Goal: Information Seeking & Learning: Find specific fact

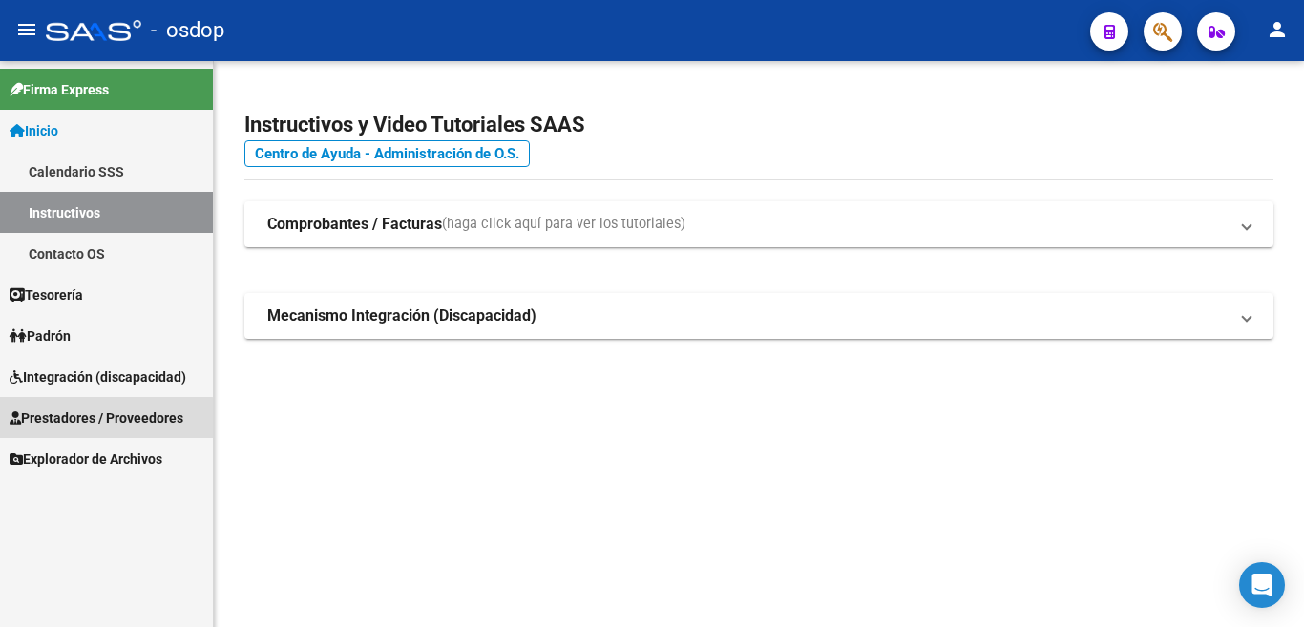
click at [91, 419] on span "Prestadores / Proveedores" at bounding box center [97, 418] width 174 height 21
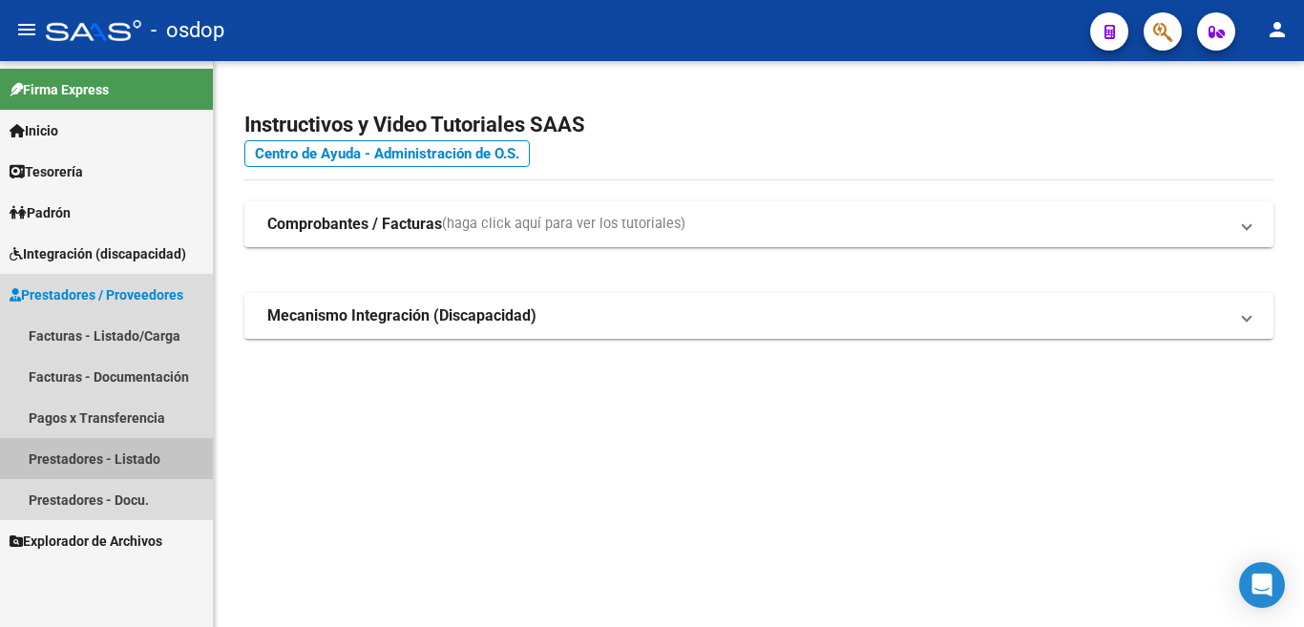
click at [152, 455] on link "Prestadores - Listado" at bounding box center [106, 458] width 213 height 41
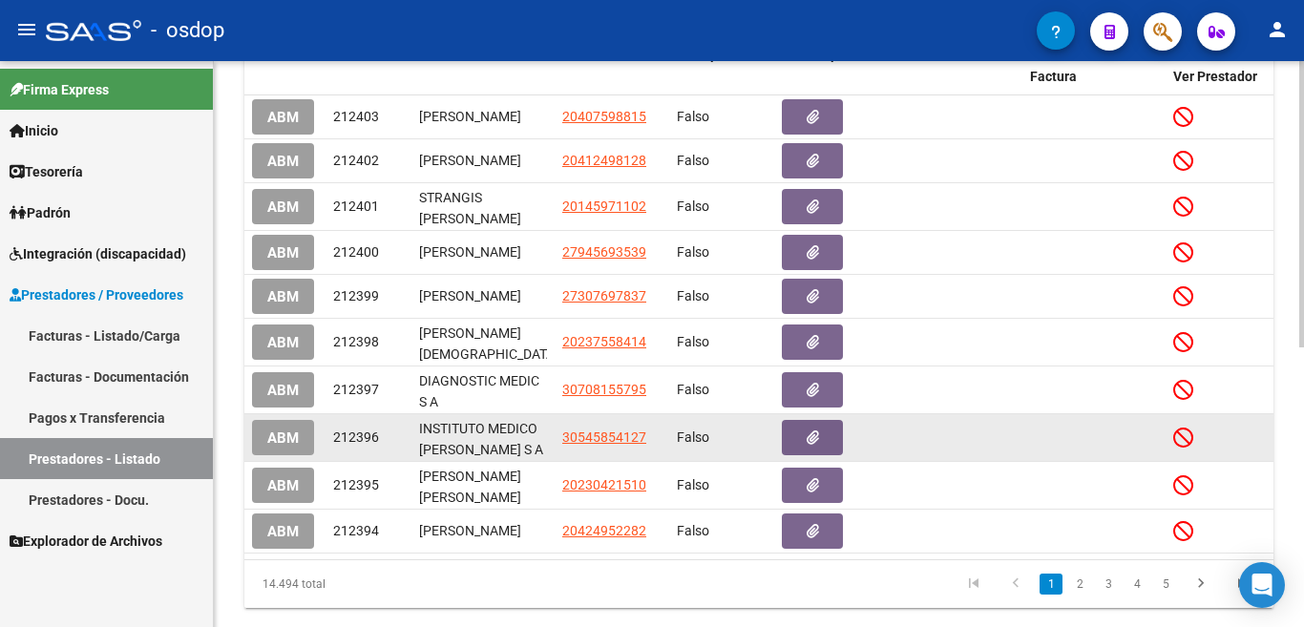
scroll to position [555, 0]
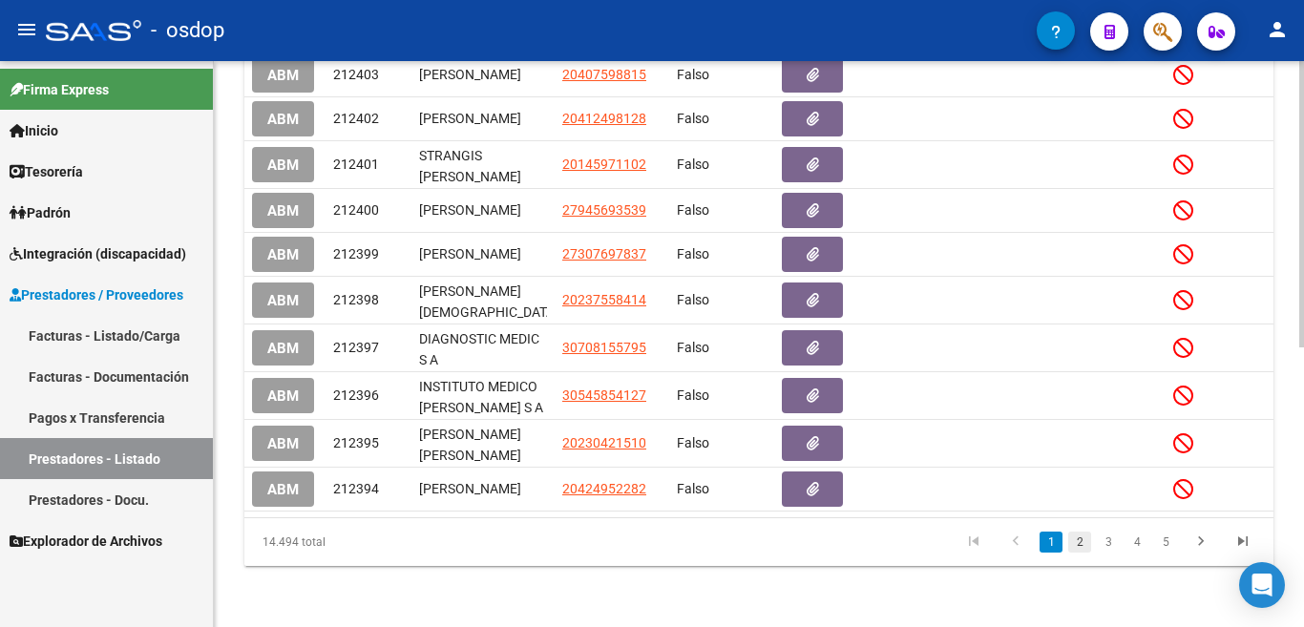
click at [1078, 544] on link "2" at bounding box center [1079, 542] width 23 height 21
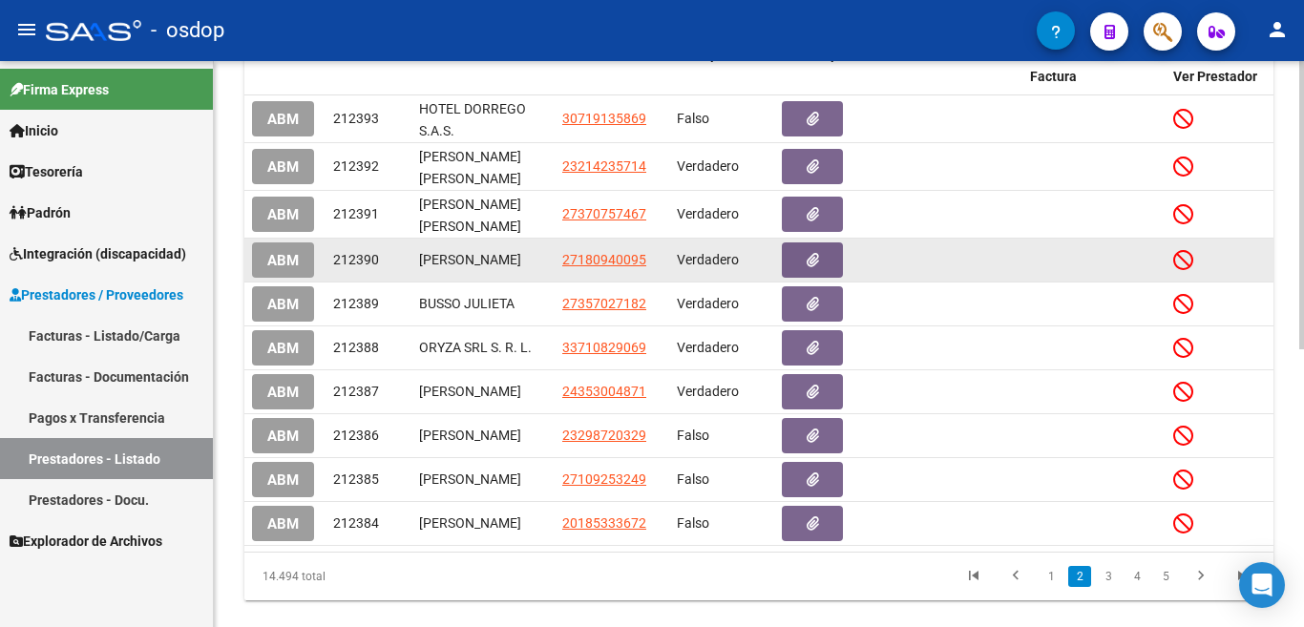
scroll to position [547, 0]
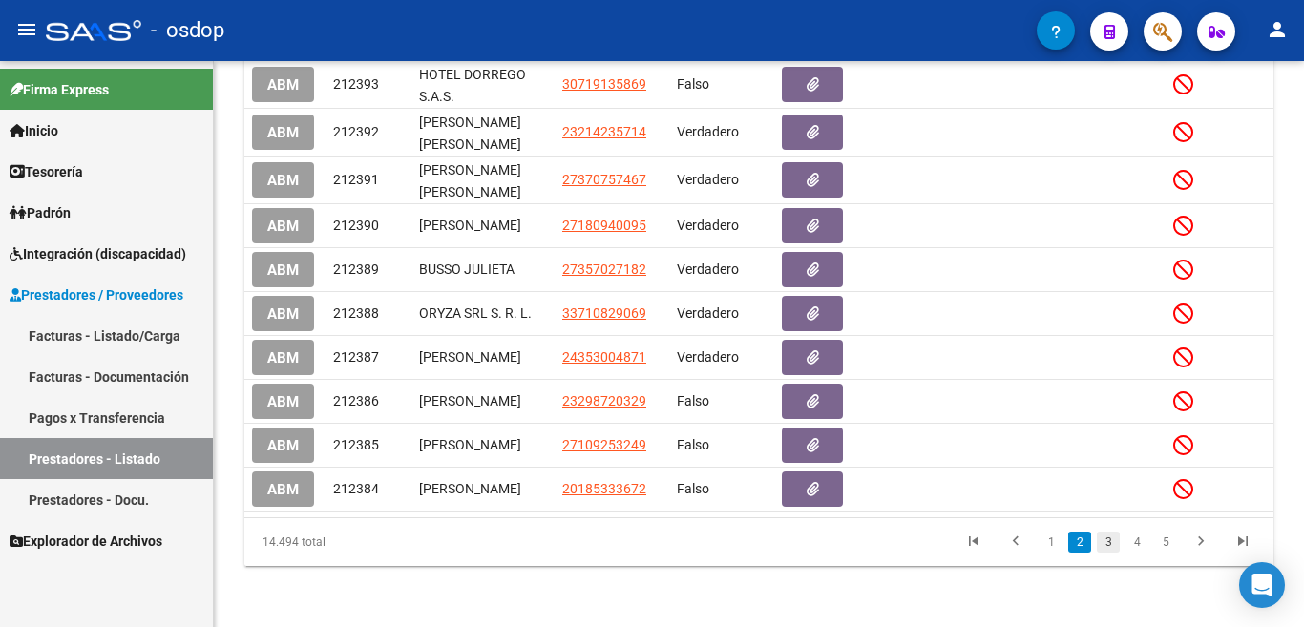
click at [1108, 536] on link "3" at bounding box center [1108, 542] width 23 height 21
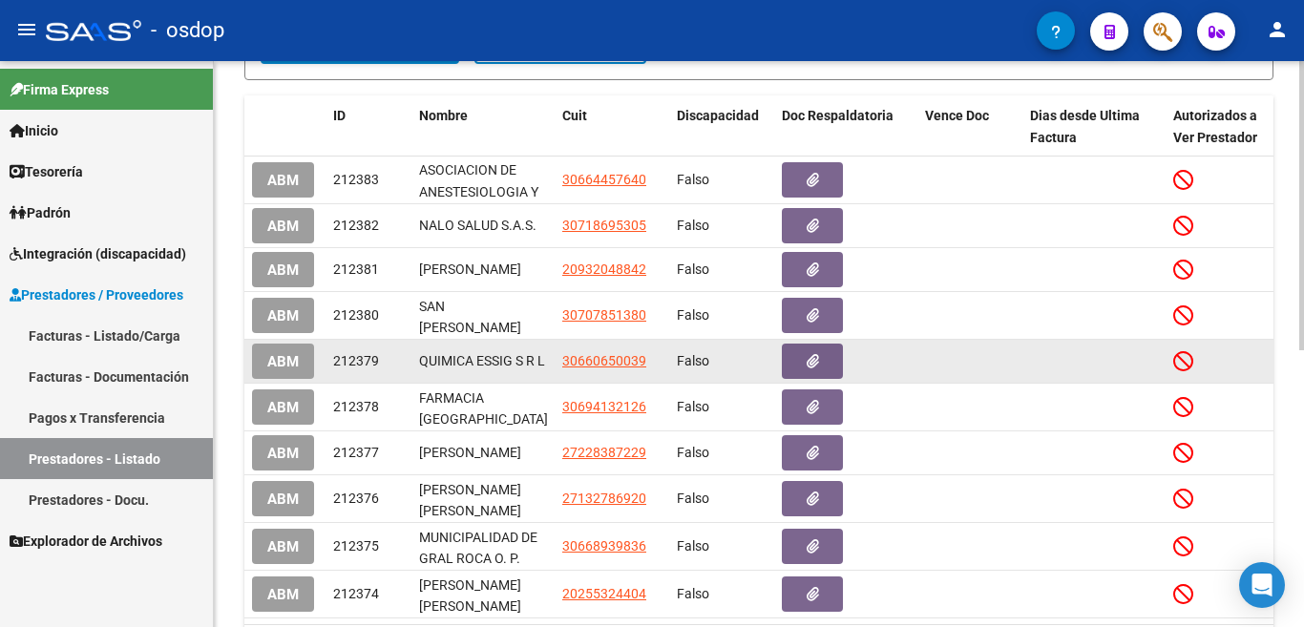
scroll to position [543, 0]
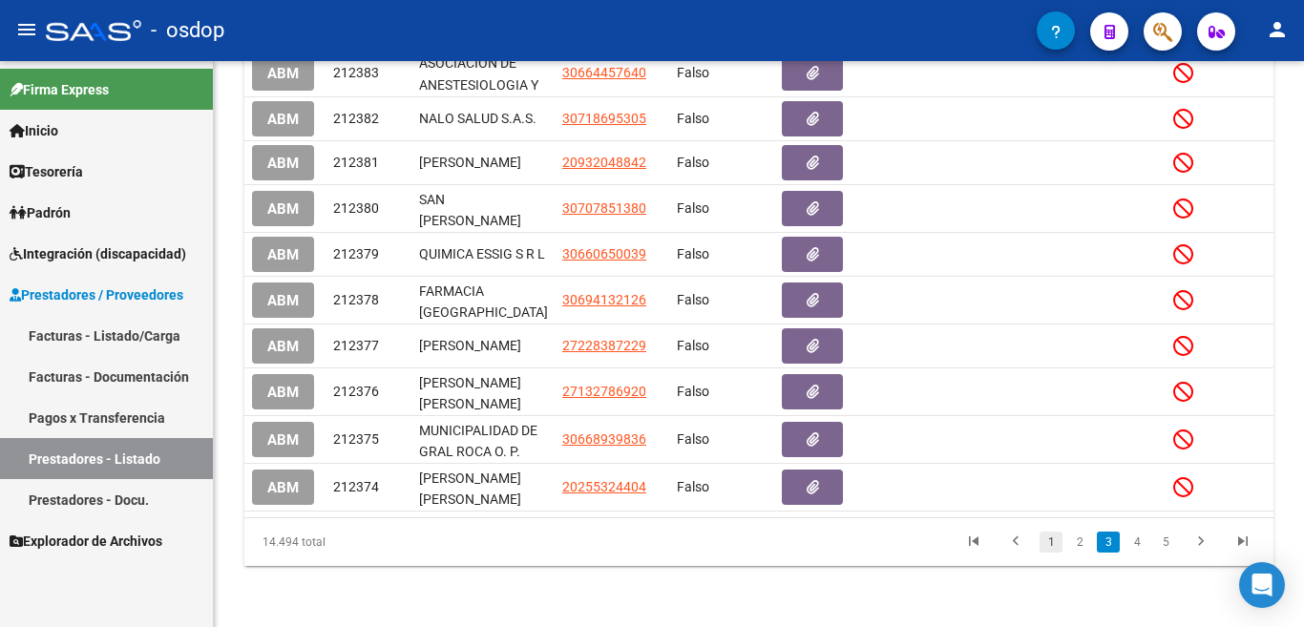
click at [1057, 551] on link "1" at bounding box center [1050, 542] width 23 height 21
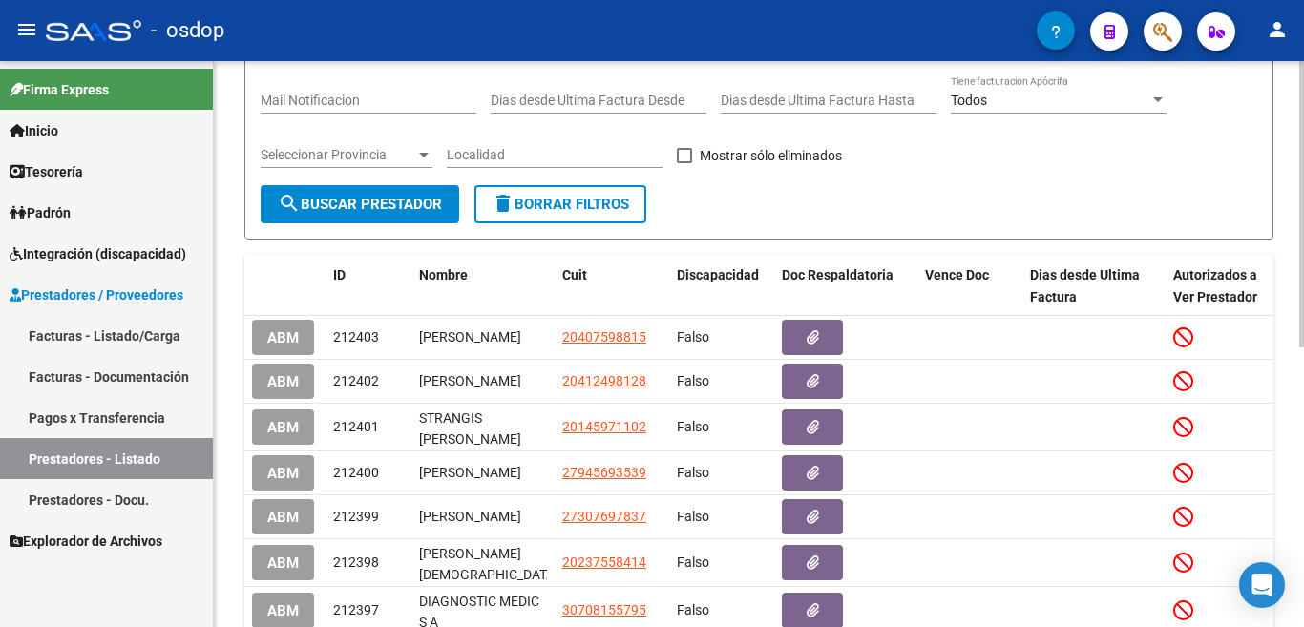
scroll to position [0, 0]
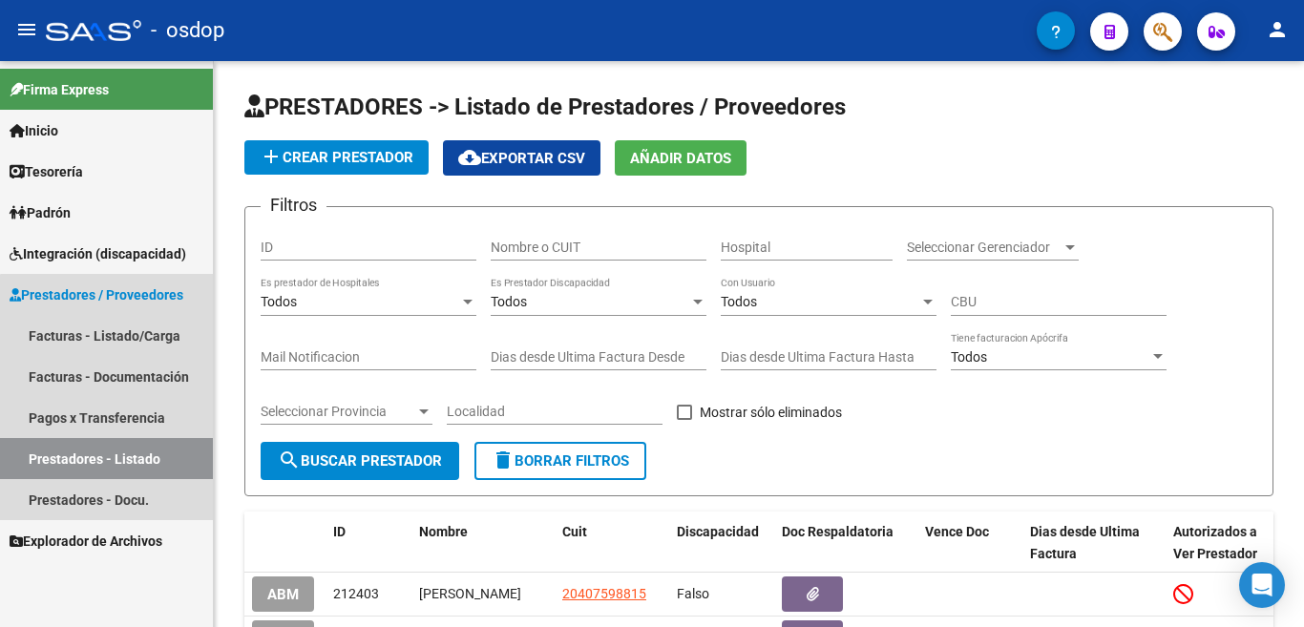
click at [156, 455] on link "Prestadores - Listado" at bounding box center [106, 458] width 213 height 41
click at [117, 464] on link "Prestadores - Listado" at bounding box center [106, 458] width 213 height 41
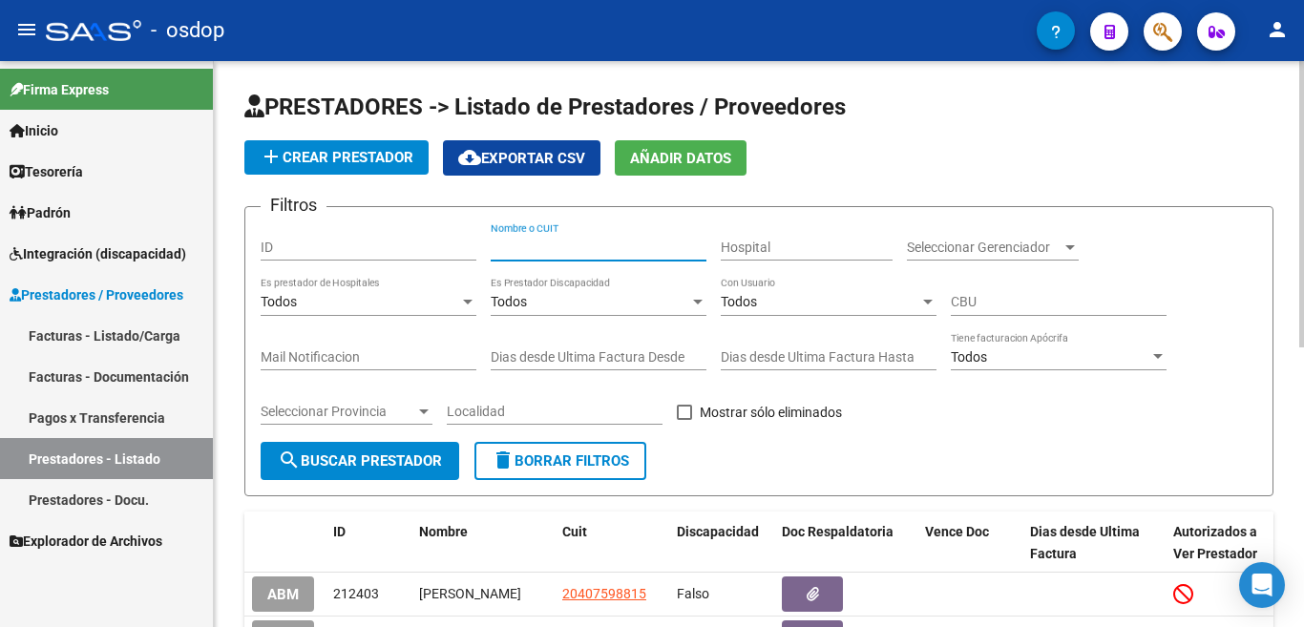
click at [532, 255] on input "Nombre o CUIT" at bounding box center [599, 248] width 216 height 16
type input "mertes"
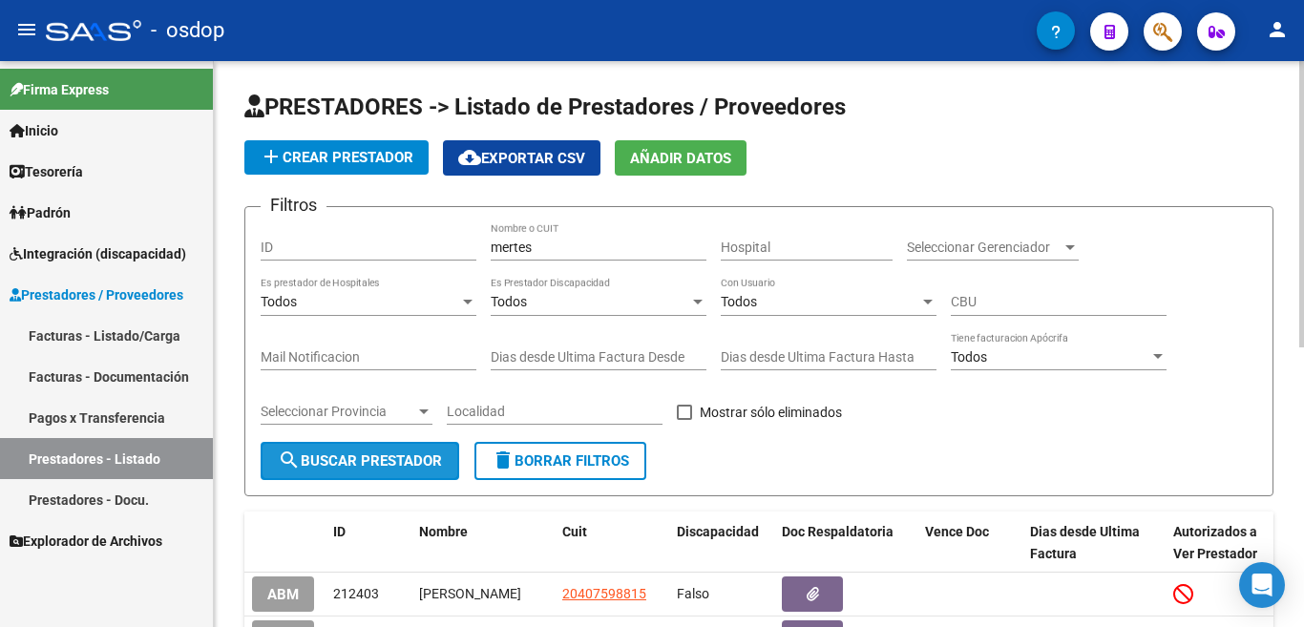
click at [379, 460] on span "search Buscar Prestador" at bounding box center [360, 460] width 164 height 17
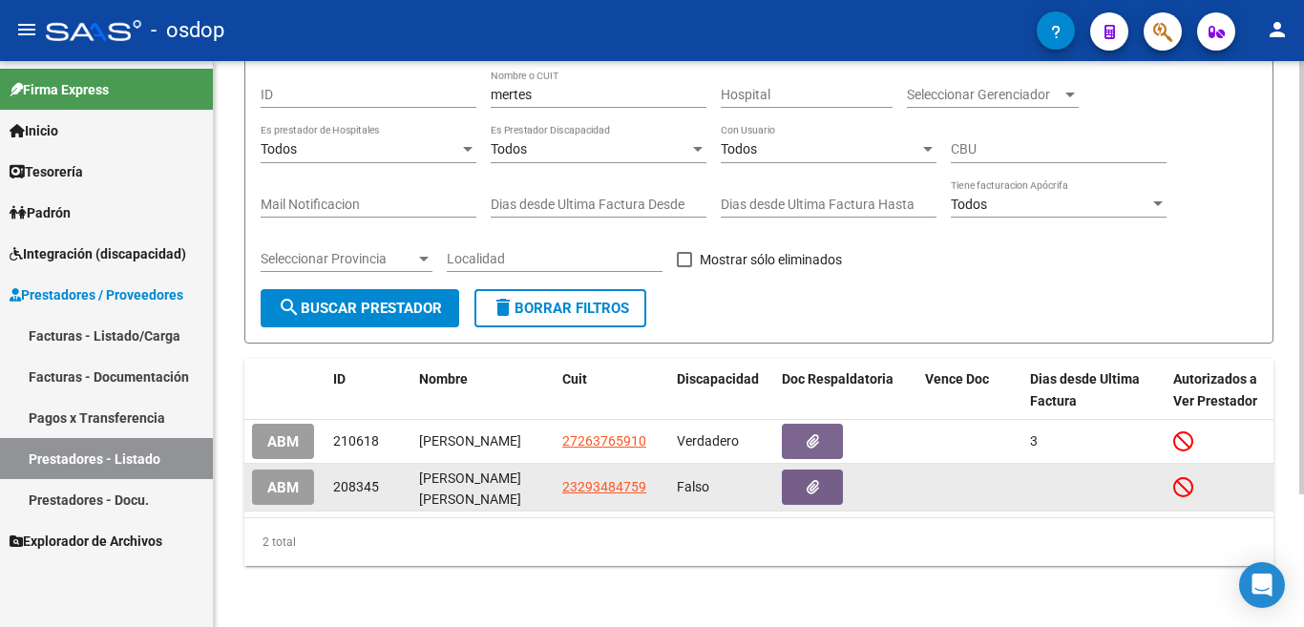
scroll to position [173, 0]
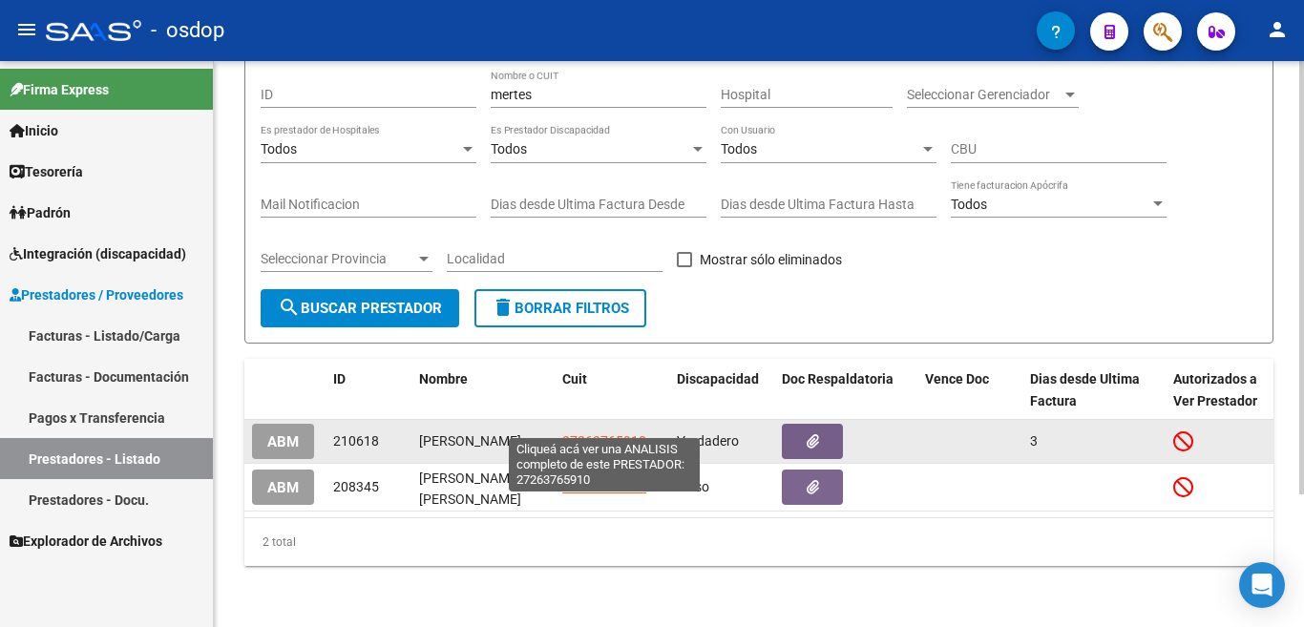
click at [617, 433] on span "27263765910" at bounding box center [604, 440] width 84 height 15
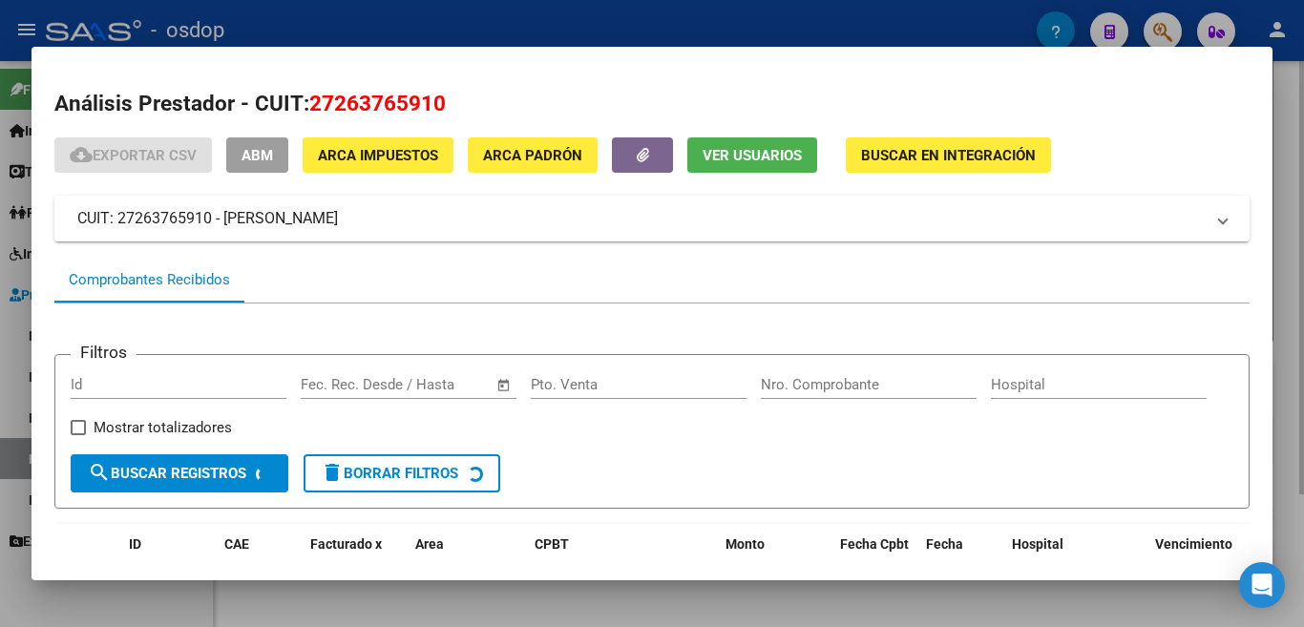
scroll to position [127, 0]
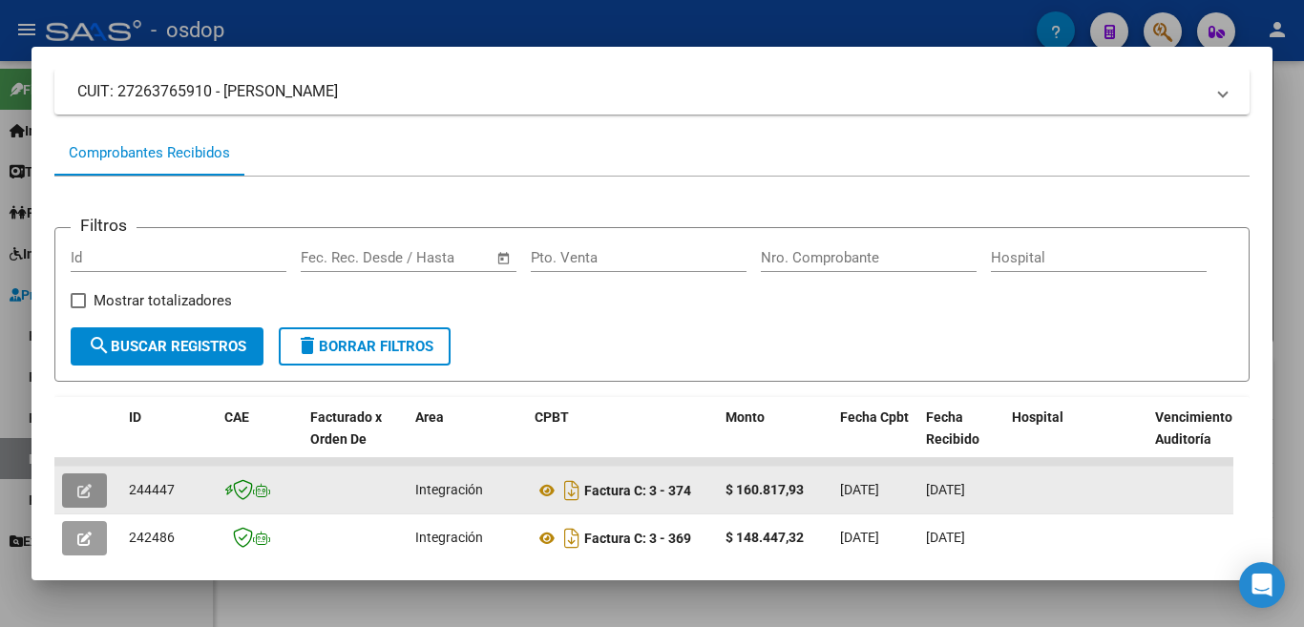
click at [84, 498] on icon "button" at bounding box center [84, 491] width 14 height 14
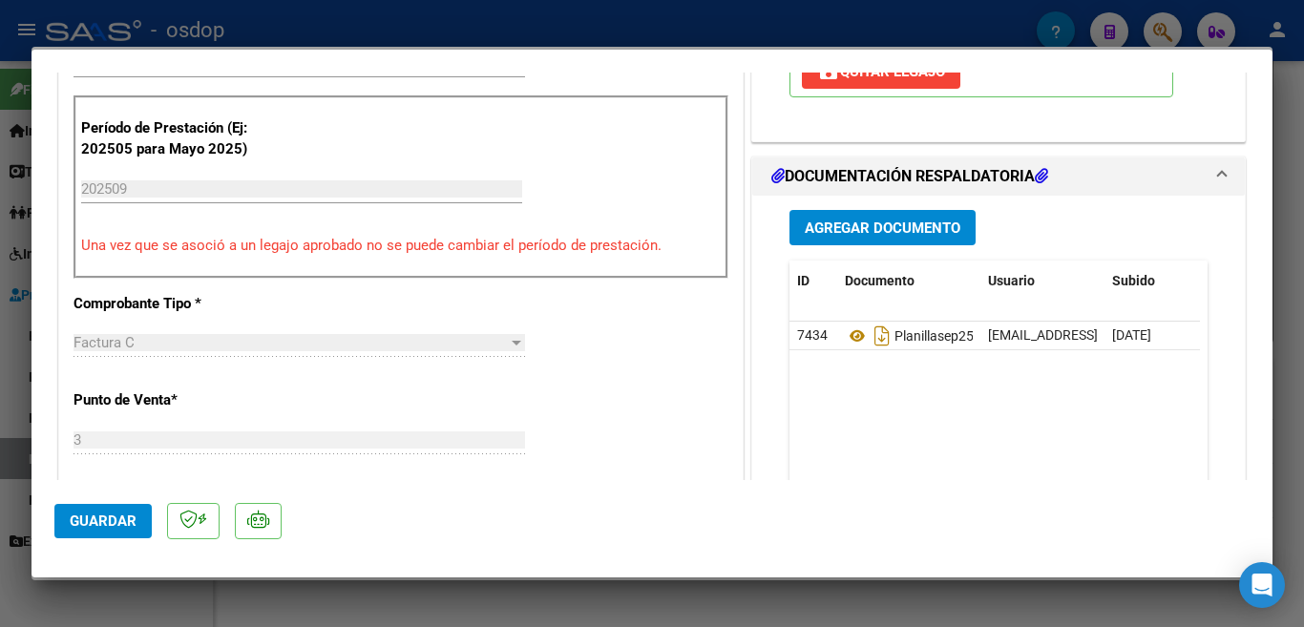
scroll to position [444, 0]
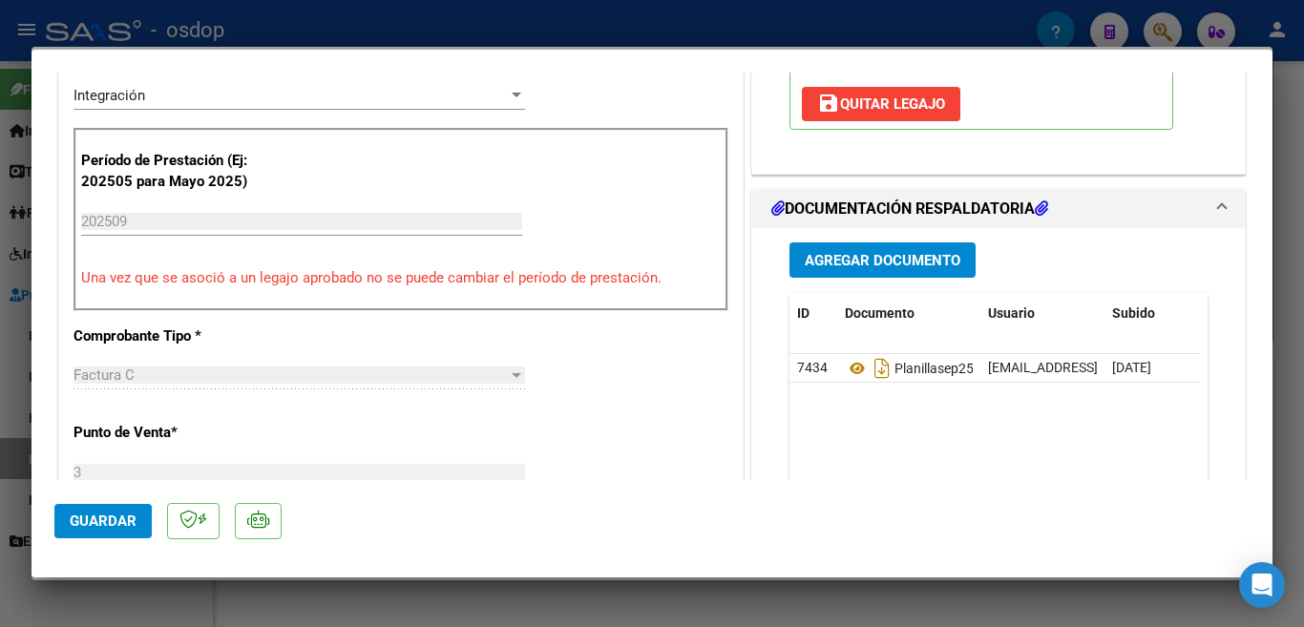
click at [131, 223] on input "202509" at bounding box center [301, 221] width 441 height 17
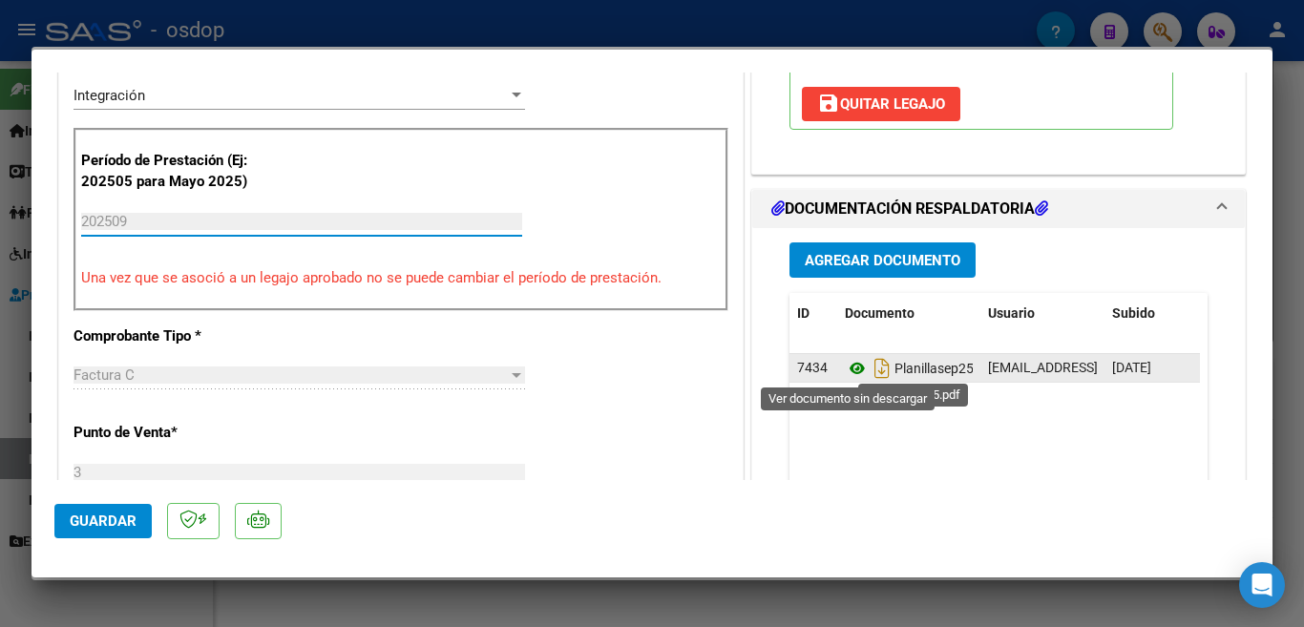
click at [849, 368] on icon at bounding box center [857, 368] width 25 height 23
click at [850, 367] on icon at bounding box center [857, 368] width 25 height 23
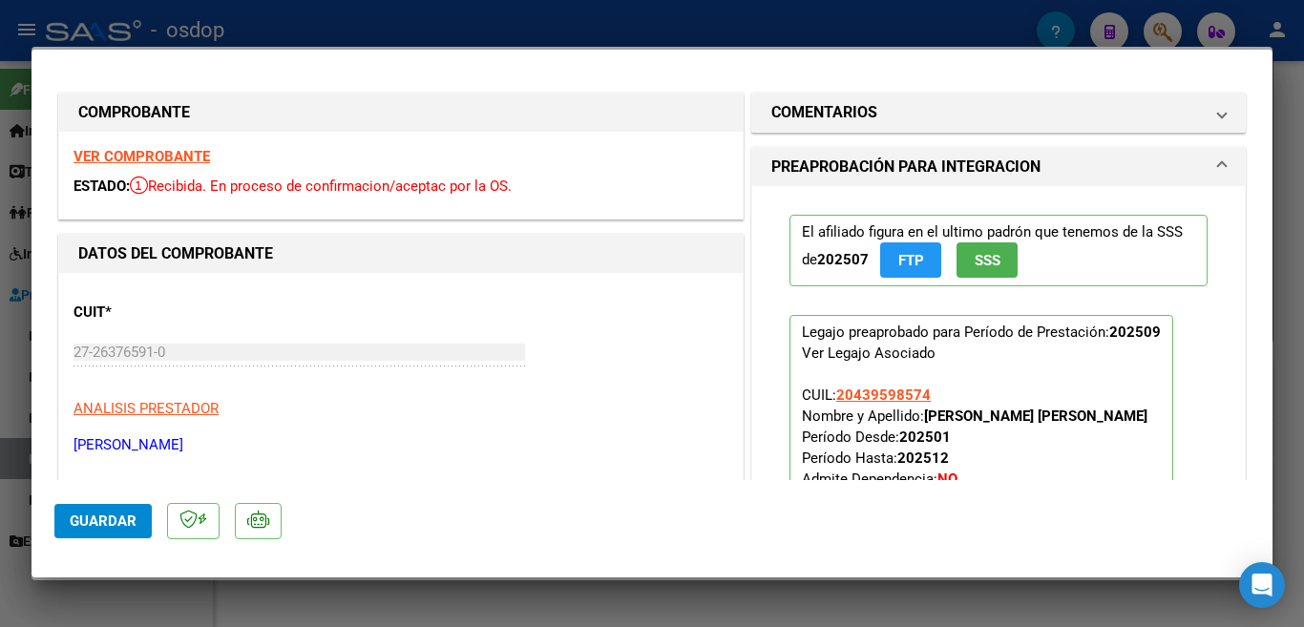
scroll to position [0, 0]
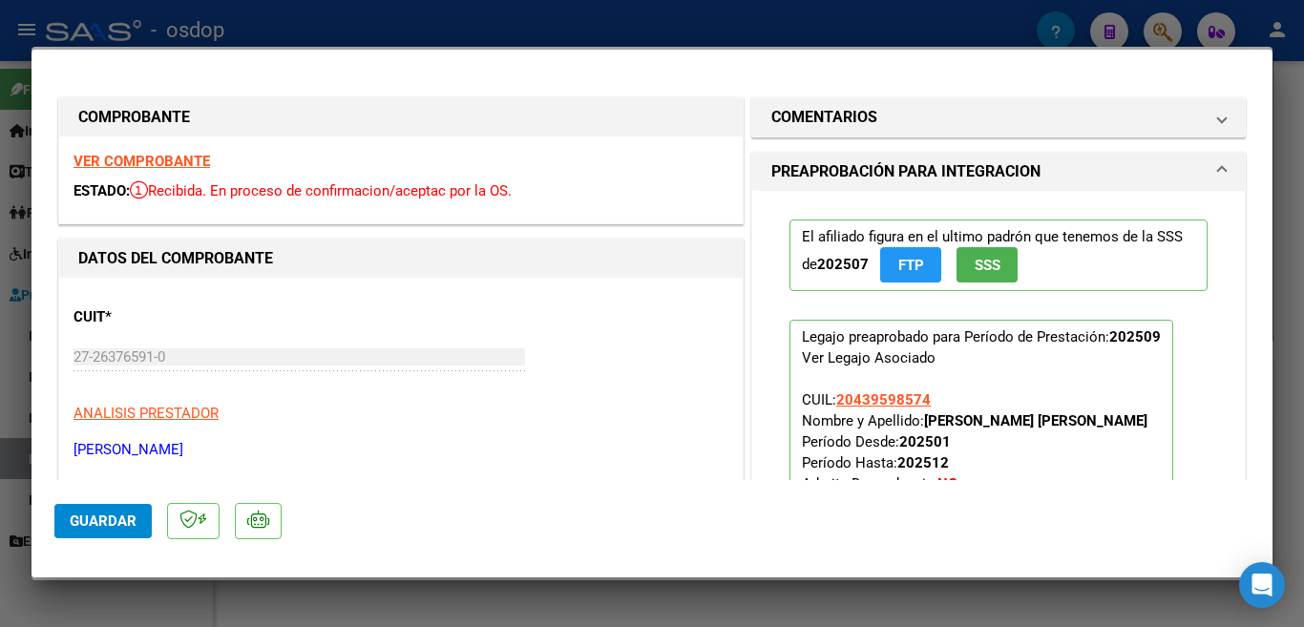
click at [823, 30] on div at bounding box center [652, 313] width 1304 height 627
type input "$ 0,00"
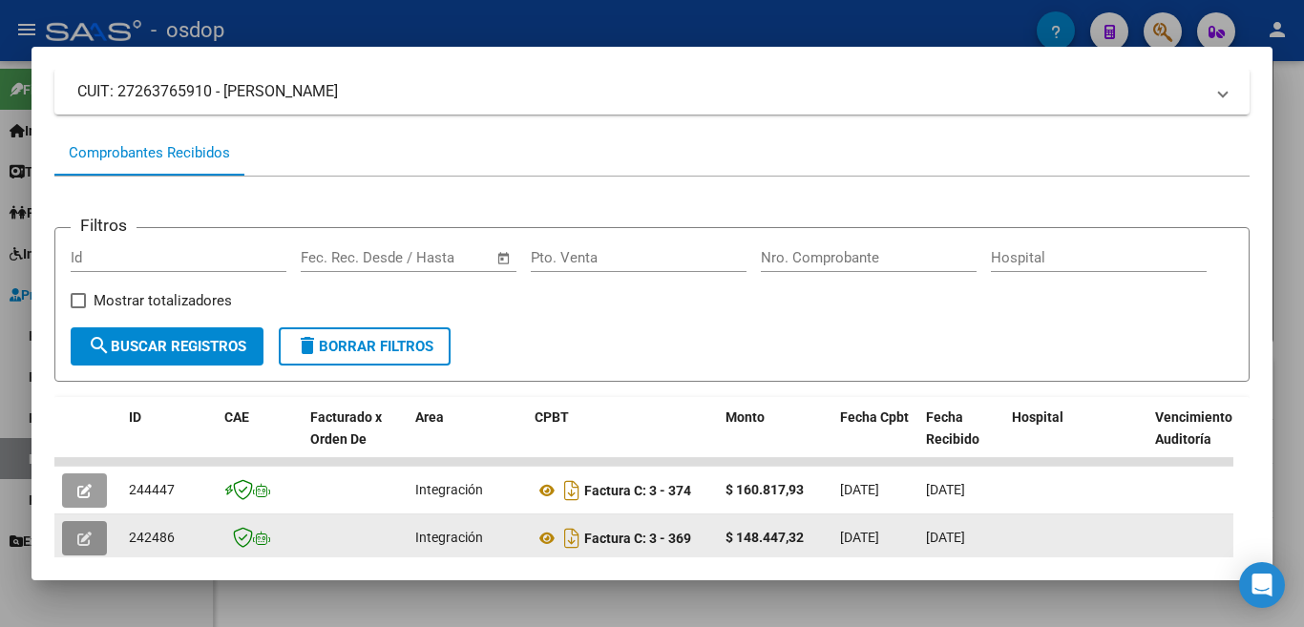
click at [88, 542] on icon "button" at bounding box center [84, 539] width 14 height 14
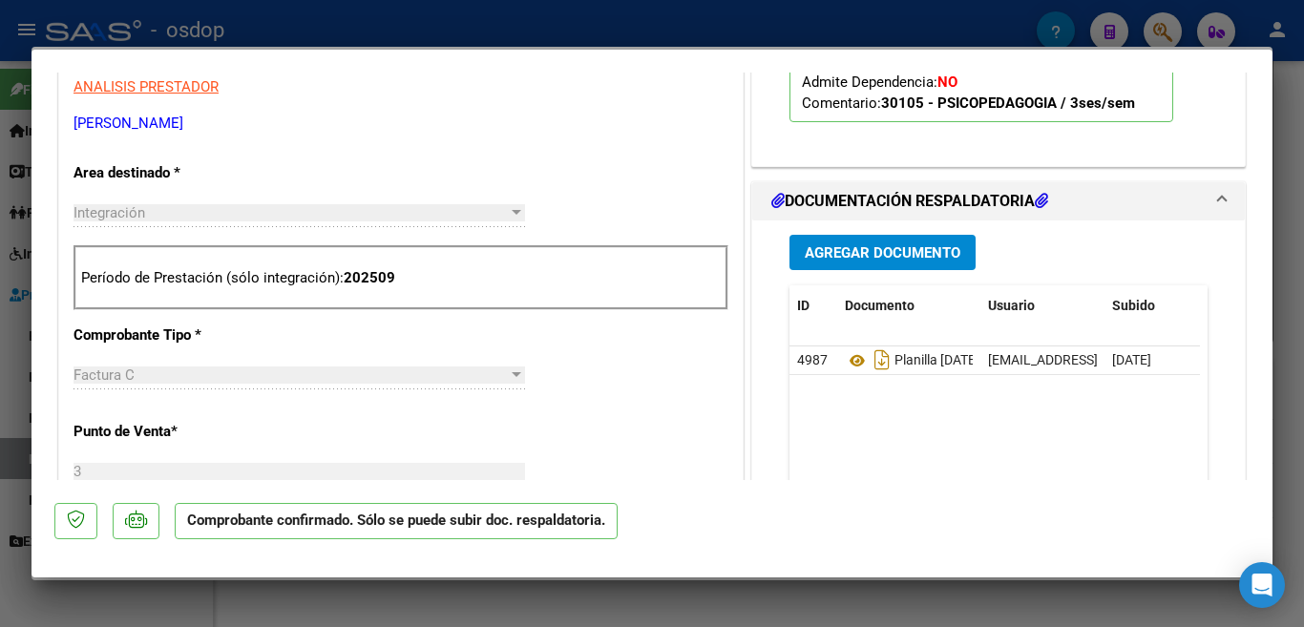
scroll to position [522, 0]
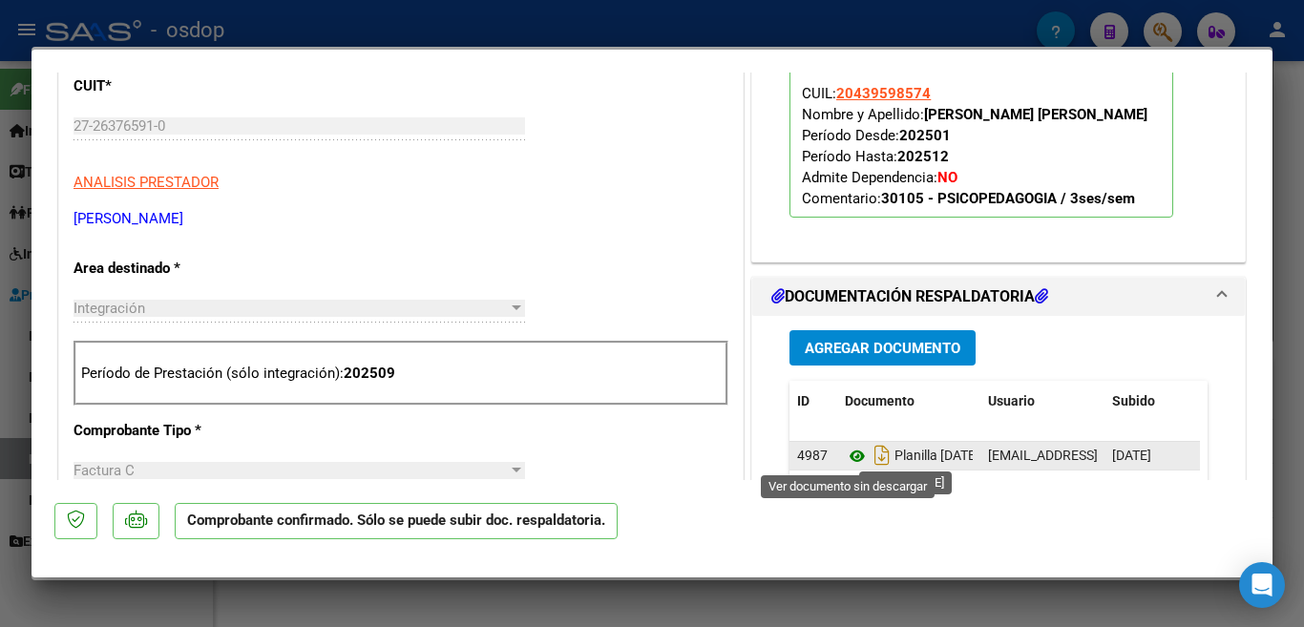
click at [850, 456] on icon at bounding box center [857, 456] width 25 height 23
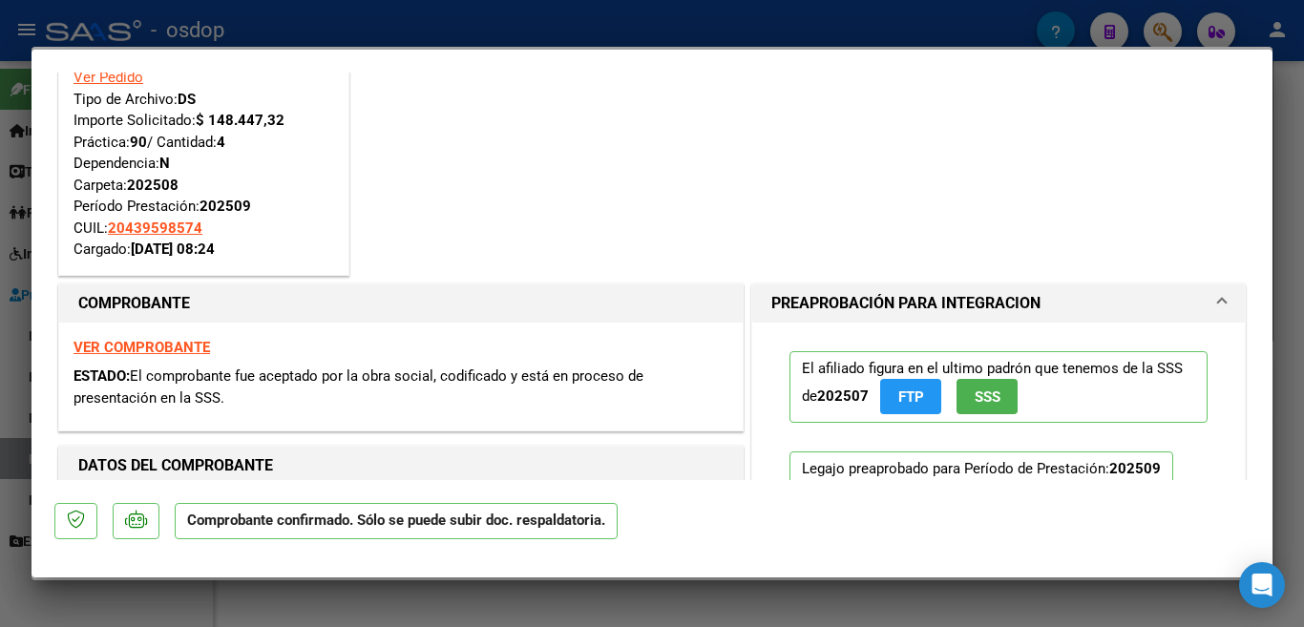
scroll to position [191, 0]
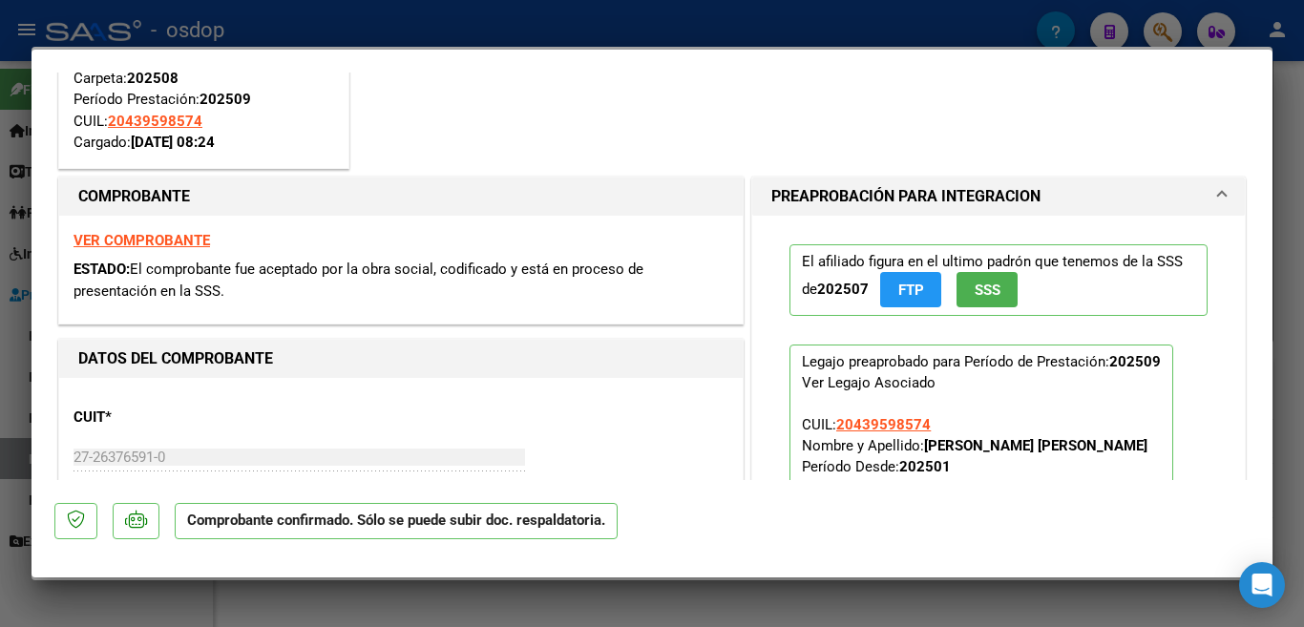
click at [706, 23] on div at bounding box center [652, 313] width 1304 height 627
type input "$ 0,00"
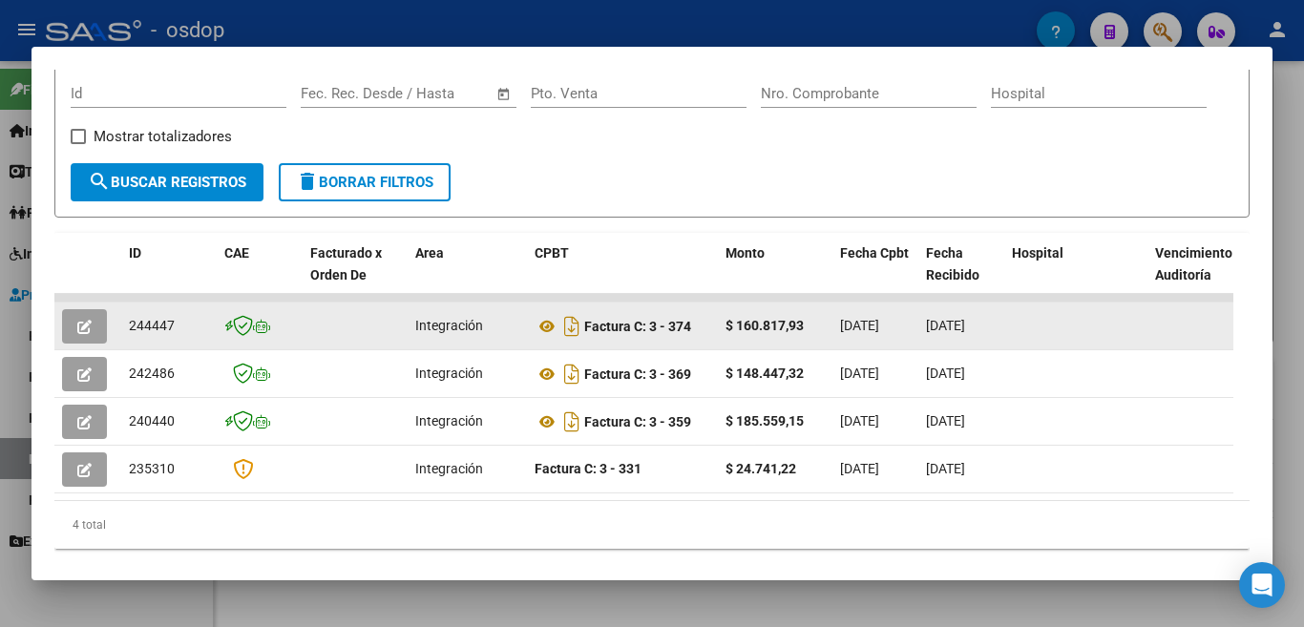
scroll to position [325, 0]
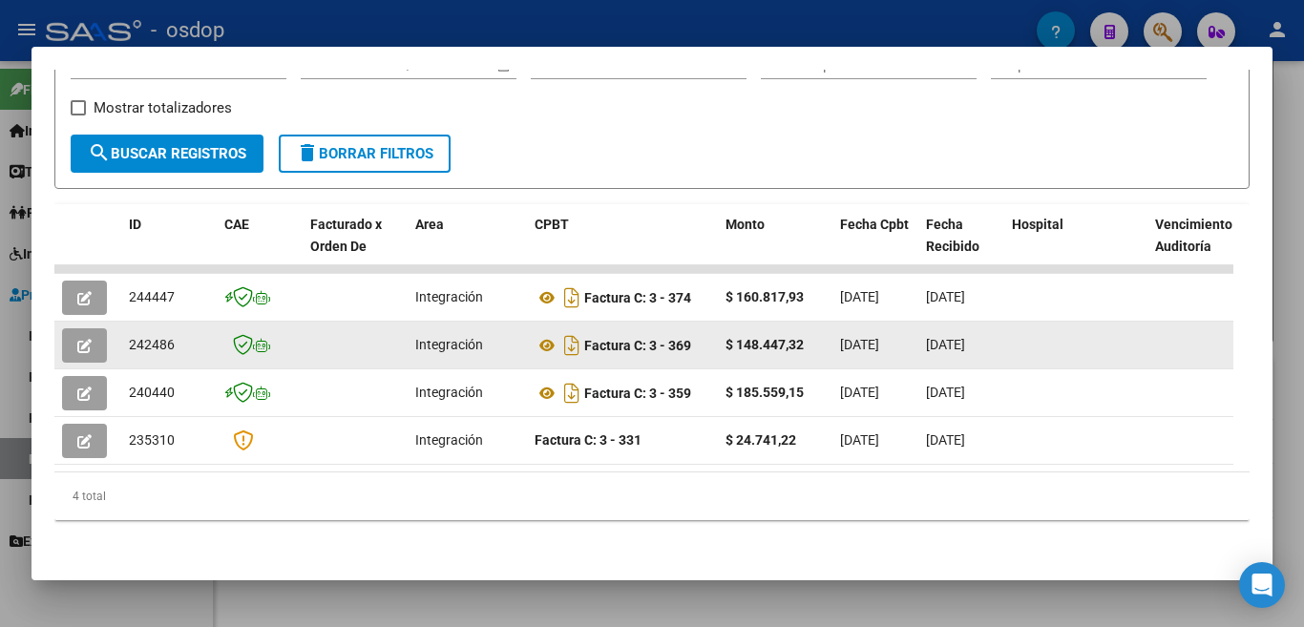
click at [1105, 356] on div at bounding box center [1076, 345] width 128 height 22
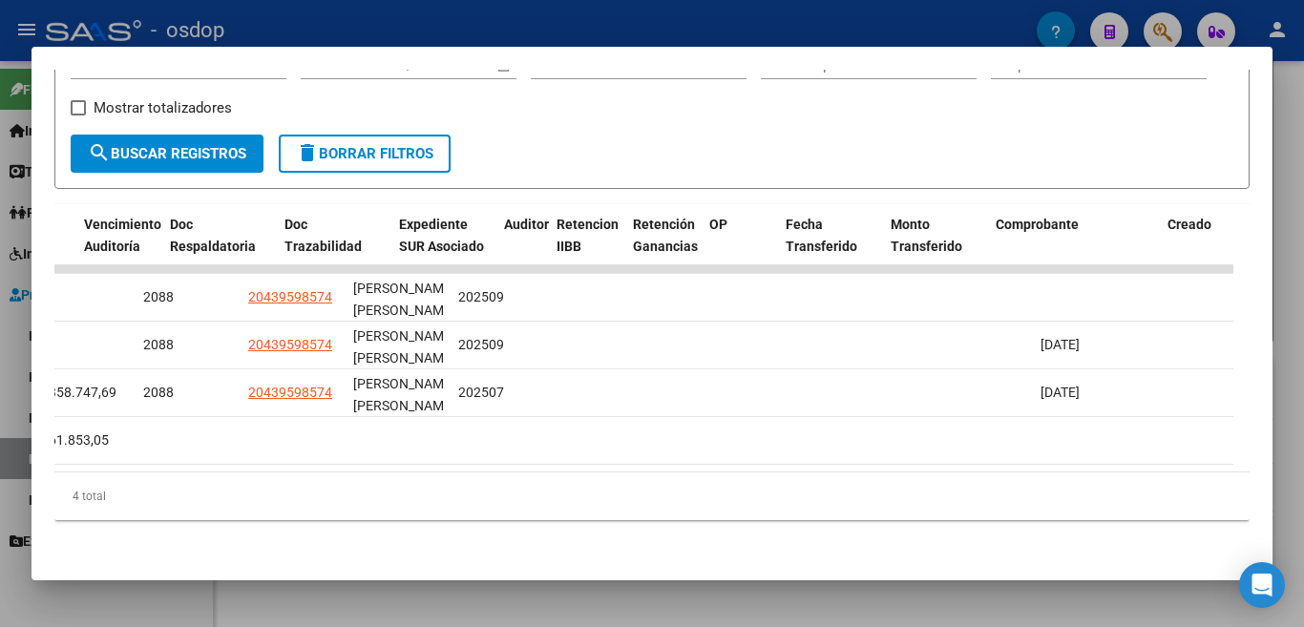
scroll to position [0, 0]
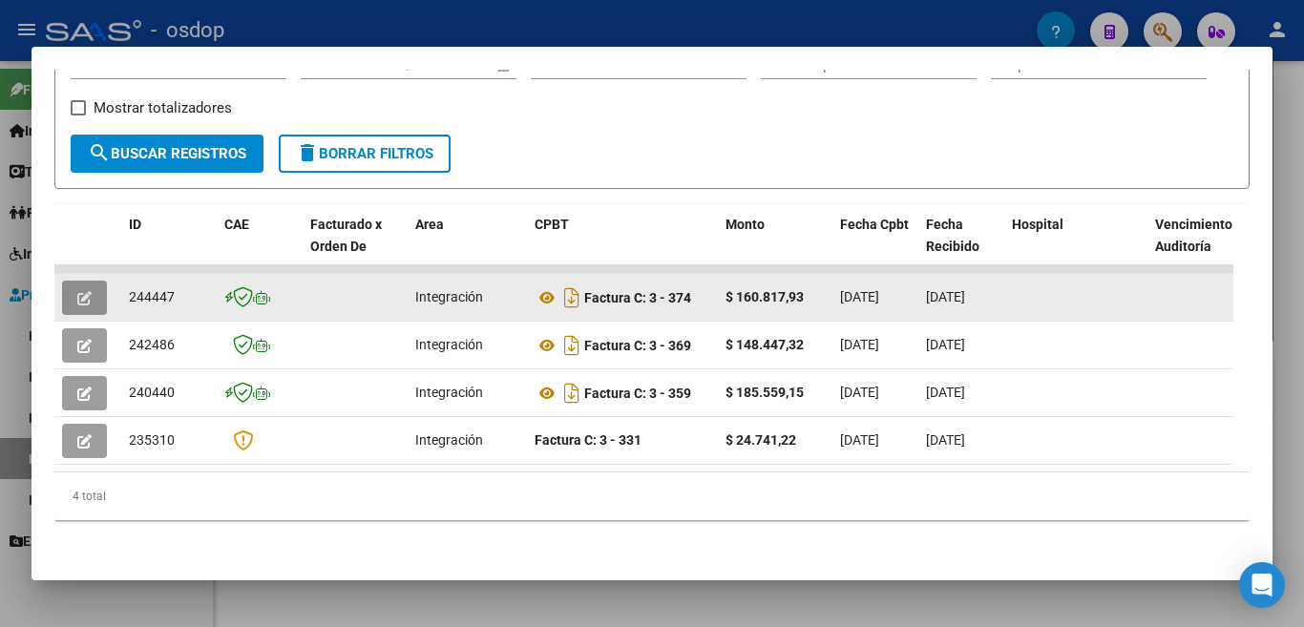
click at [83, 303] on icon "button" at bounding box center [84, 298] width 14 height 14
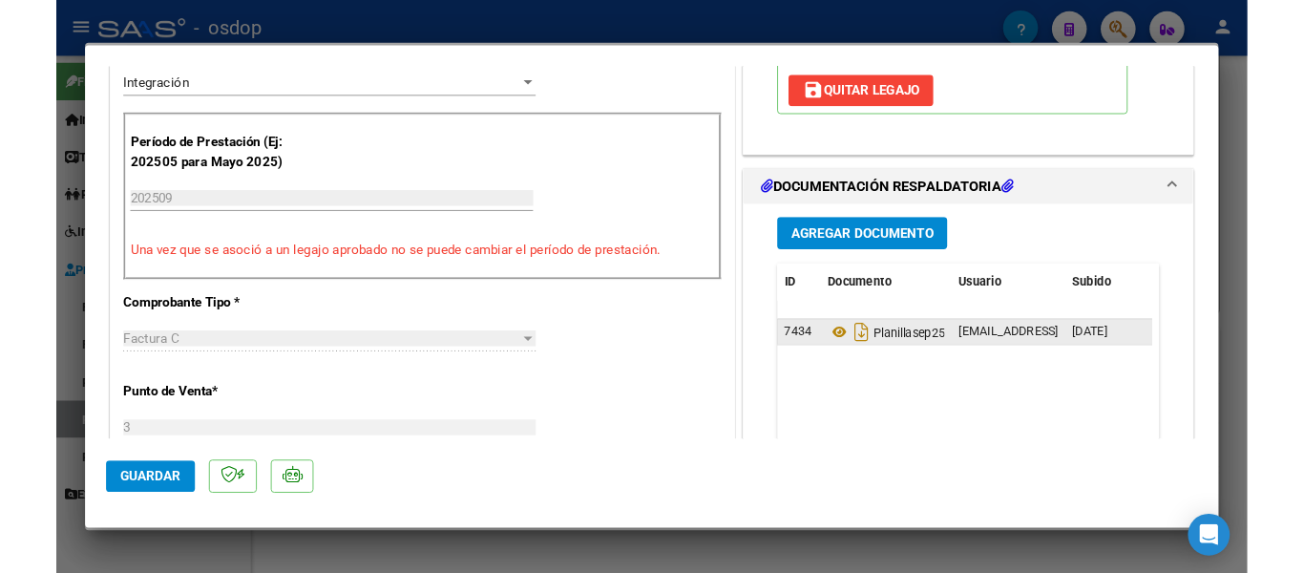
scroll to position [477, 0]
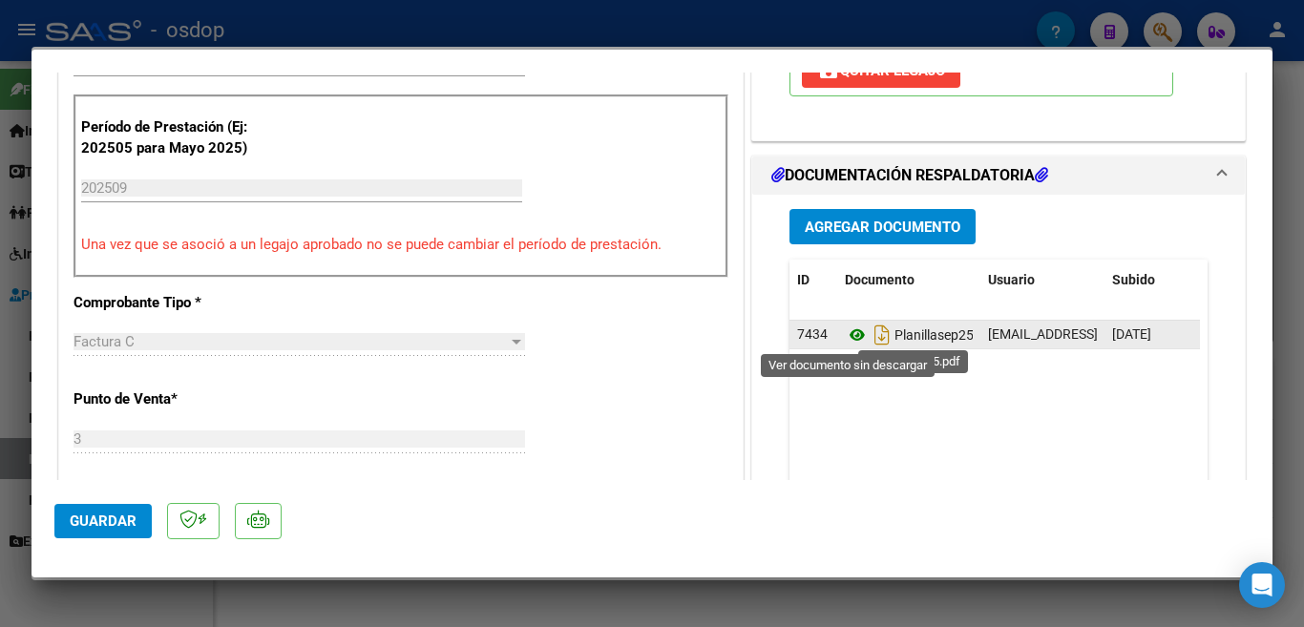
click at [845, 337] on icon at bounding box center [857, 335] width 25 height 23
click at [870, 337] on icon "Descargar documento" at bounding box center [882, 335] width 25 height 31
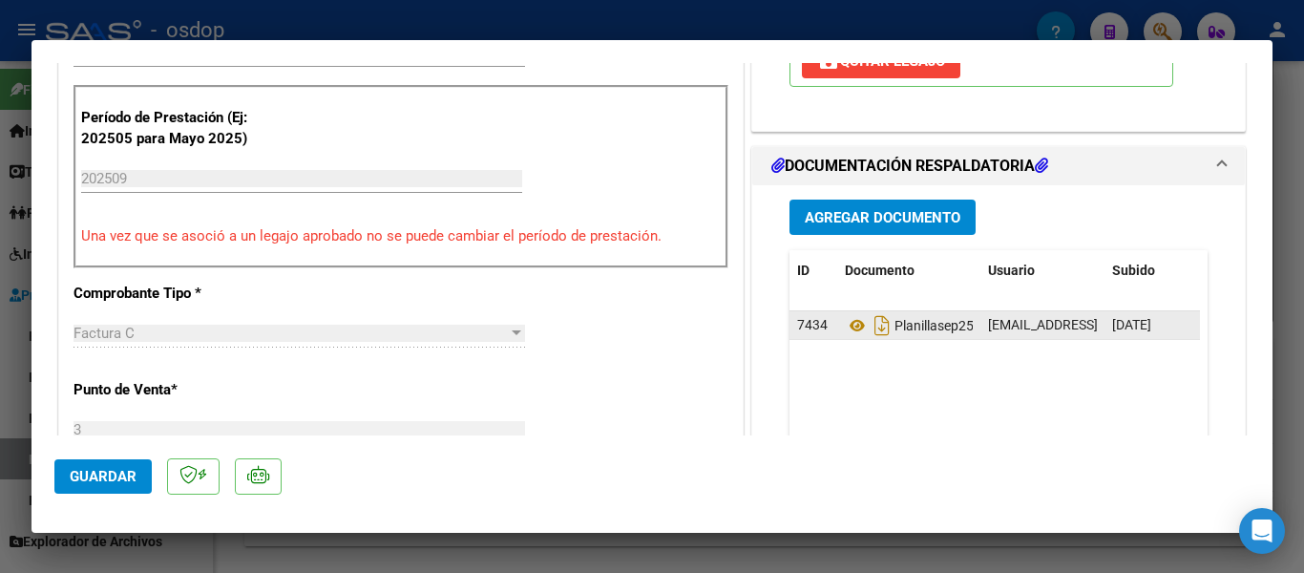
click at [744, 10] on div at bounding box center [652, 286] width 1304 height 573
type input "$ 0,00"
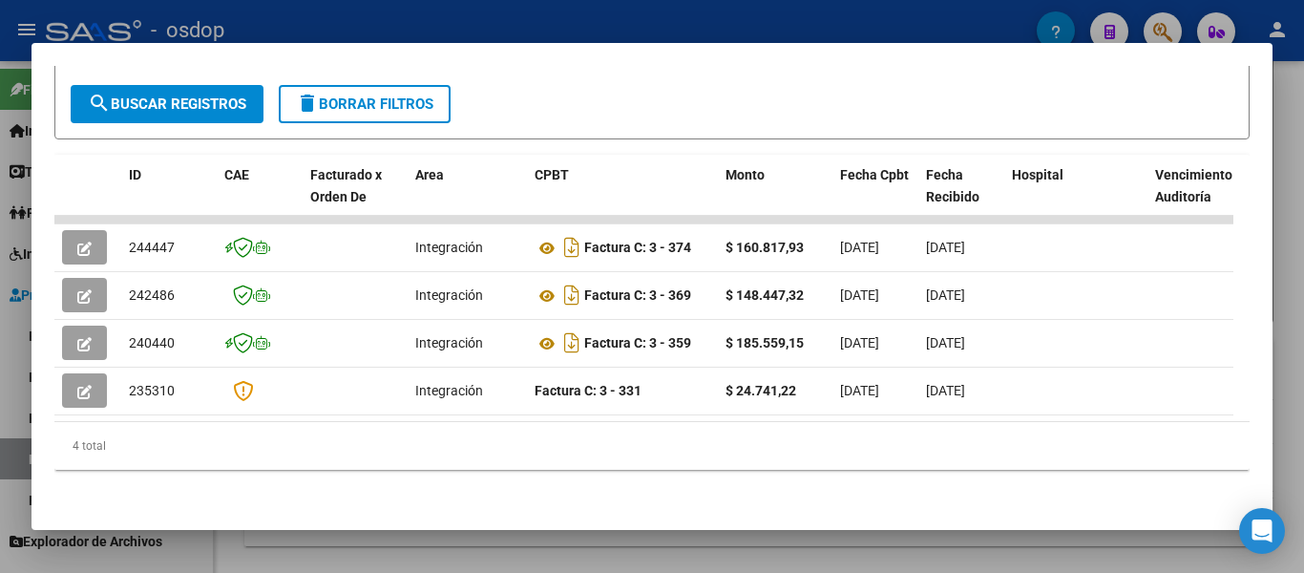
scroll to position [386, 0]
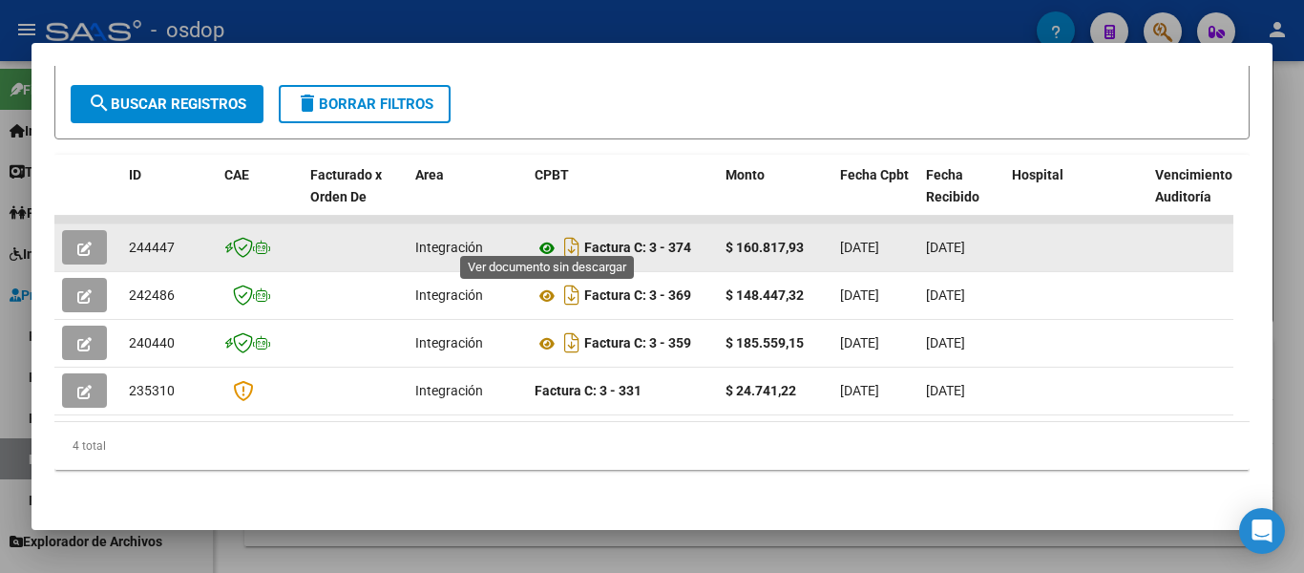
click at [542, 237] on icon at bounding box center [547, 248] width 25 height 23
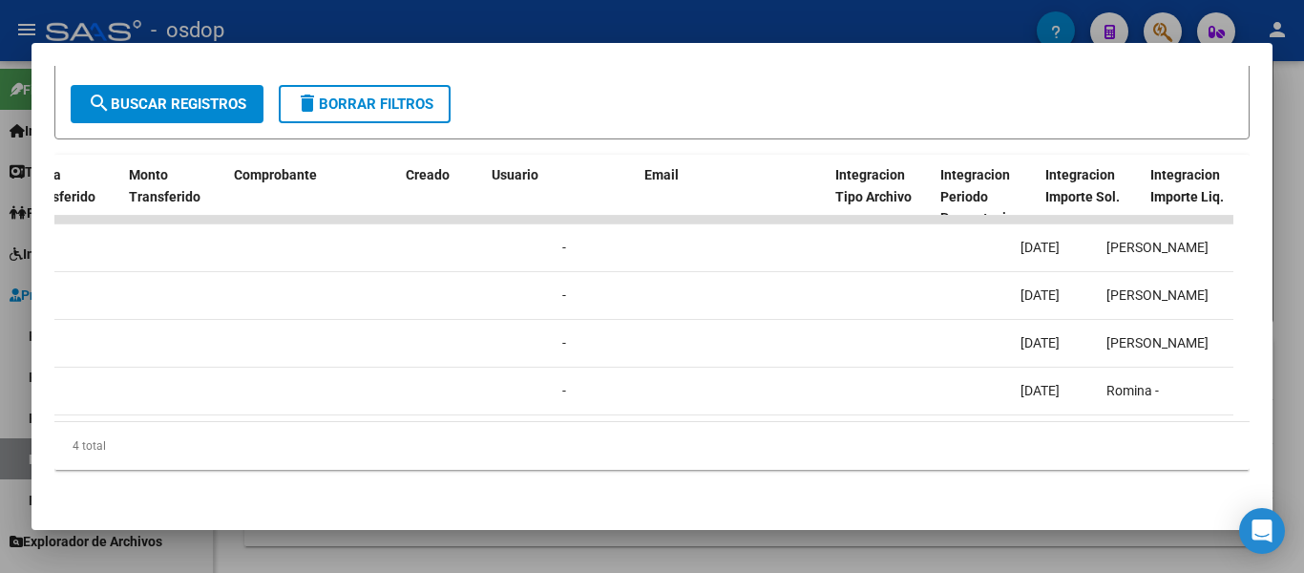
scroll to position [0, 0]
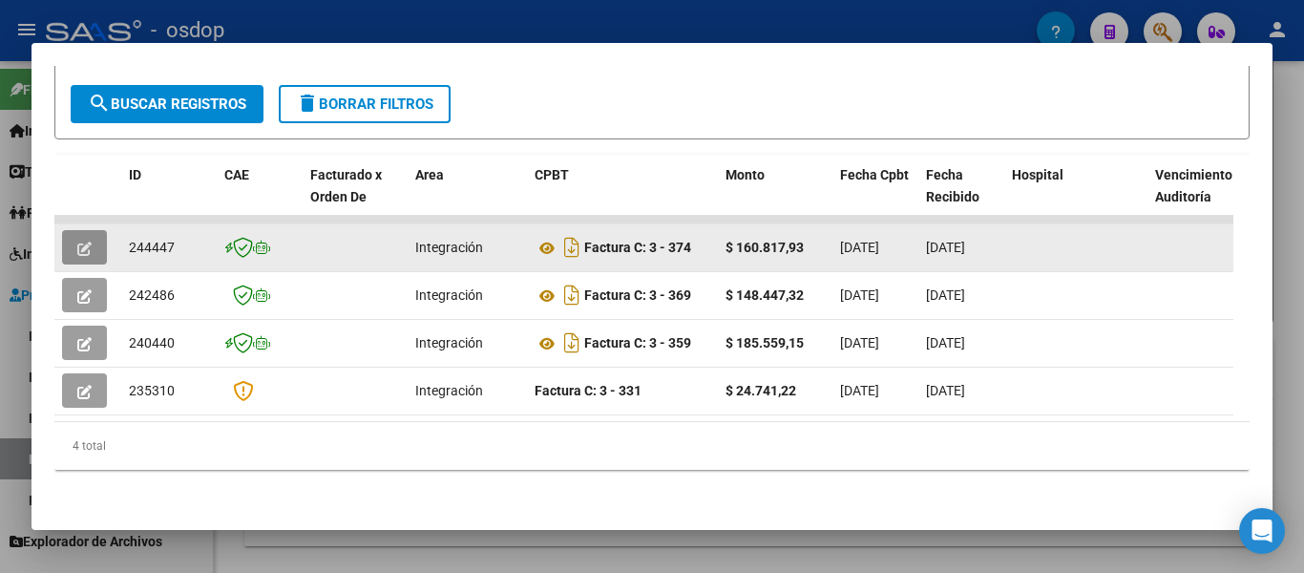
click at [97, 233] on button "button" at bounding box center [84, 247] width 45 height 34
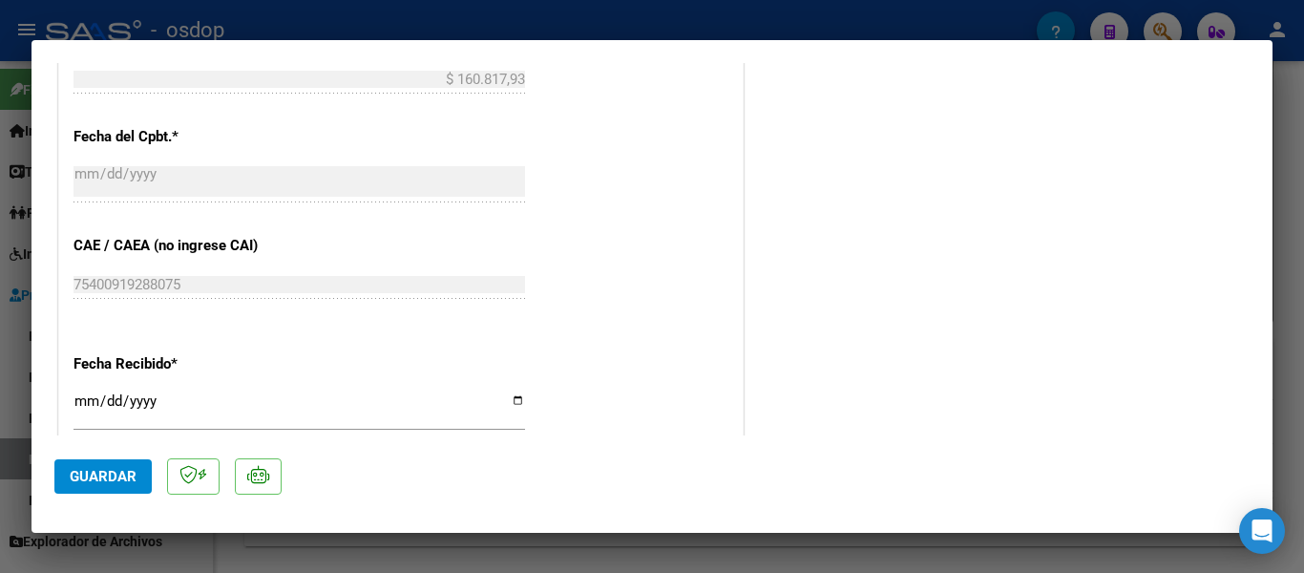
scroll to position [1050, 0]
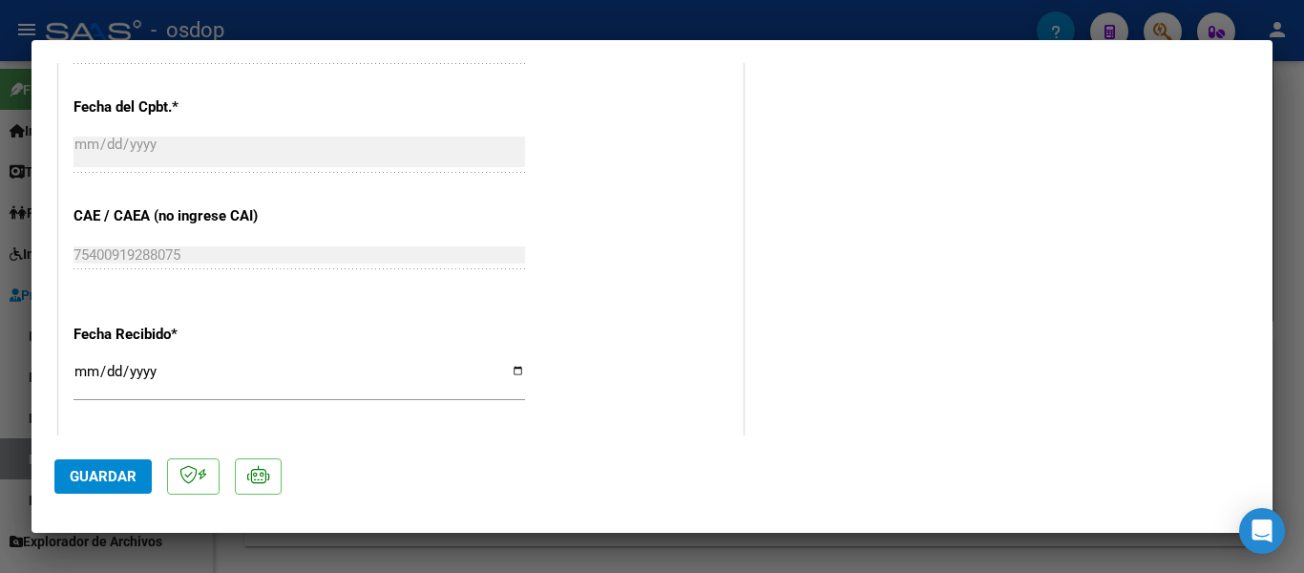
click at [307, 31] on div at bounding box center [652, 286] width 1304 height 573
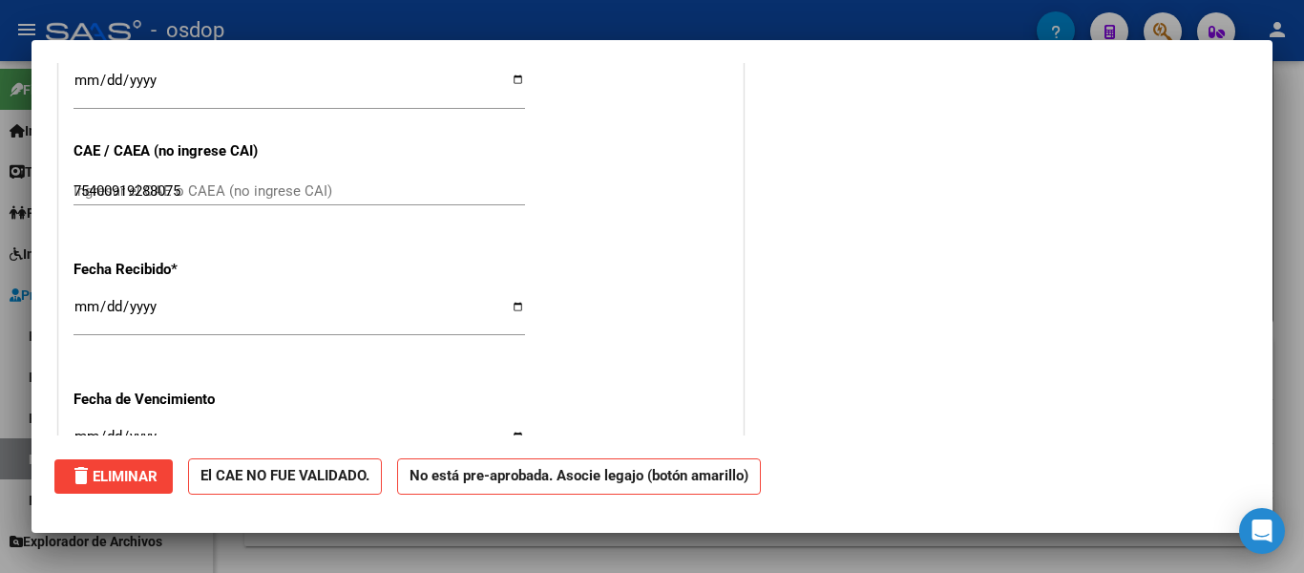
type input "$ 0,00"
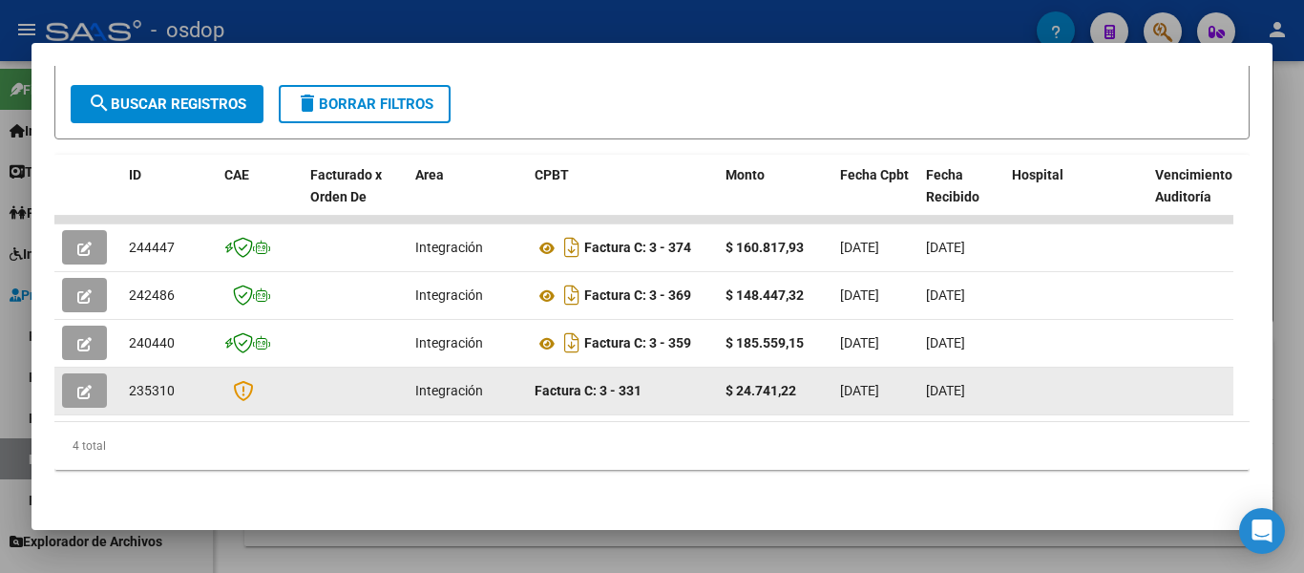
scroll to position [290, 0]
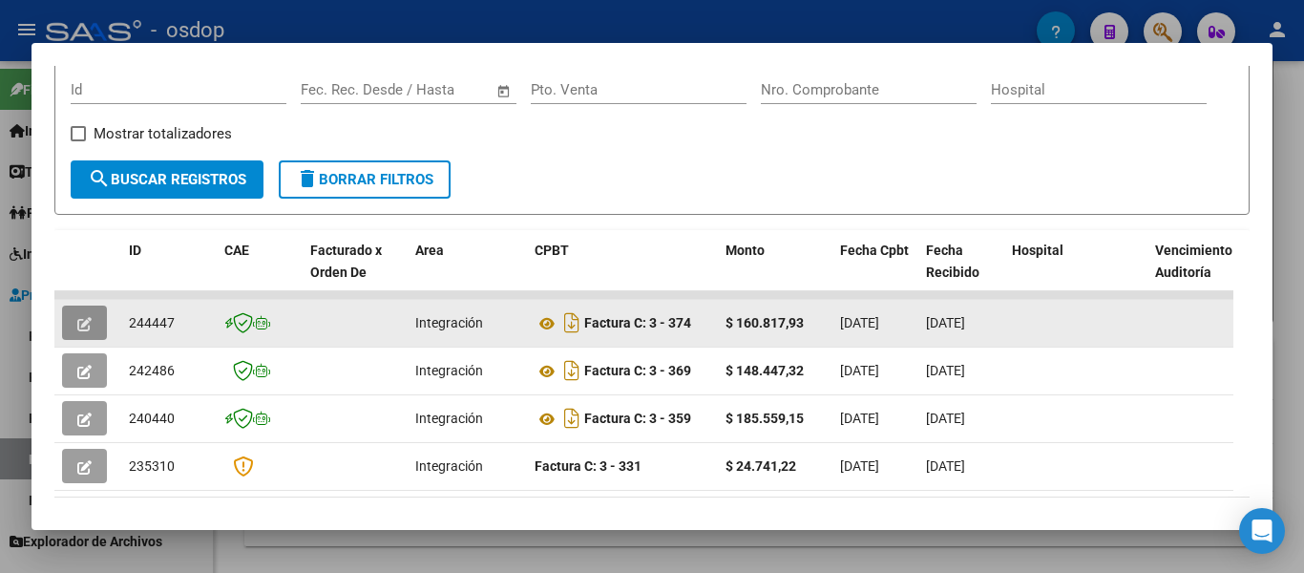
click at [91, 330] on icon "button" at bounding box center [84, 324] width 14 height 14
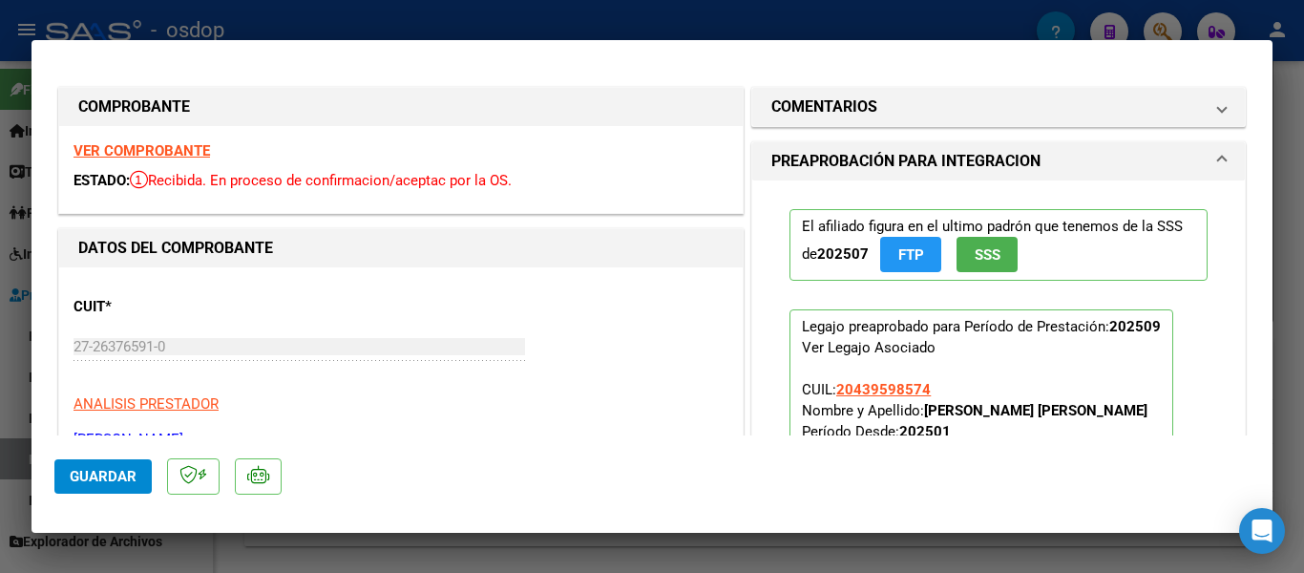
scroll to position [0, 0]
click at [721, 7] on div at bounding box center [652, 286] width 1304 height 573
type input "$ 0,00"
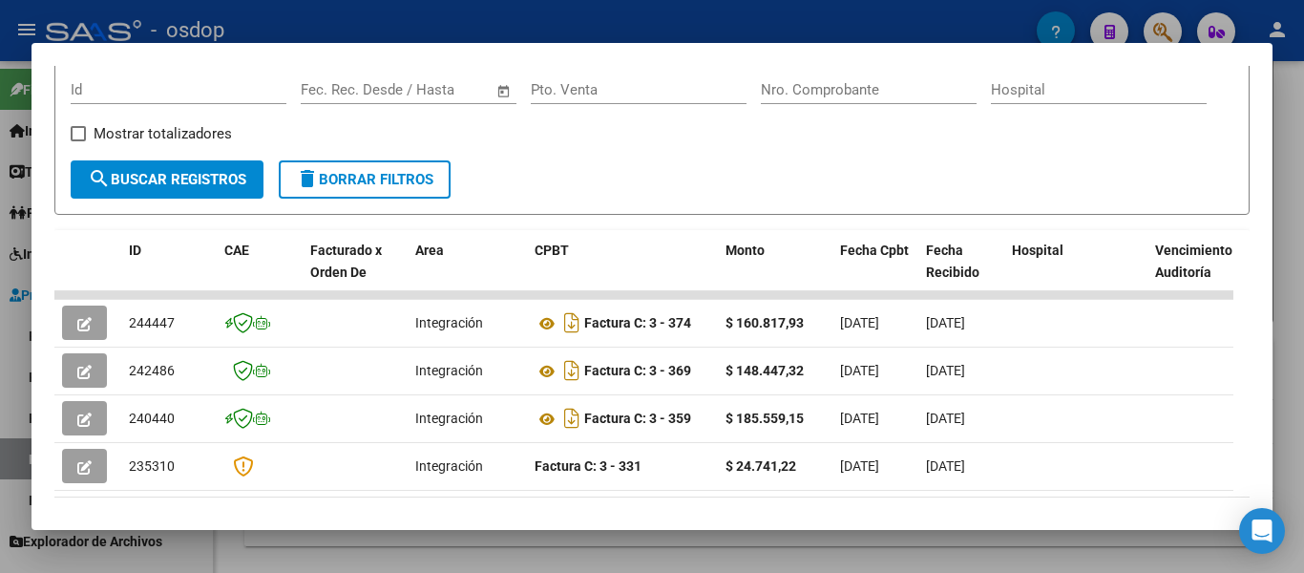
click at [970, 24] on div at bounding box center [652, 286] width 1304 height 573
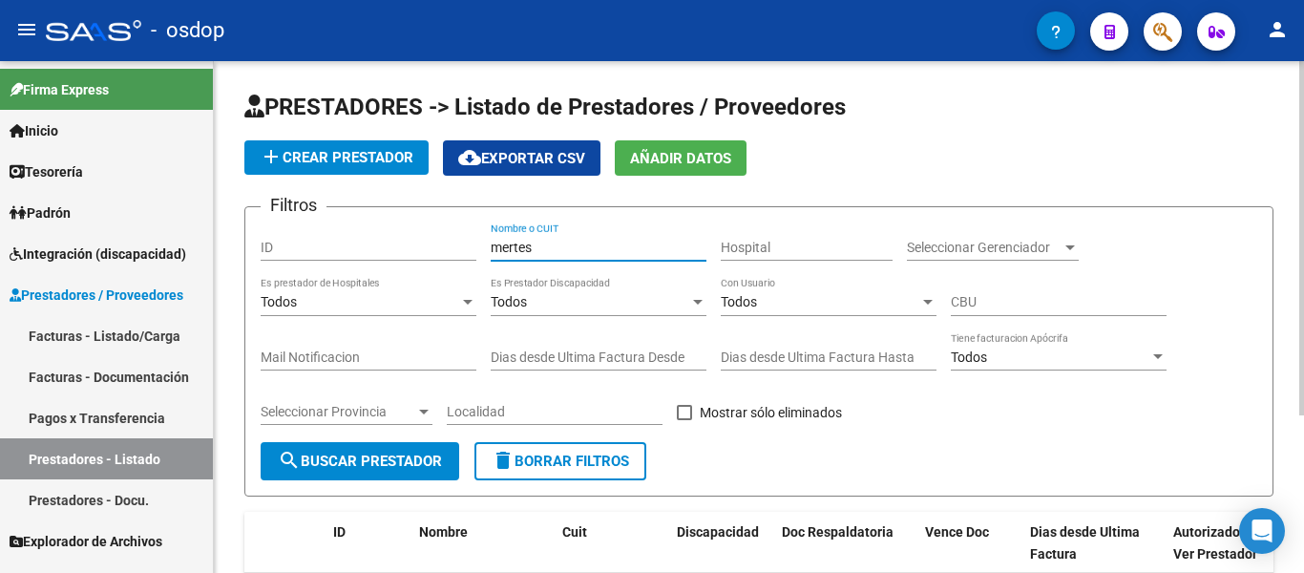
drag, startPoint x: 542, startPoint y: 248, endPoint x: 504, endPoint y: 245, distance: 38.3
click at [504, 245] on input "mertes" at bounding box center [599, 248] width 216 height 16
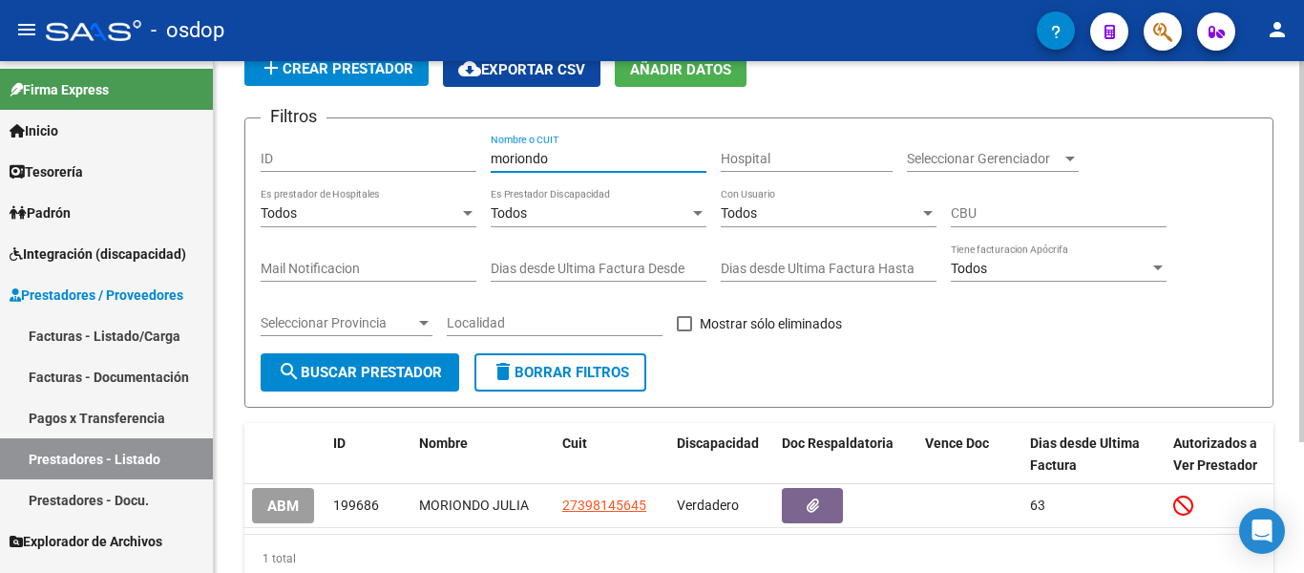
scroll to position [176, 0]
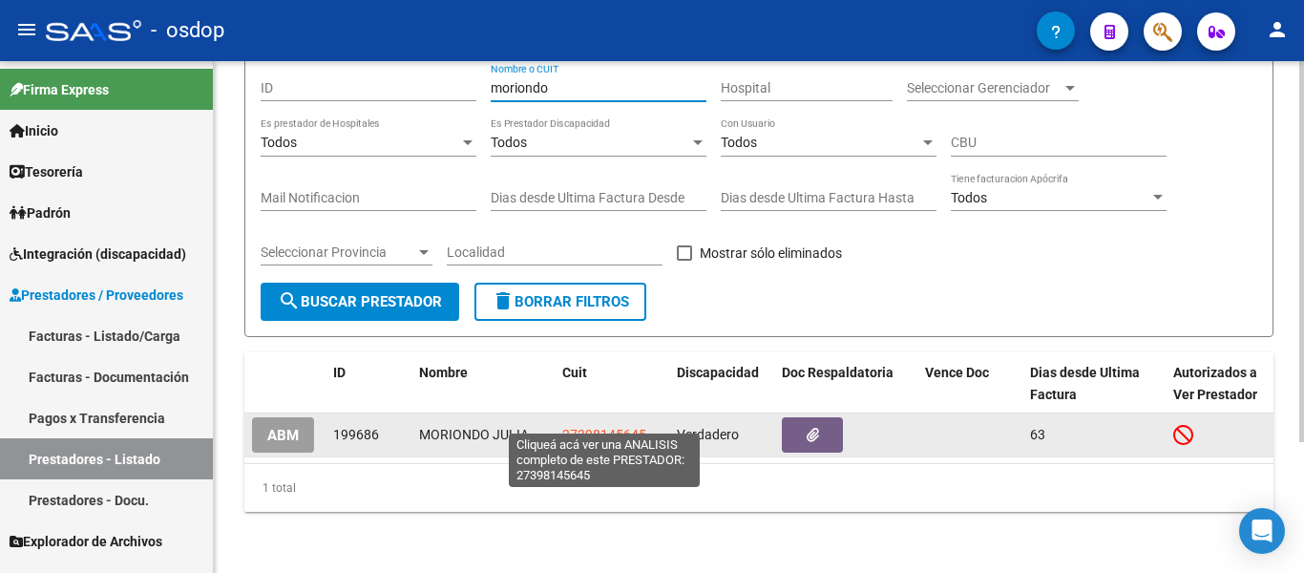
type input "moriondo"
click at [573, 427] on span "27398145645" at bounding box center [604, 434] width 84 height 15
type textarea "27398145645"
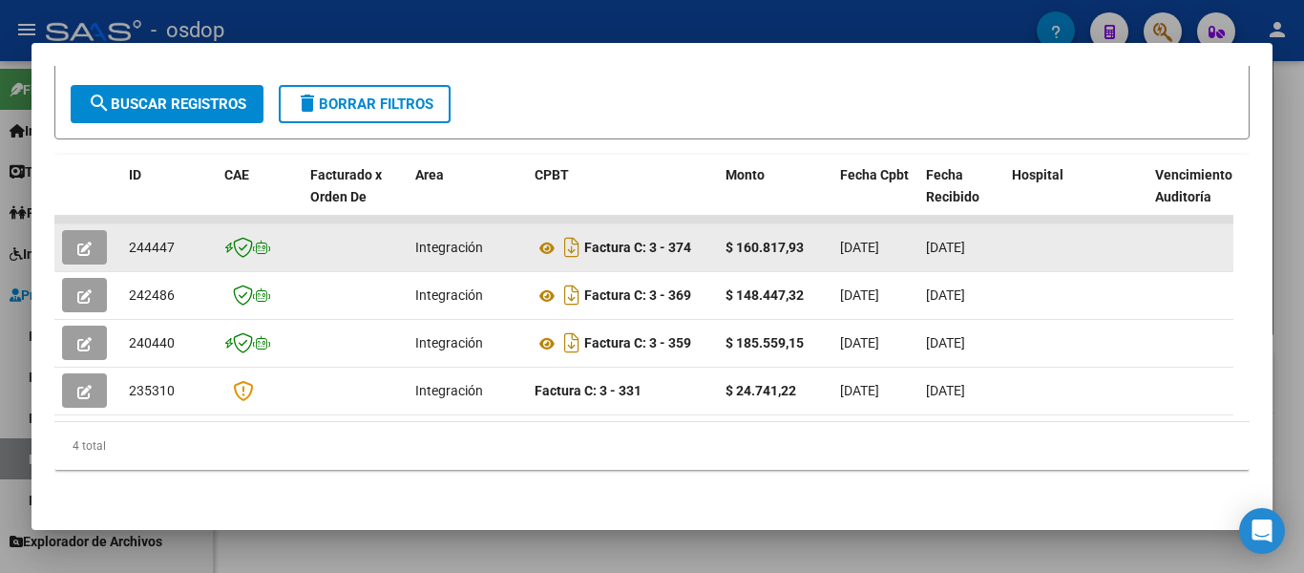
scroll to position [0, 0]
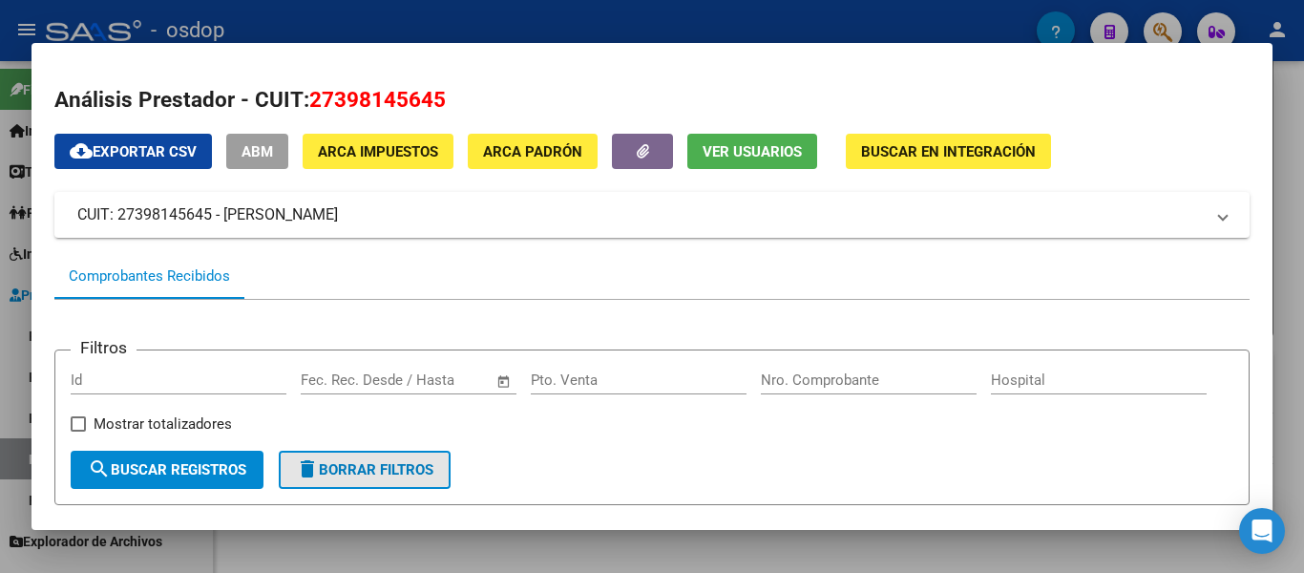
click at [383, 473] on span "delete Borrar Filtros" at bounding box center [364, 469] width 137 height 17
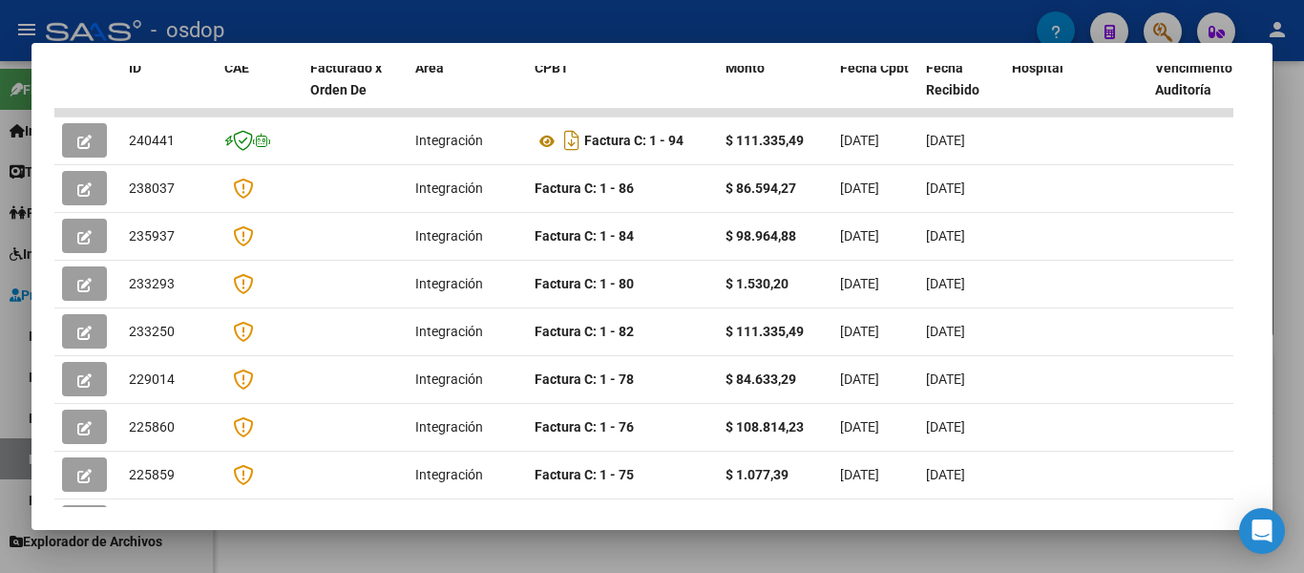
scroll to position [477, 0]
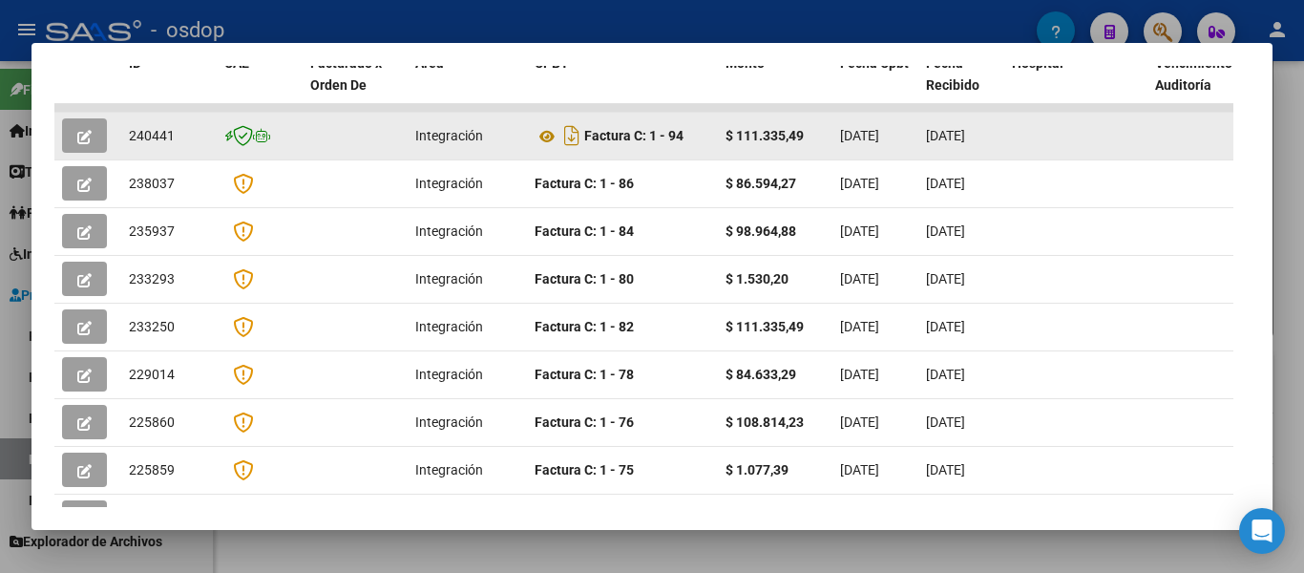
click at [833, 145] on datatable-body-cell "[DATE]" at bounding box center [875, 136] width 86 height 47
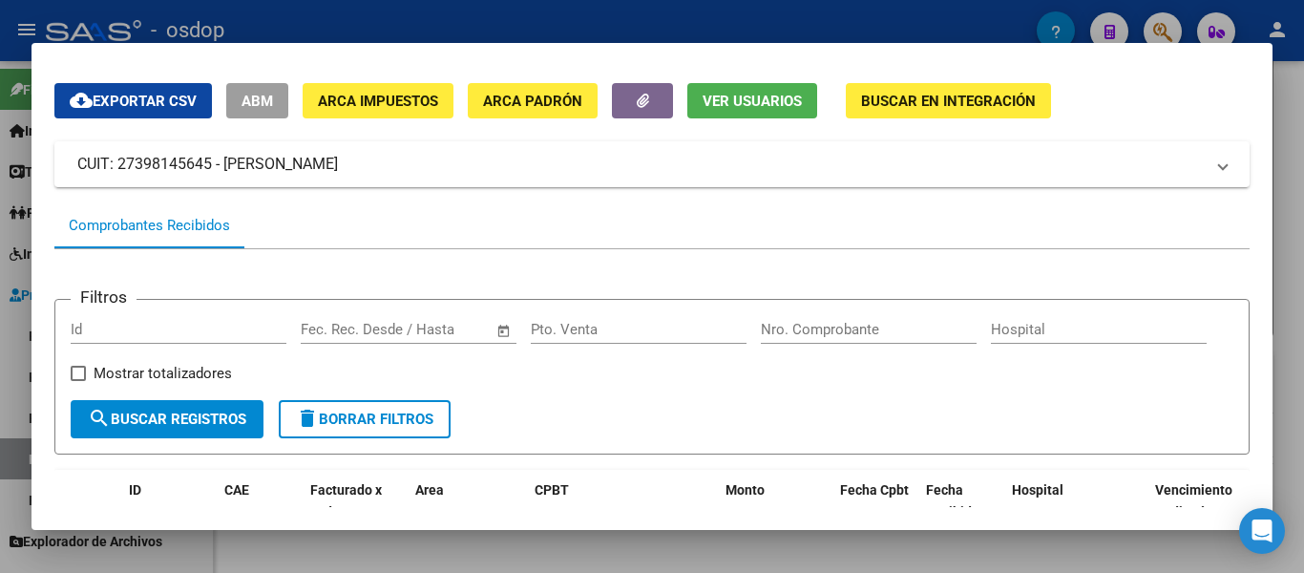
scroll to position [0, 0]
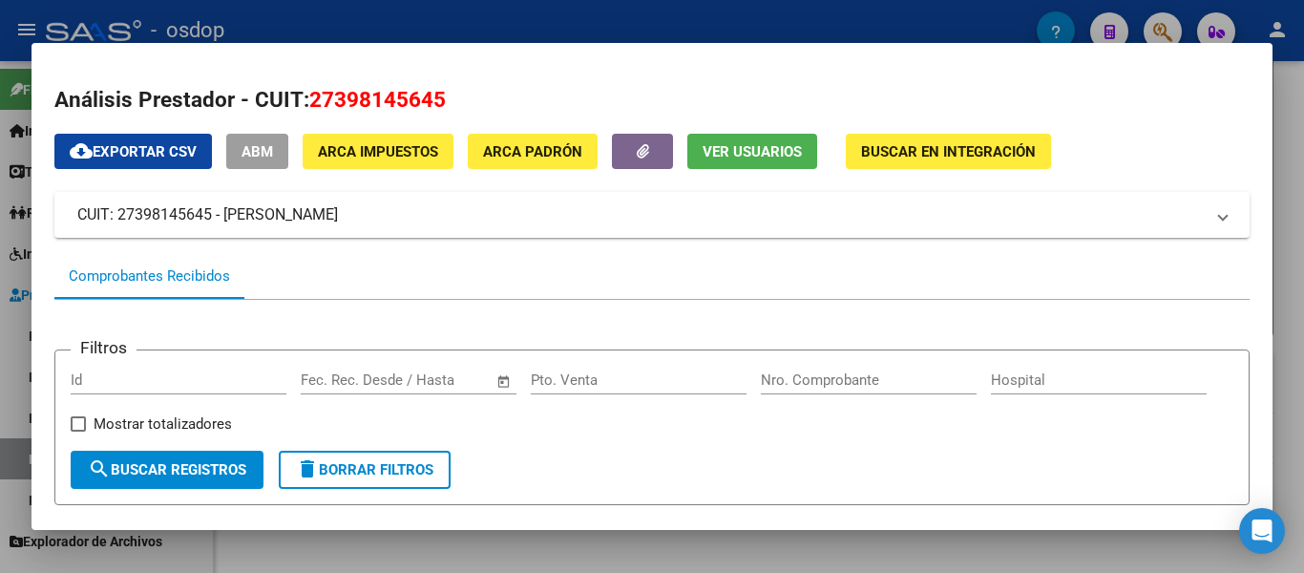
click at [247, 33] on div at bounding box center [652, 286] width 1304 height 573
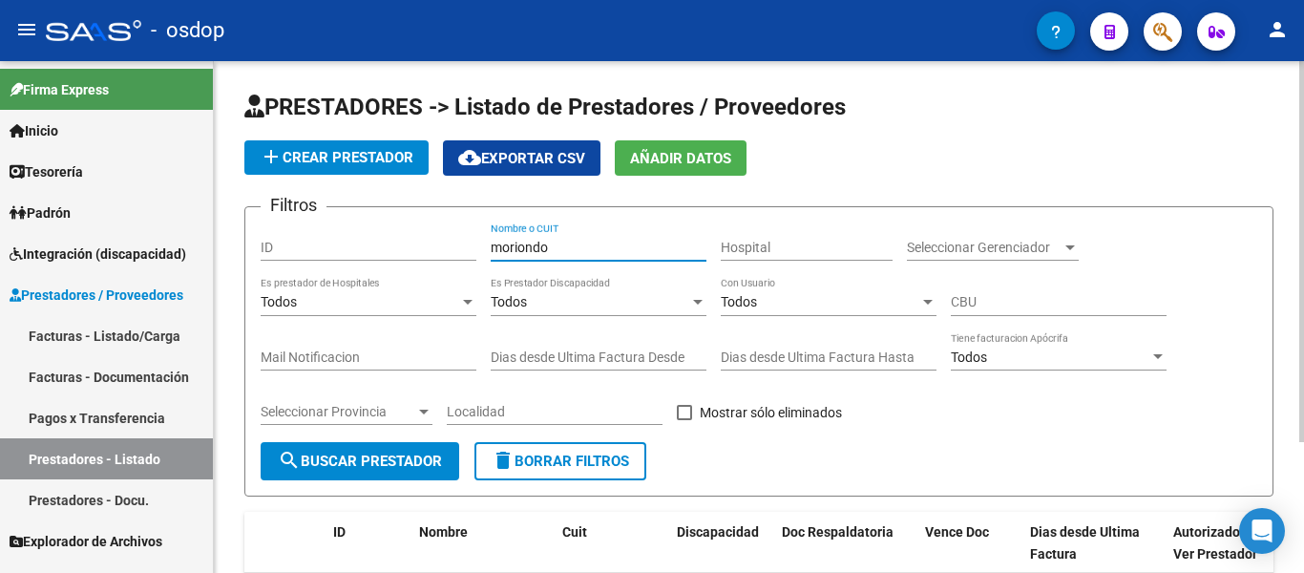
drag, startPoint x: 574, startPoint y: 255, endPoint x: 493, endPoint y: 243, distance: 81.9
click at [492, 246] on input "moriondo" at bounding box center [599, 248] width 216 height 16
type input "panzanel"
click at [403, 459] on span "search Buscar Prestador" at bounding box center [360, 460] width 164 height 17
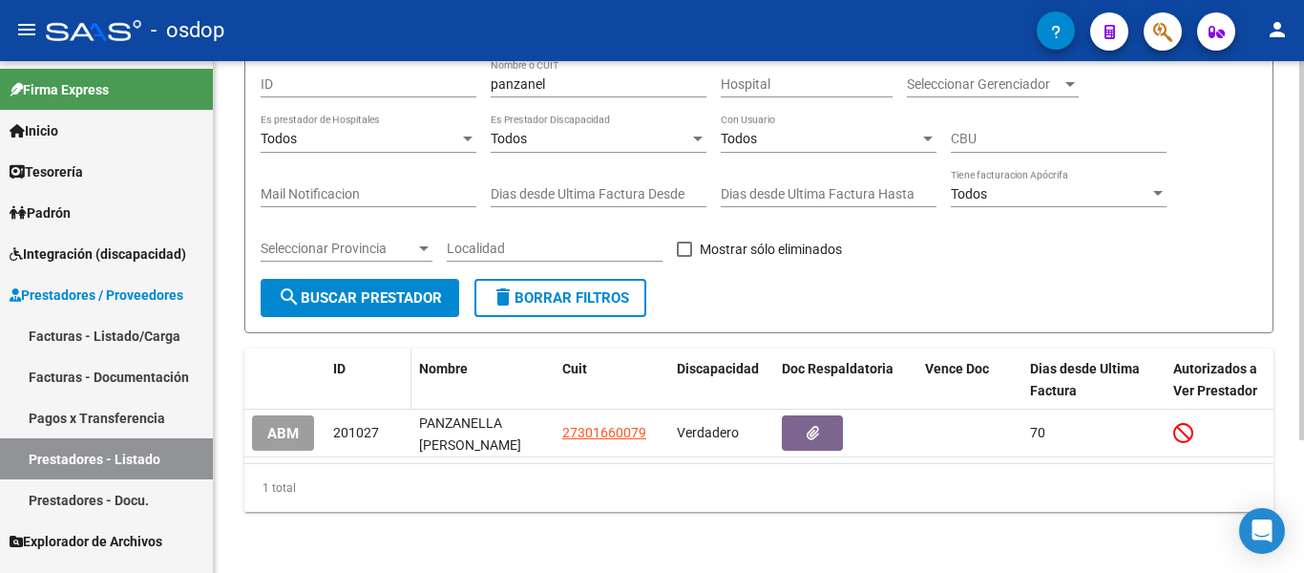
scroll to position [179, 0]
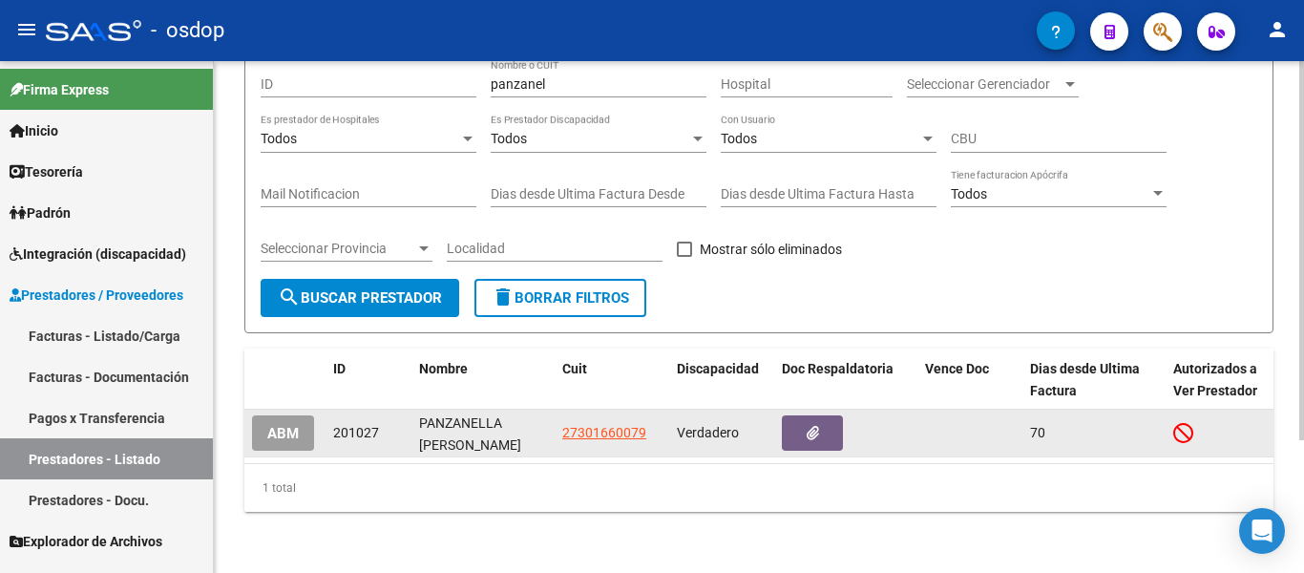
drag, startPoint x: 598, startPoint y: 429, endPoint x: 590, endPoint y: 401, distance: 29.0
click at [597, 425] on datatable-body-cell "27301660079" at bounding box center [612, 432] width 115 height 47
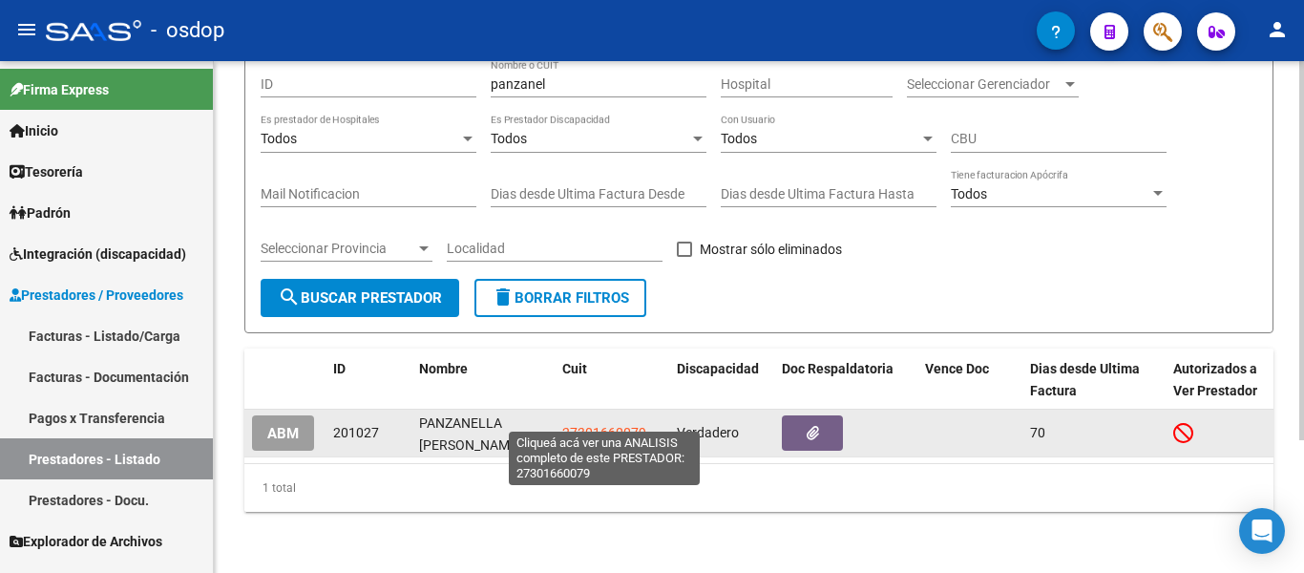
click at [593, 425] on span "27301660079" at bounding box center [604, 432] width 84 height 15
copy span "1660079"
type textarea "27301660079"
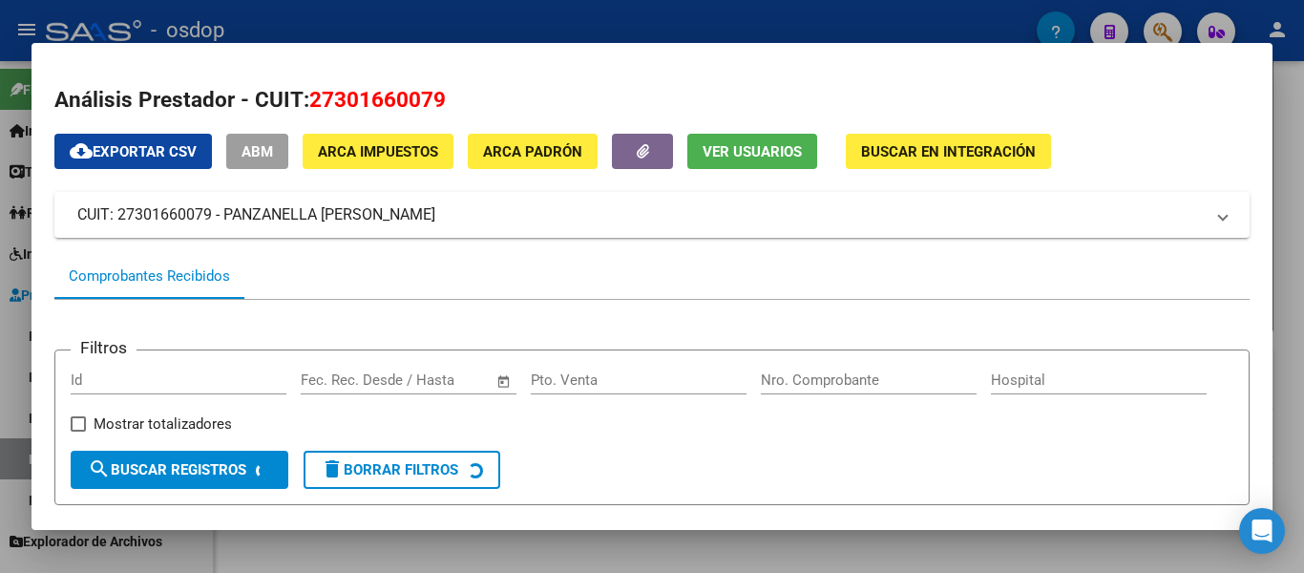
scroll to position [216, 0]
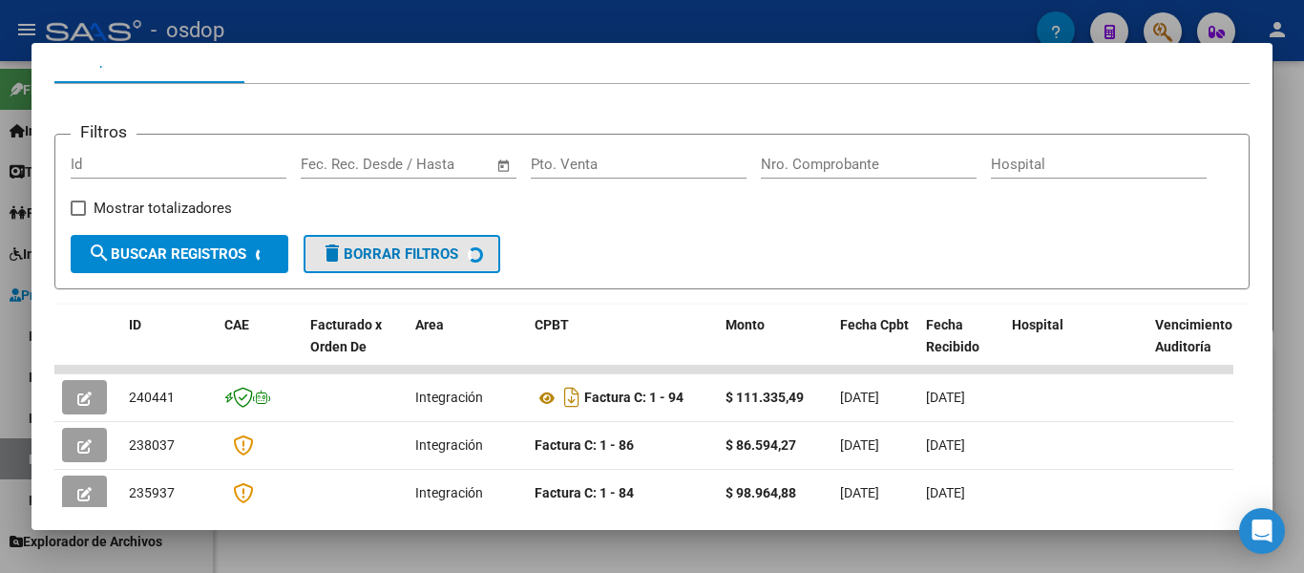
click at [443, 262] on span "delete Borrar Filtros" at bounding box center [389, 253] width 137 height 17
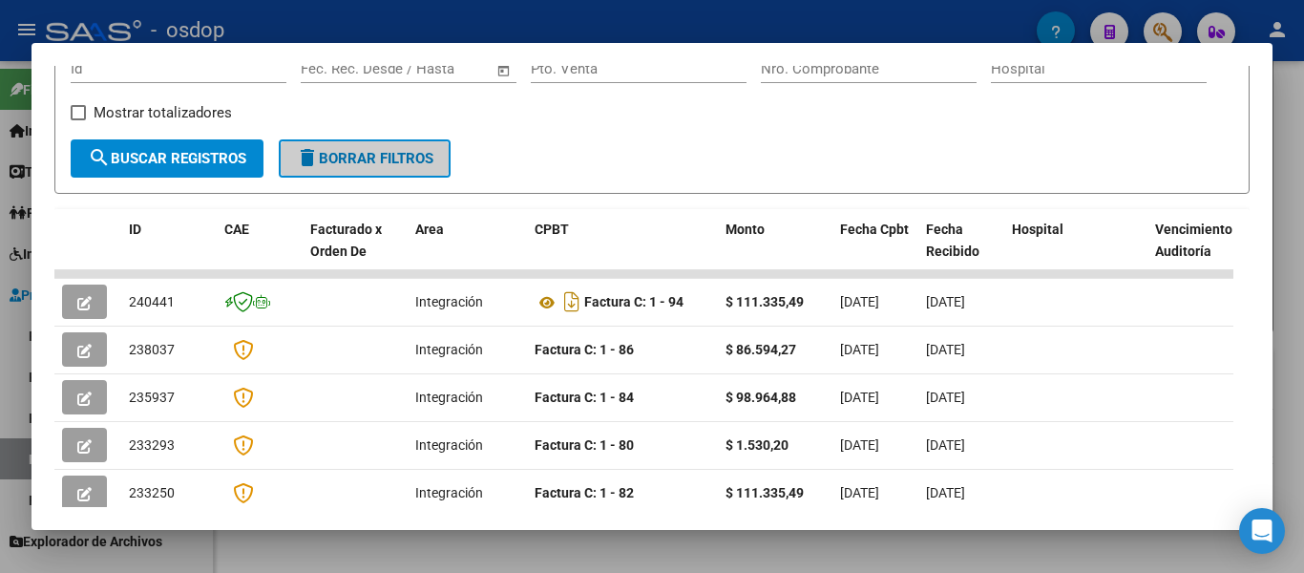
click at [361, 167] on span "delete Borrar Filtros" at bounding box center [364, 158] width 137 height 17
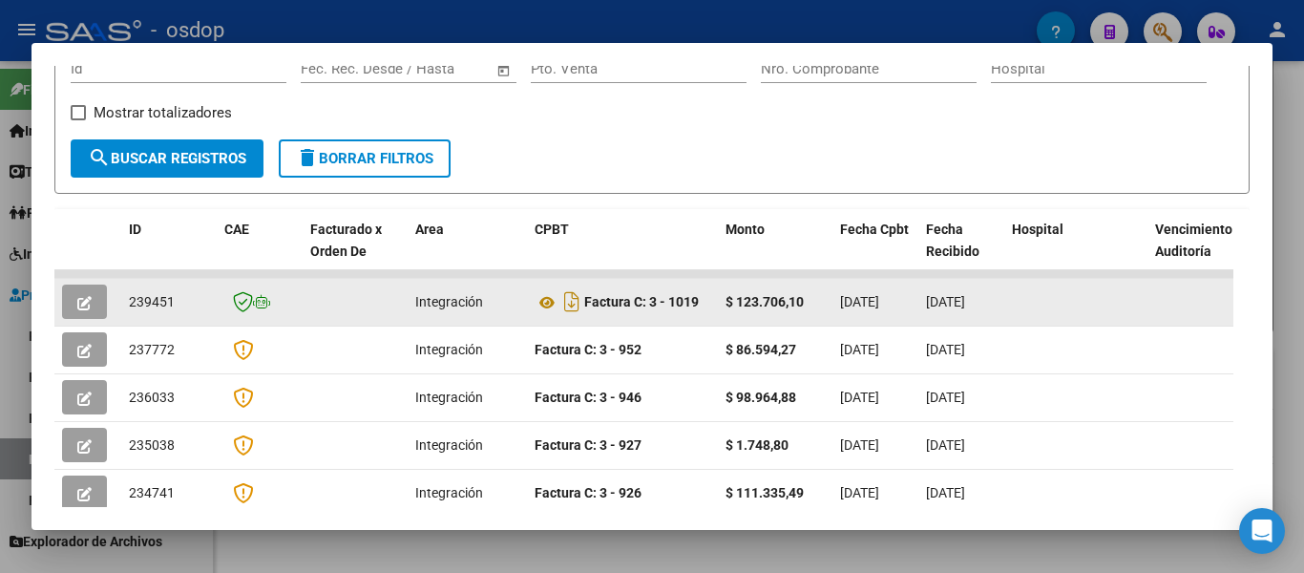
click at [1067, 325] on datatable-body-cell at bounding box center [1075, 302] width 143 height 47
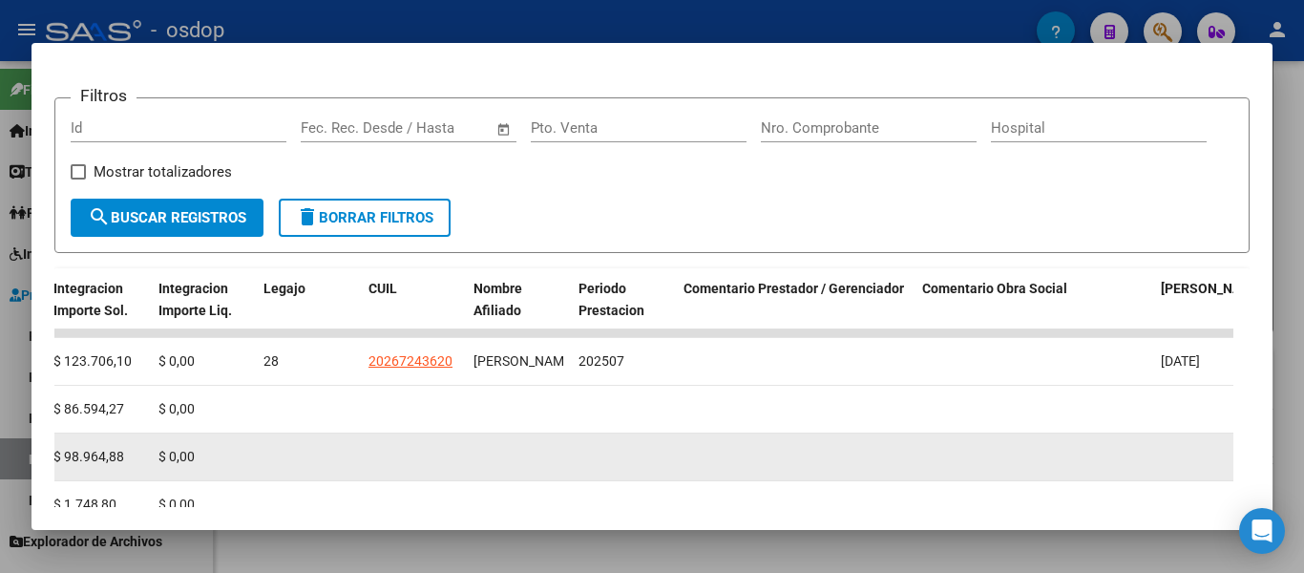
scroll to position [634, 0]
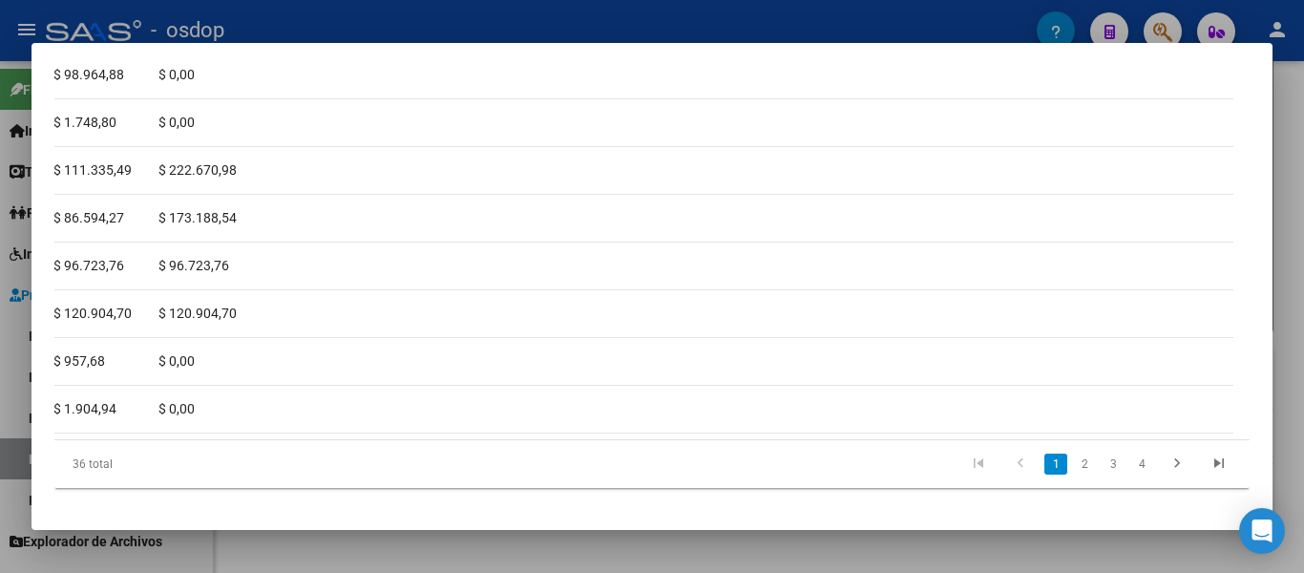
click at [1086, 440] on div "36 total 1 2 3 4" at bounding box center [651, 464] width 1195 height 48
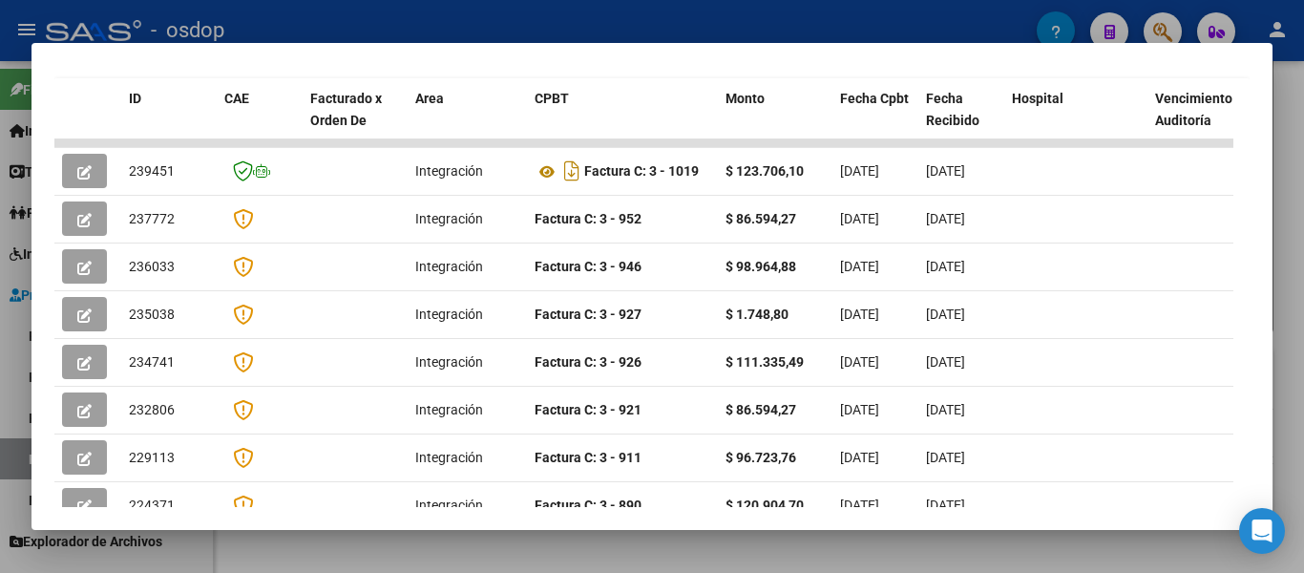
scroll to position [0, 0]
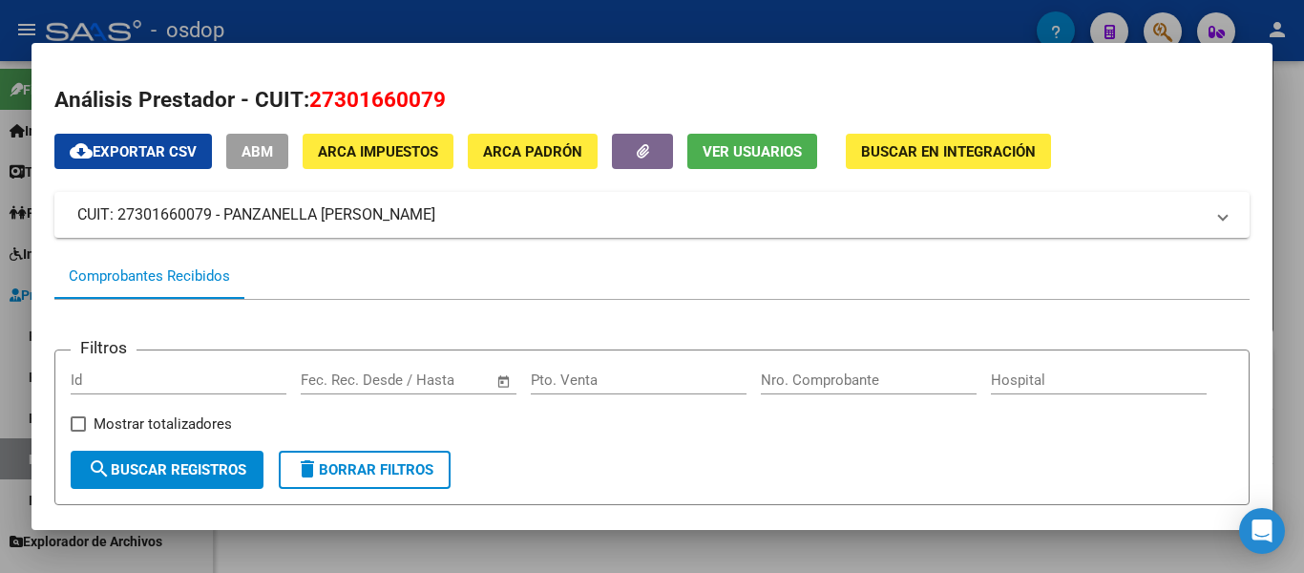
click at [570, 30] on div at bounding box center [652, 286] width 1304 height 573
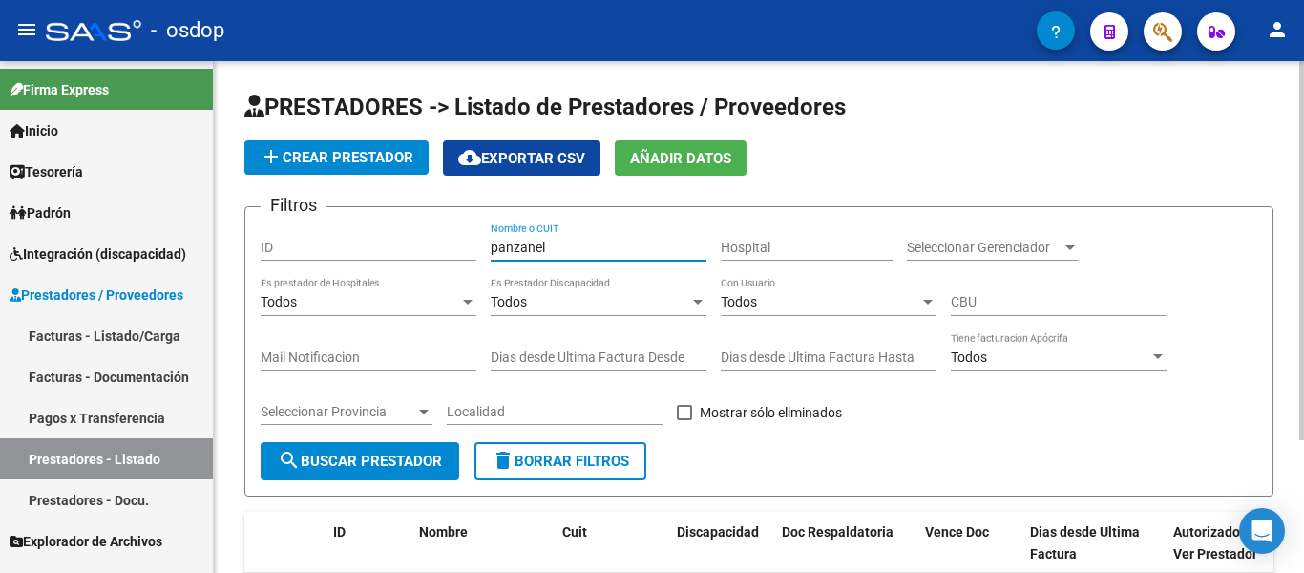
drag, startPoint x: 589, startPoint y: 242, endPoint x: 331, endPoint y: 257, distance: 258.1
click at [331, 257] on div "Filtros ID panzanel Nombre o CUIT Hospital Seleccionar Gerenciador Seleccionar …" at bounding box center [759, 332] width 997 height 220
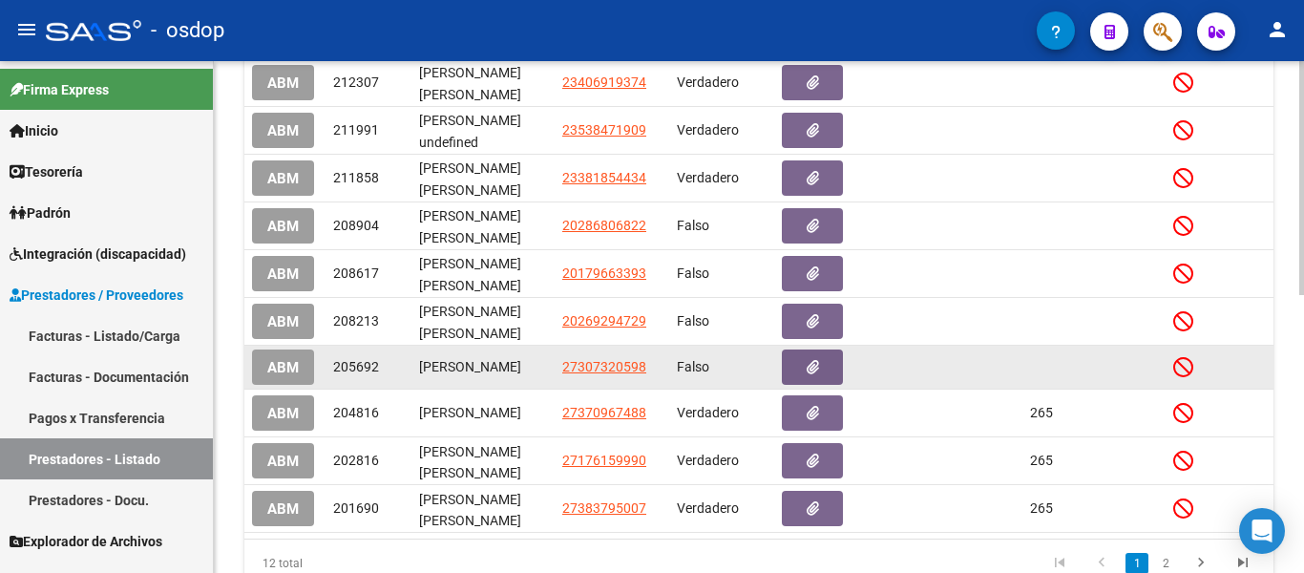
scroll to position [609, 0]
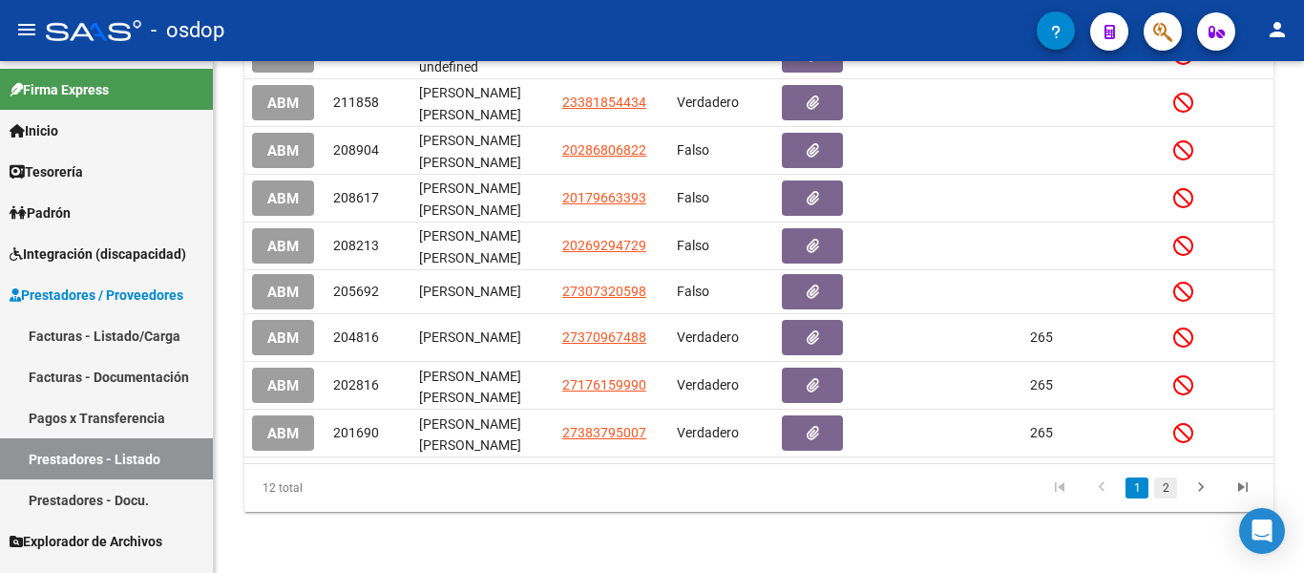
type input "[PERSON_NAME]"
click at [1167, 484] on link "2" at bounding box center [1165, 487] width 23 height 21
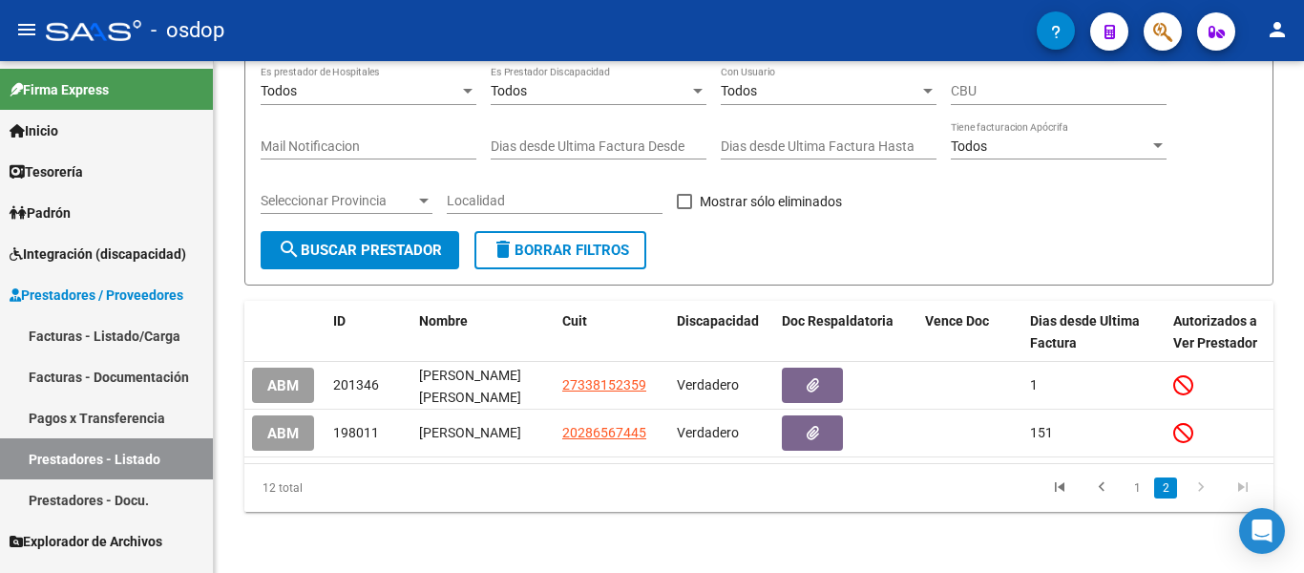
scroll to position [227, 0]
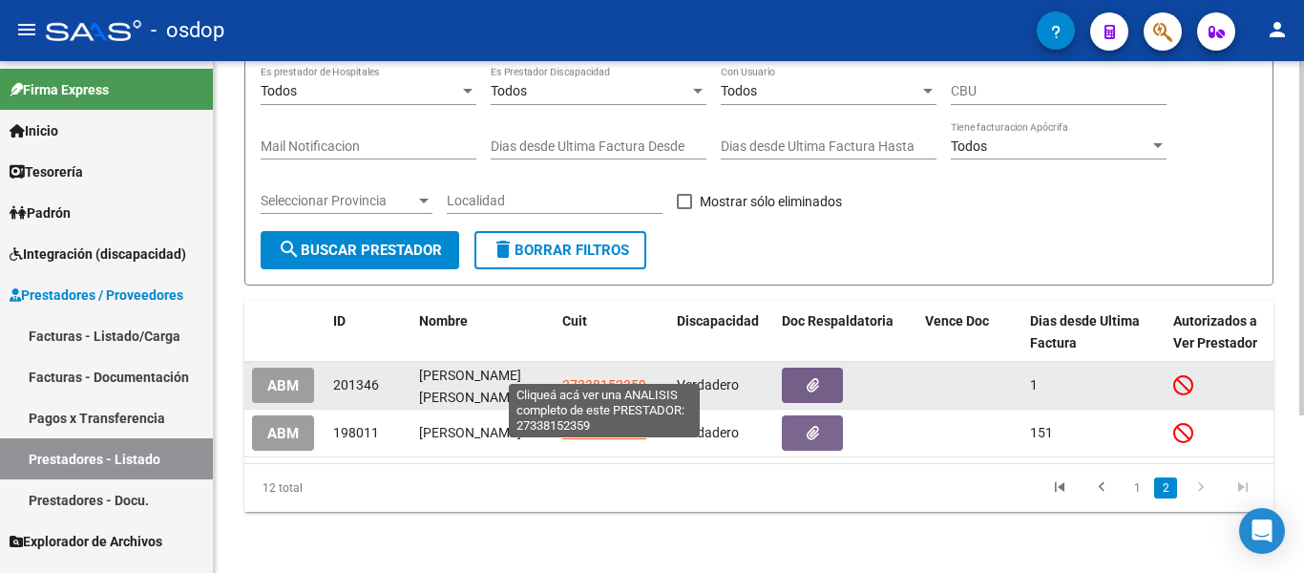
click at [594, 377] on span "27338152359" at bounding box center [604, 384] width 84 height 15
type textarea "27338152359"
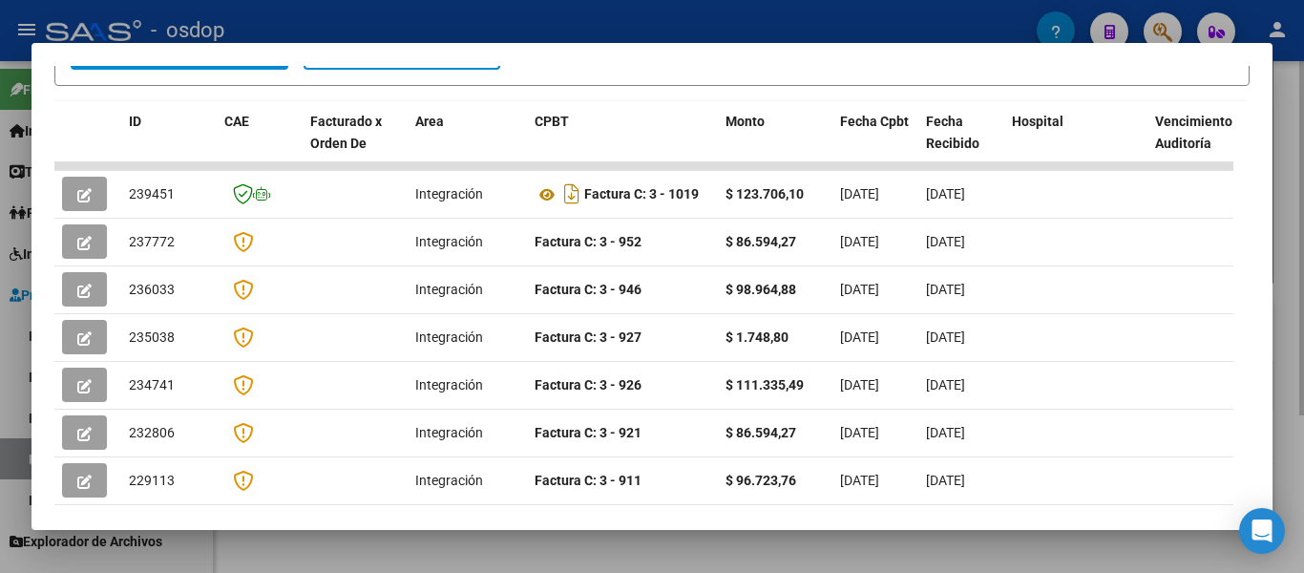
scroll to position [407, 0]
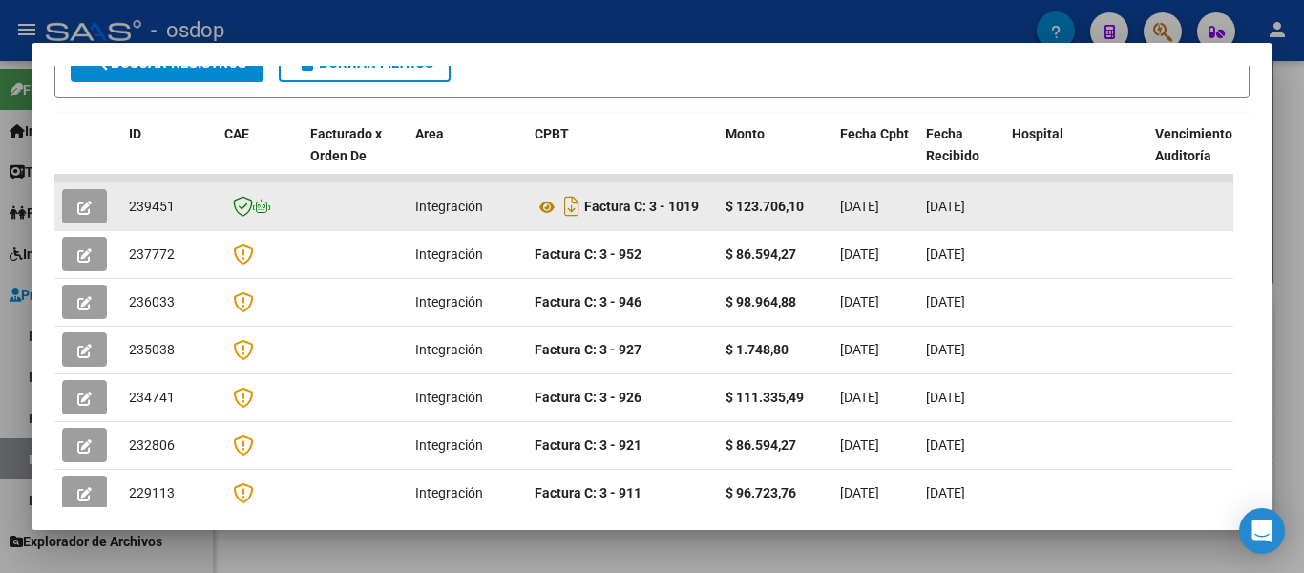
click at [674, 205] on div "Factura C: 3 - 1019" at bounding box center [623, 206] width 176 height 31
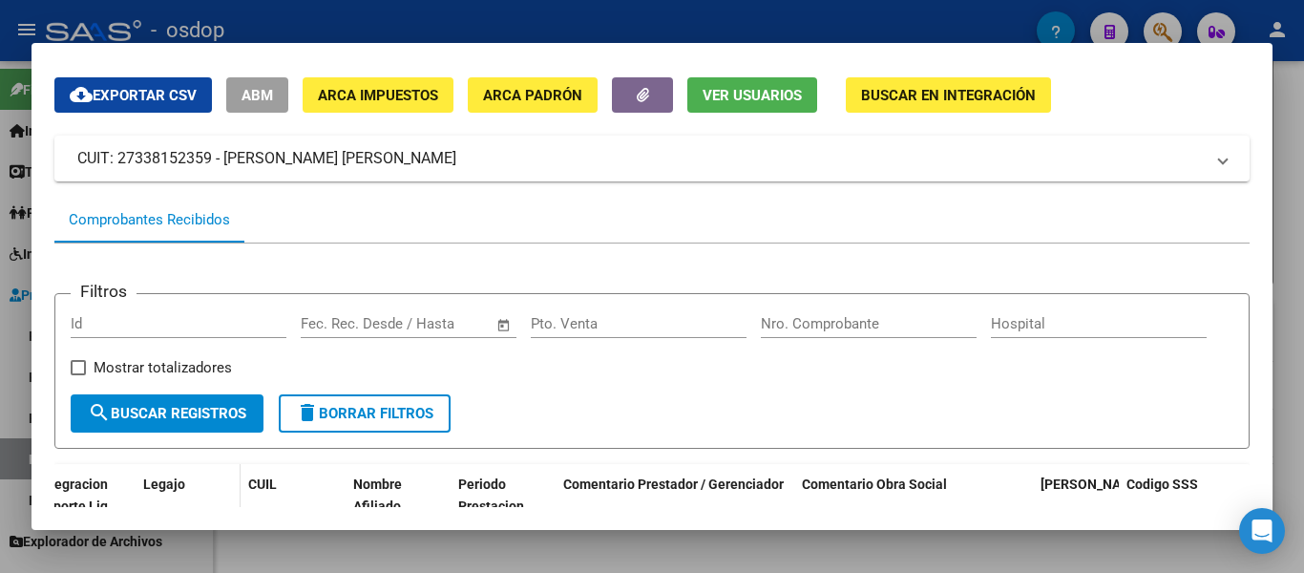
scroll to position [0, 0]
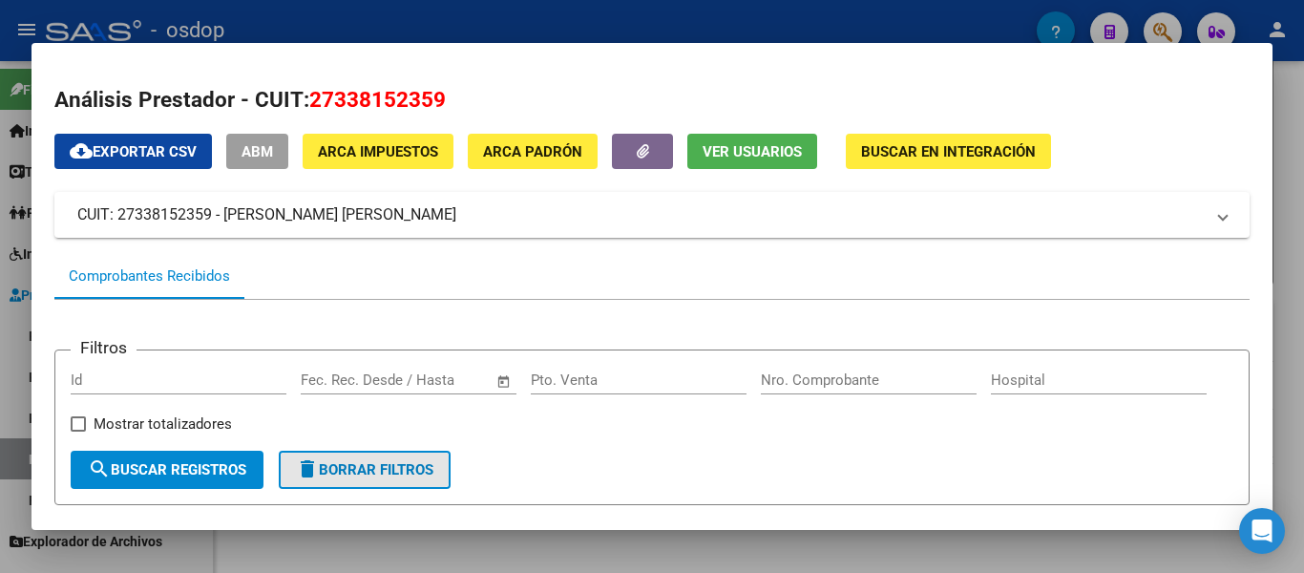
click at [402, 478] on span "delete Borrar Filtros" at bounding box center [364, 469] width 137 height 17
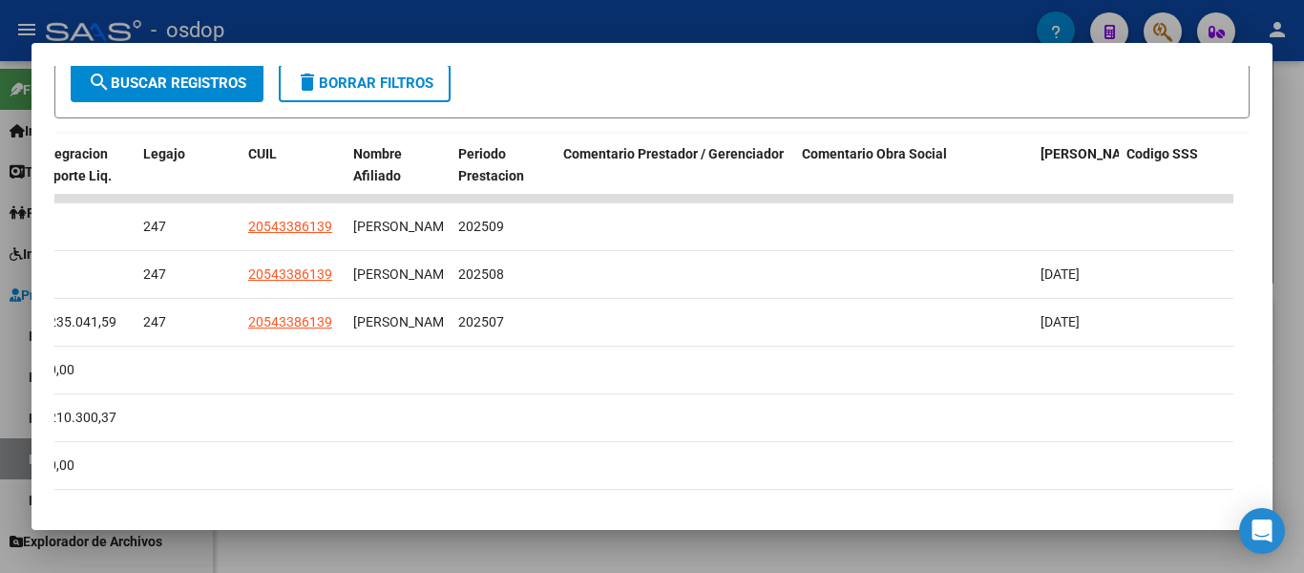
scroll to position [477, 0]
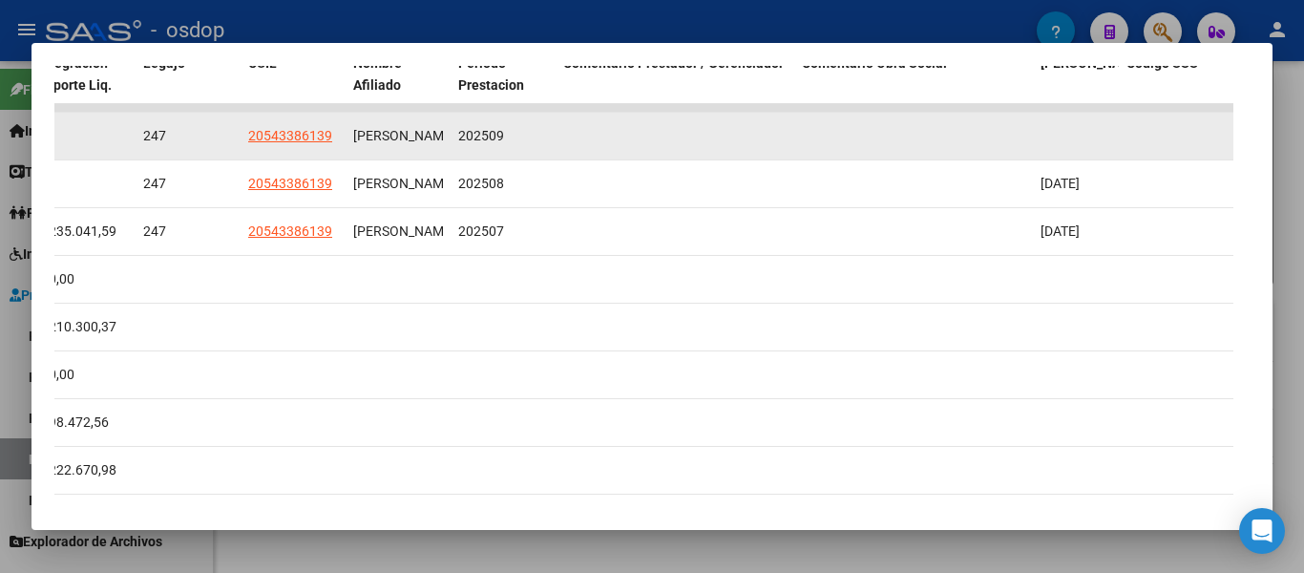
click at [567, 147] on datatable-body-cell at bounding box center [675, 136] width 239 height 47
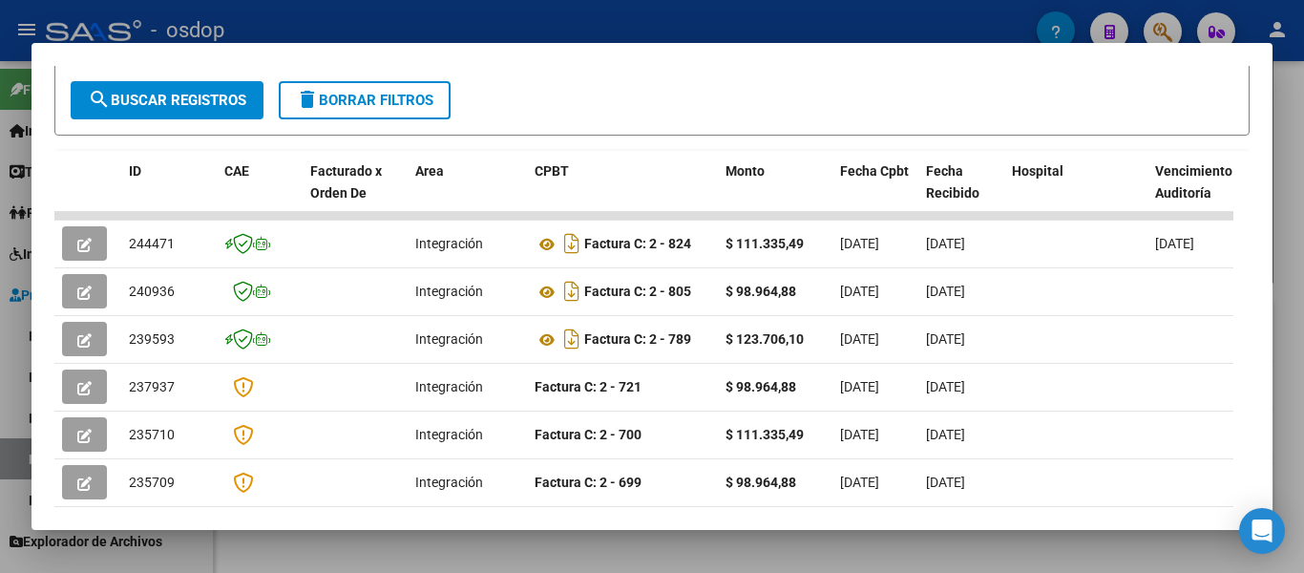
scroll to position [357, 0]
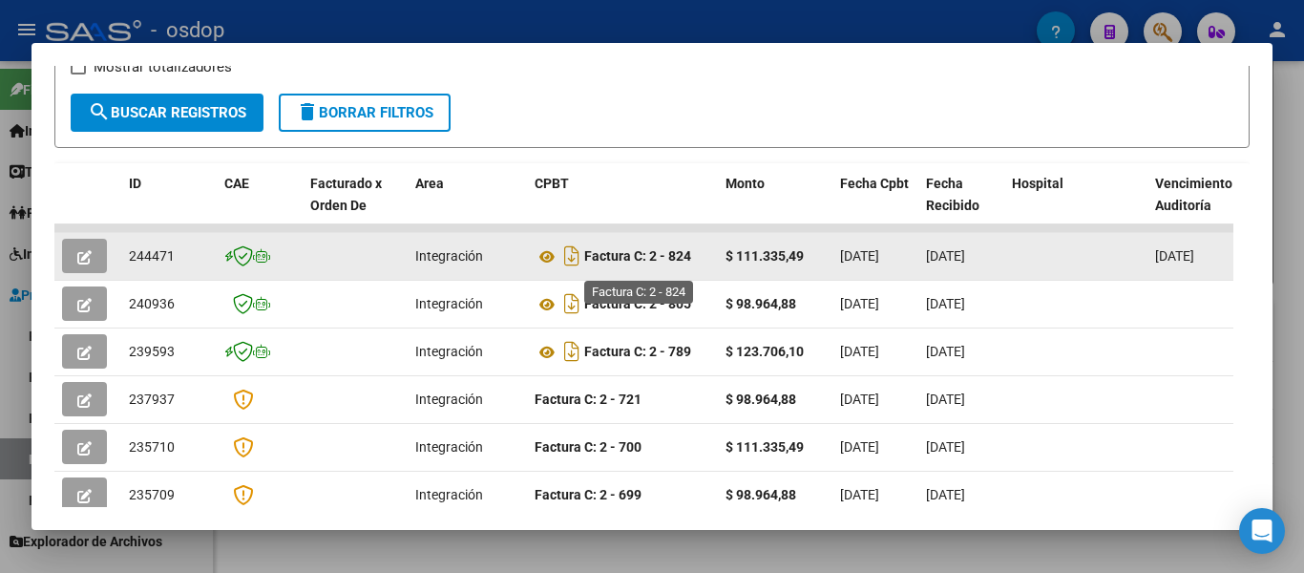
click at [671, 263] on strong "Factura C: 2 - 824" at bounding box center [637, 256] width 107 height 15
click at [82, 261] on icon "button" at bounding box center [84, 257] width 14 height 14
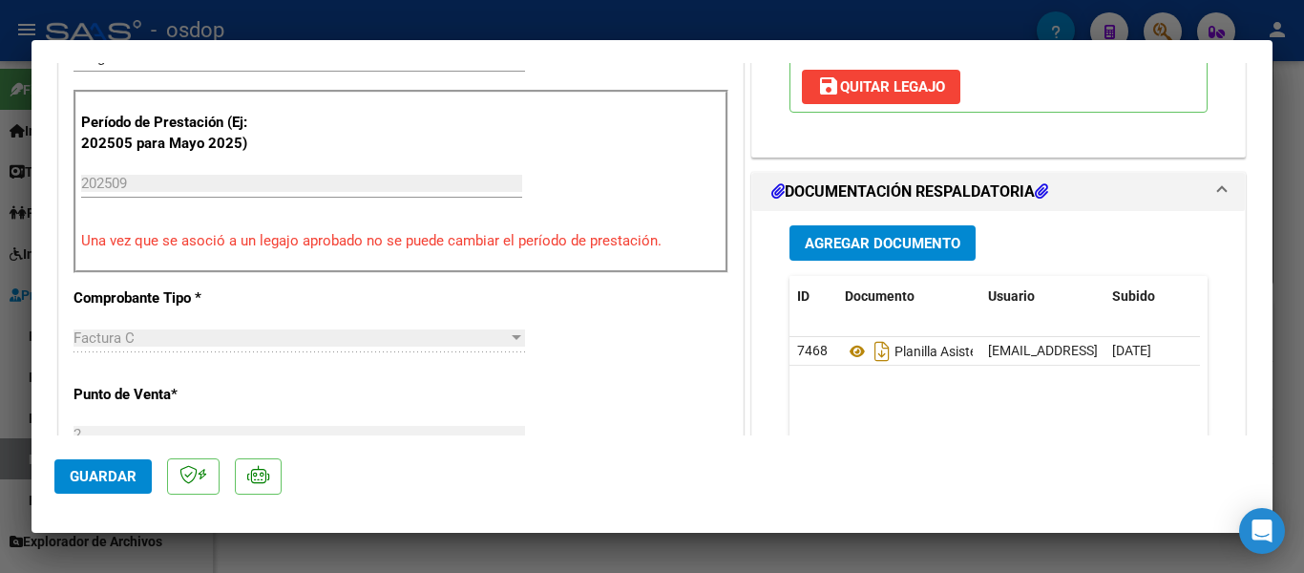
scroll to position [477, 0]
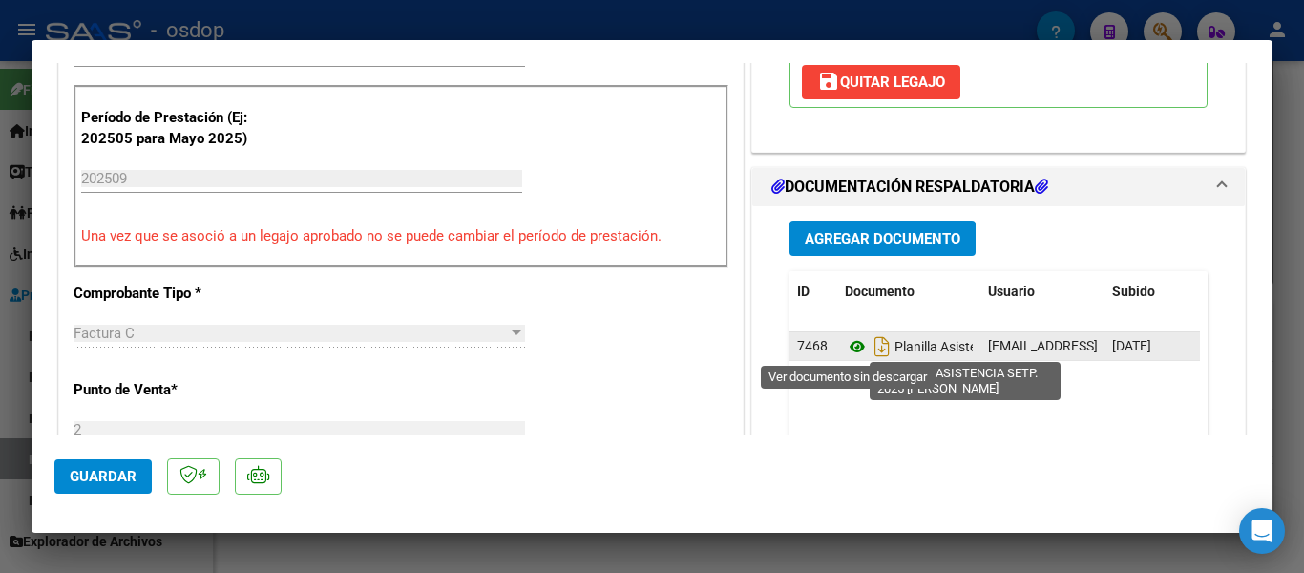
click at [847, 348] on icon at bounding box center [857, 346] width 25 height 23
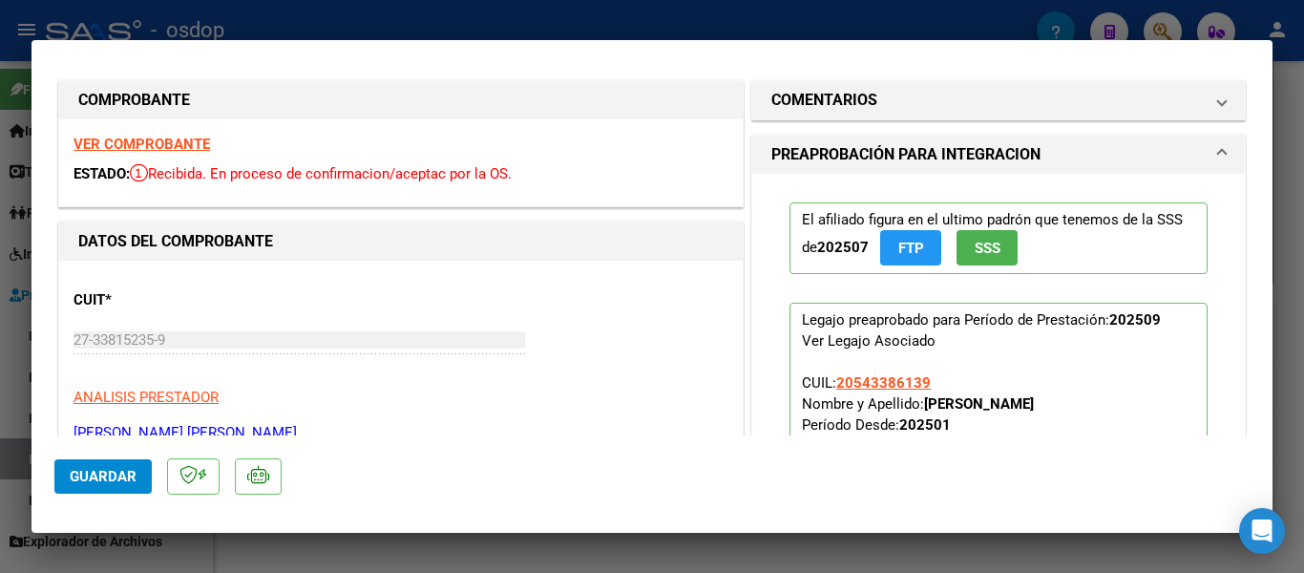
scroll to position [0, 0]
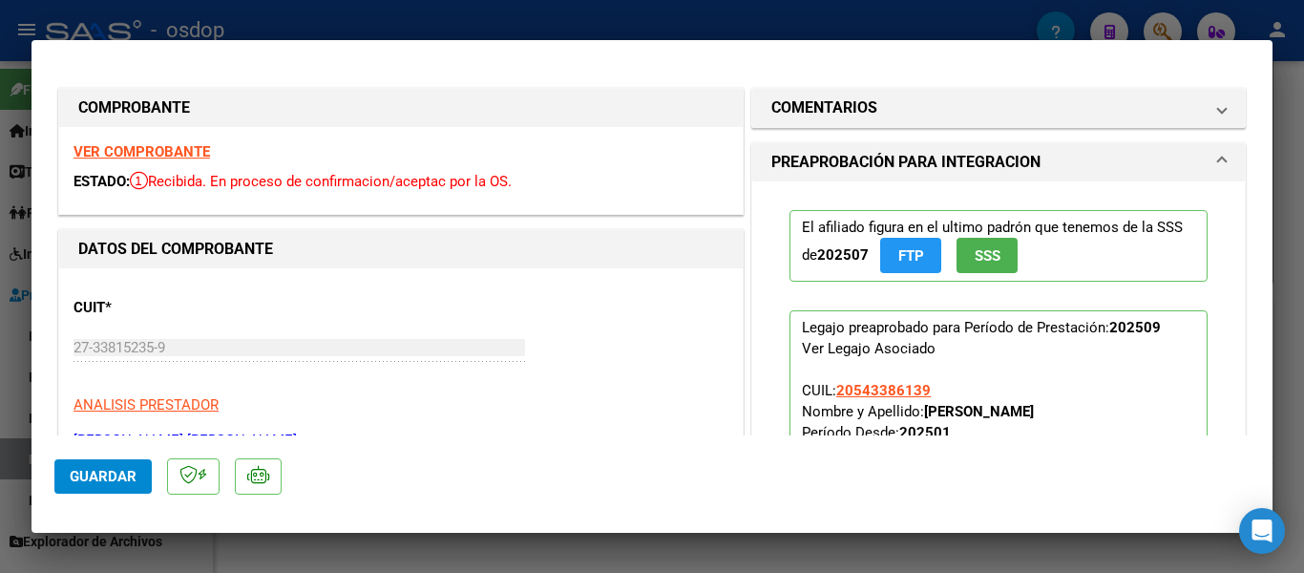
click at [675, 6] on div at bounding box center [652, 286] width 1304 height 573
type input "$ 0,00"
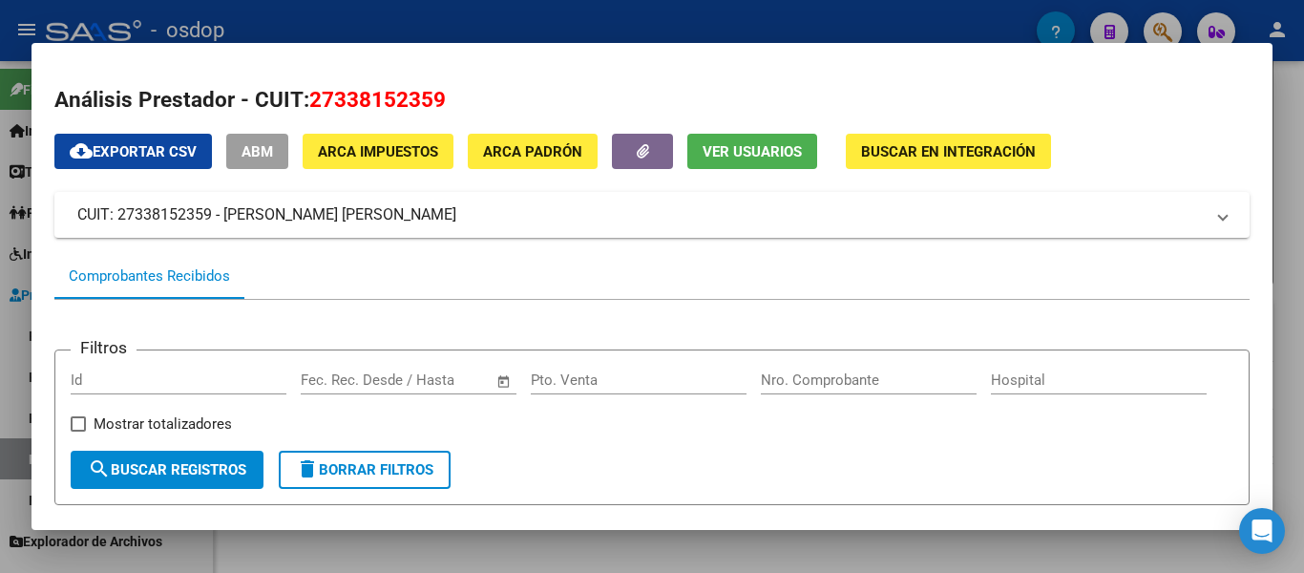
click at [331, 20] on div at bounding box center [652, 286] width 1304 height 573
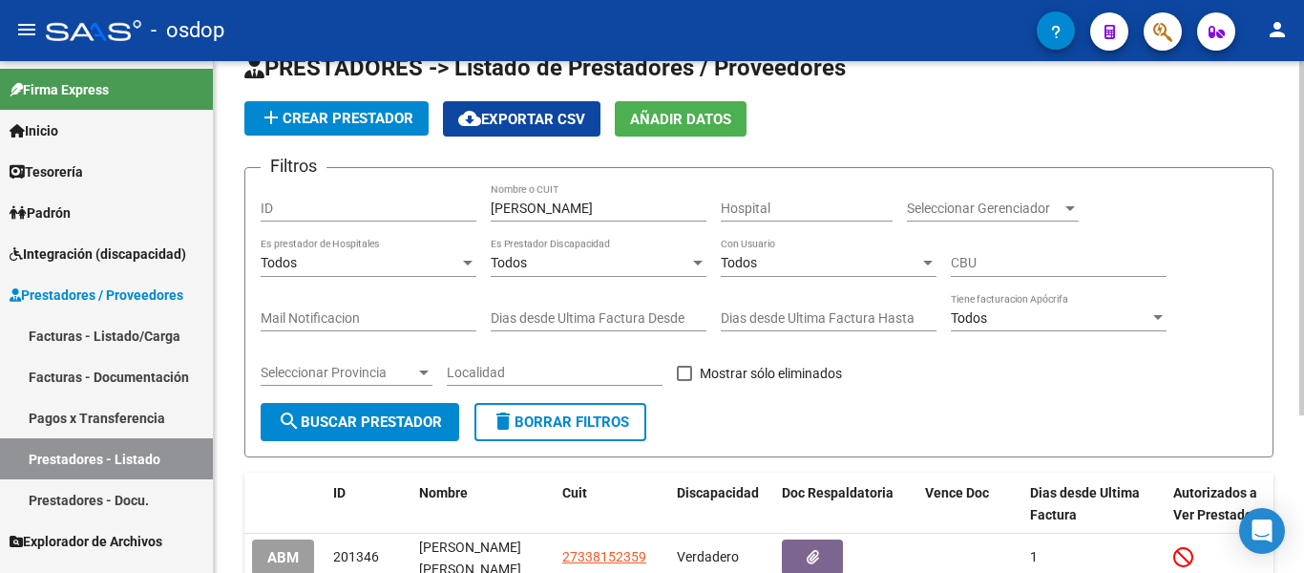
scroll to position [36, 0]
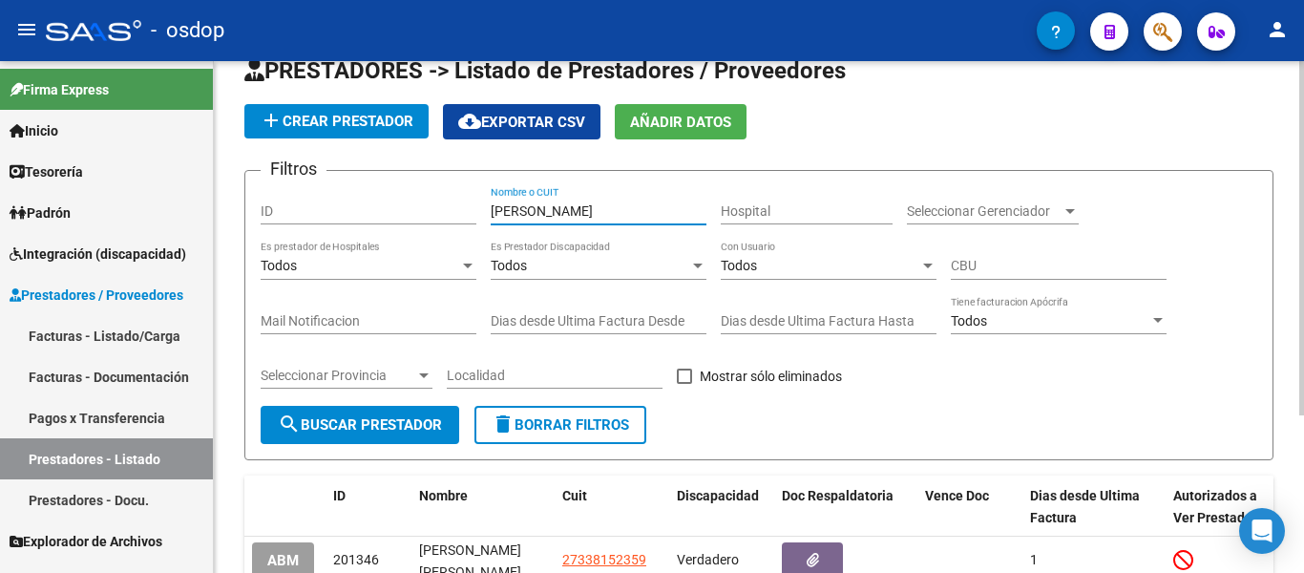
drag, startPoint x: 581, startPoint y: 214, endPoint x: 482, endPoint y: 201, distance: 100.0
click at [482, 201] on div "Filtros ID [PERSON_NAME] Nombre o CUIT Hospital Seleccionar Gerenciador Selecci…" at bounding box center [759, 296] width 997 height 220
type input "alexak"
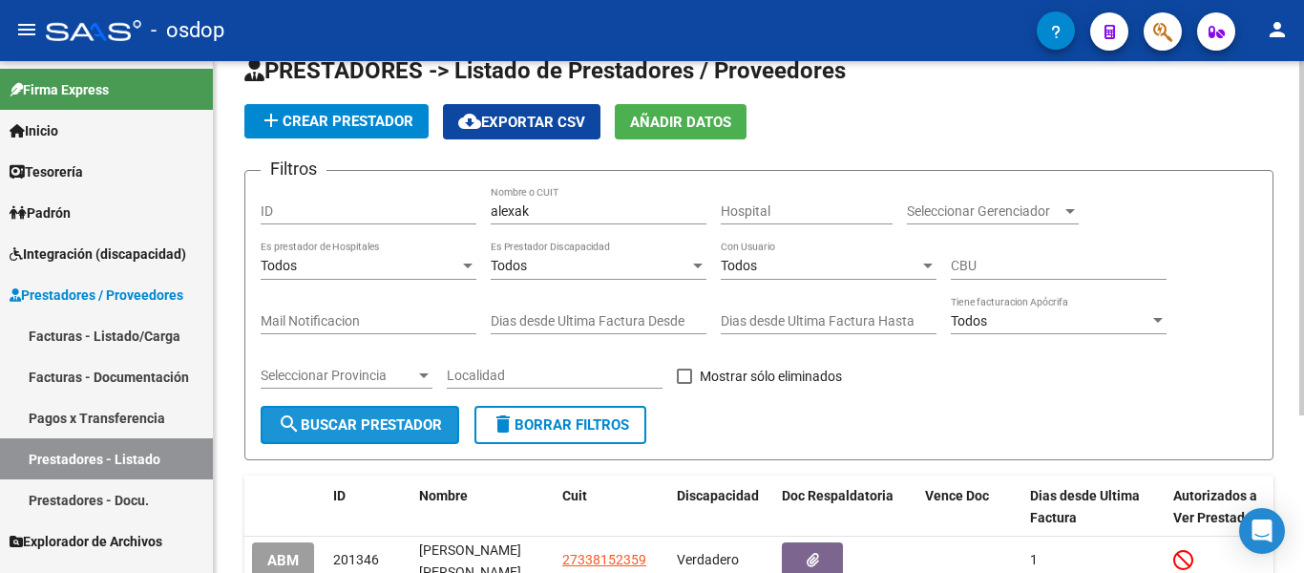
click at [344, 428] on span "search Buscar Prestador" at bounding box center [360, 424] width 164 height 17
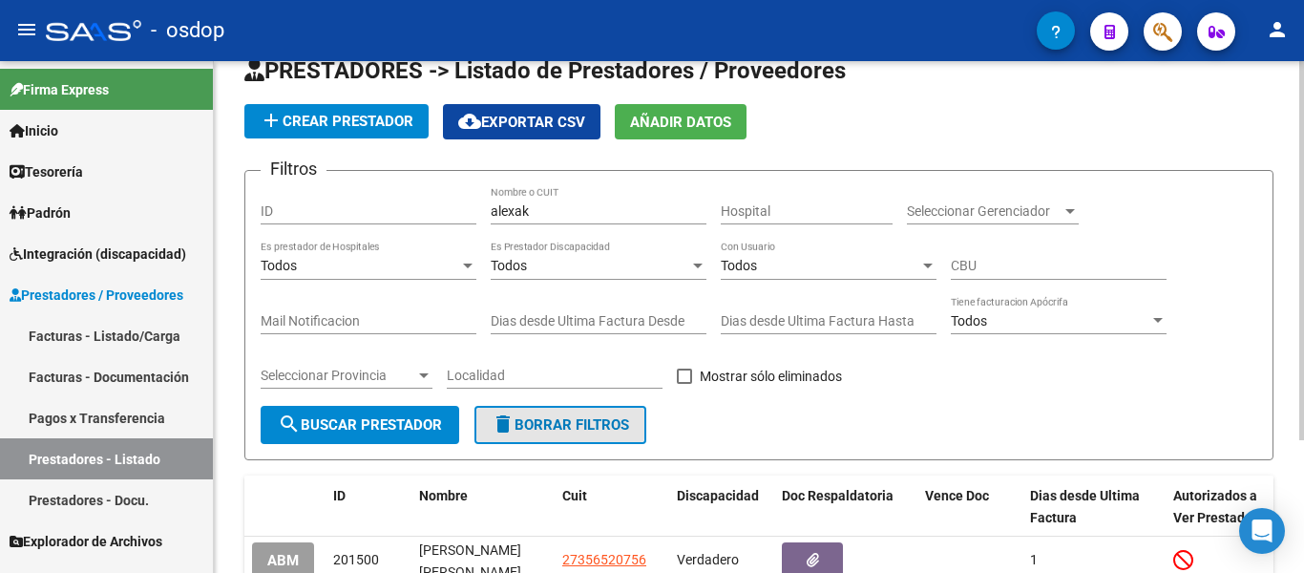
click at [576, 423] on span "delete Borrar Filtros" at bounding box center [560, 424] width 137 height 17
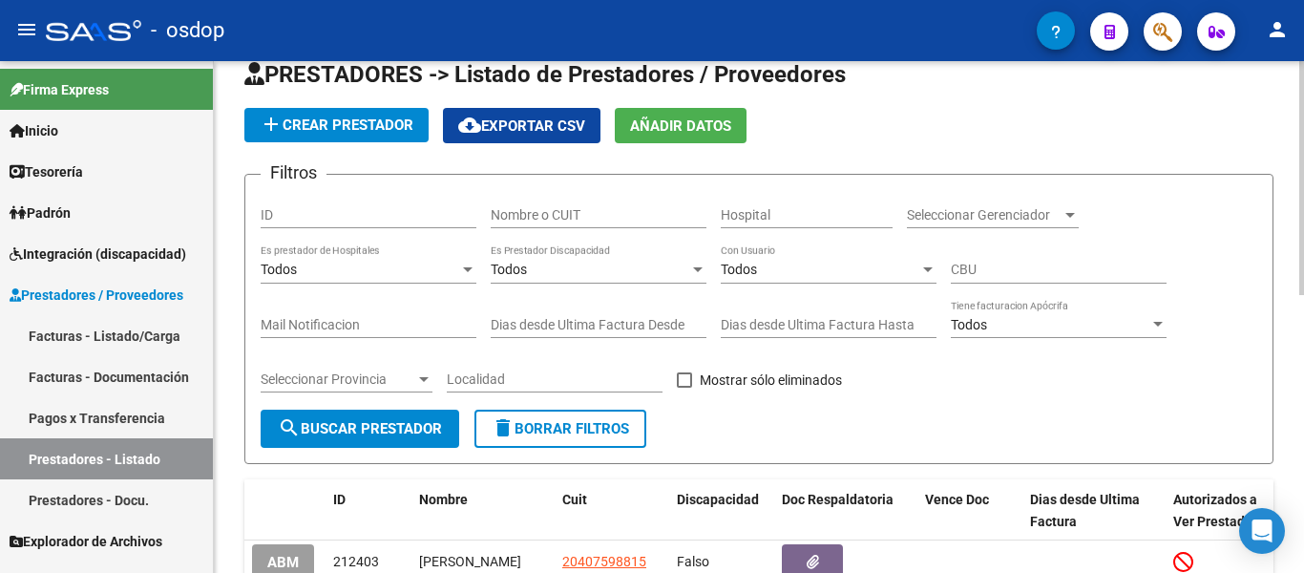
scroll to position [0, 0]
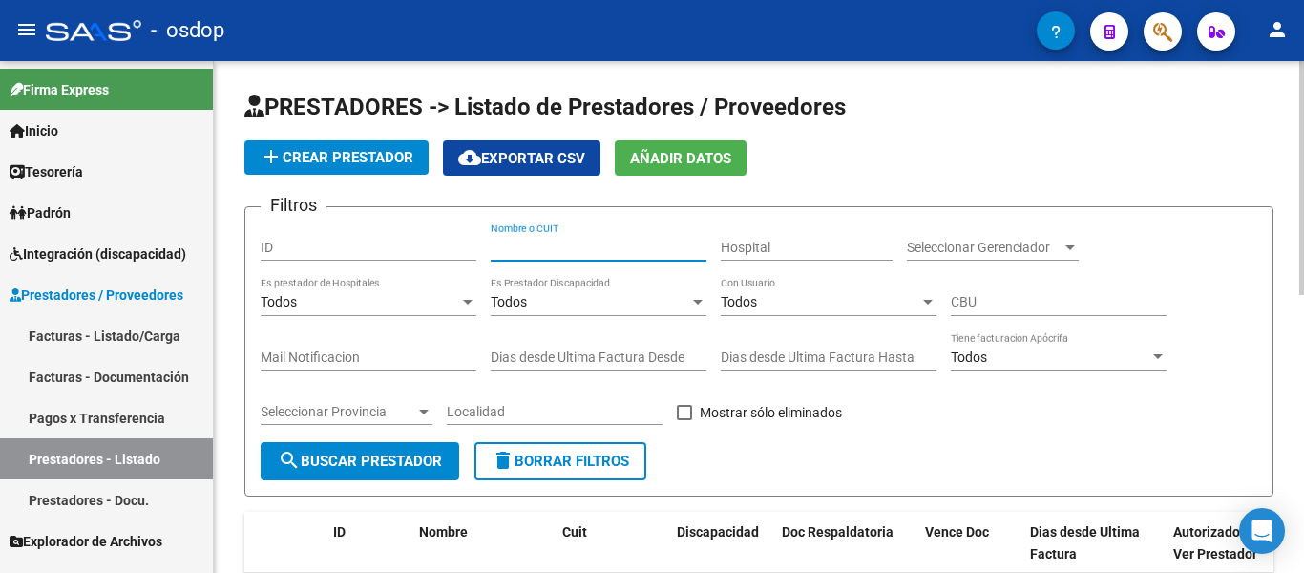
click at [528, 240] on input "Nombre o CUIT" at bounding box center [599, 248] width 216 height 16
type input "alexa"
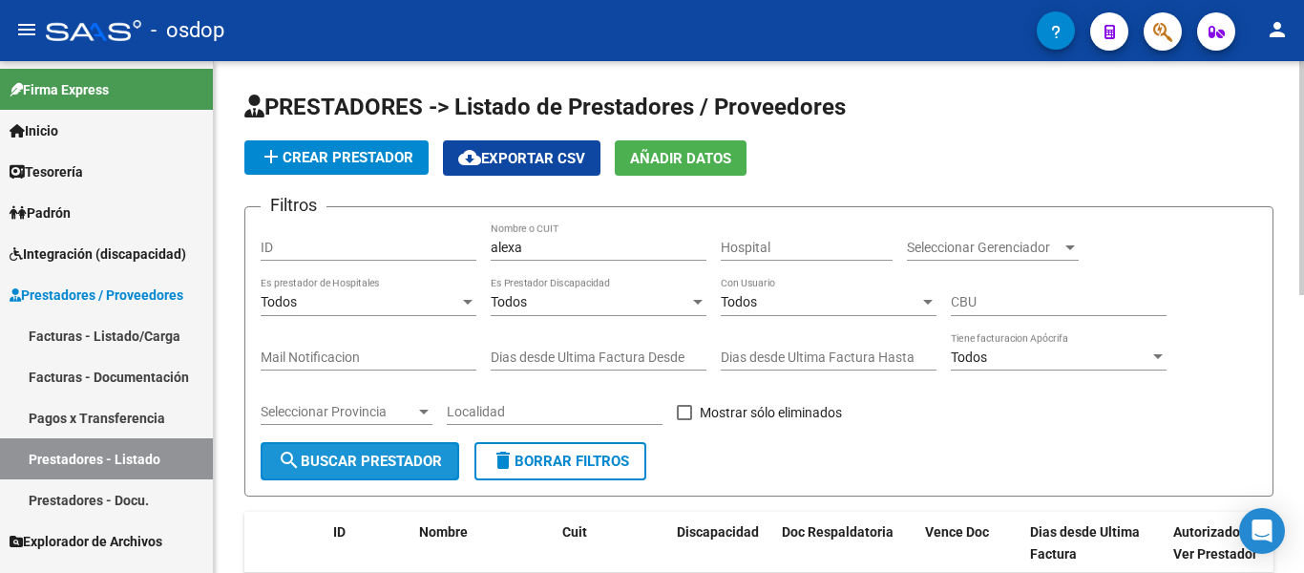
click at [329, 474] on button "search Buscar Prestador" at bounding box center [360, 461] width 199 height 38
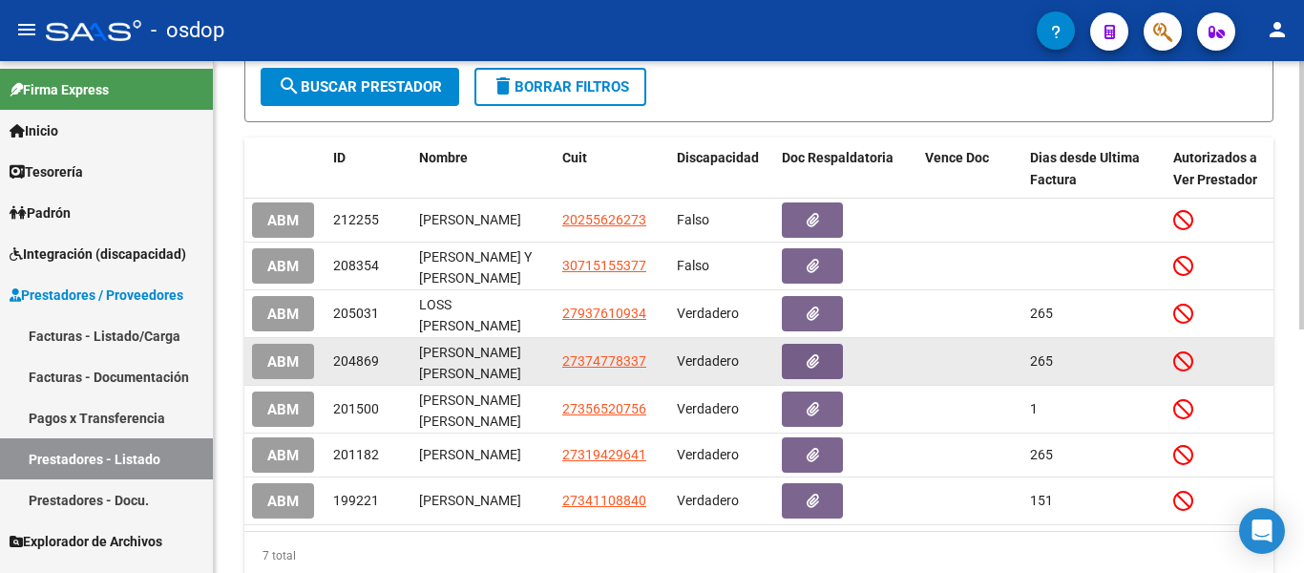
scroll to position [466, 0]
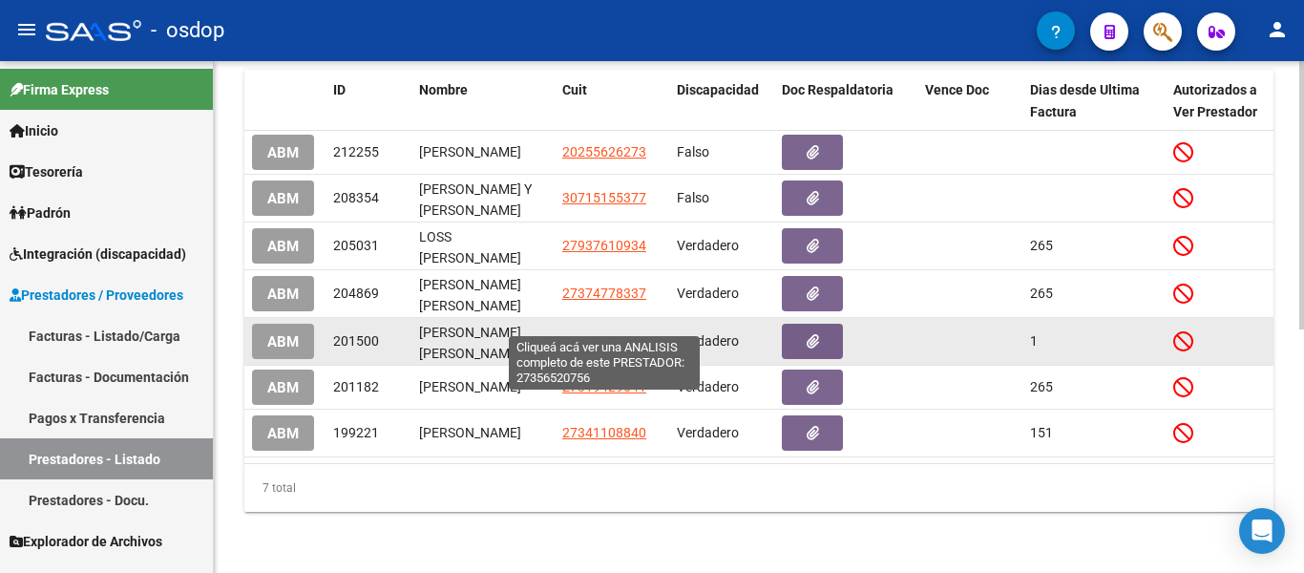
click at [617, 333] on span "27356520756" at bounding box center [604, 340] width 84 height 15
type textarea "27356520756"
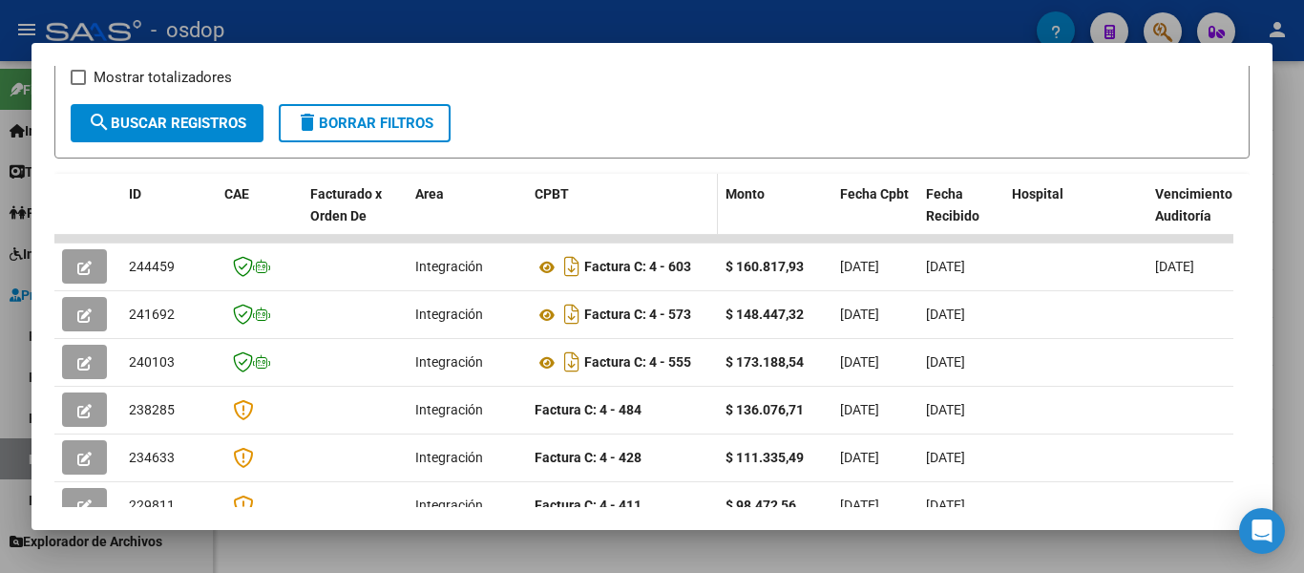
scroll to position [364, 0]
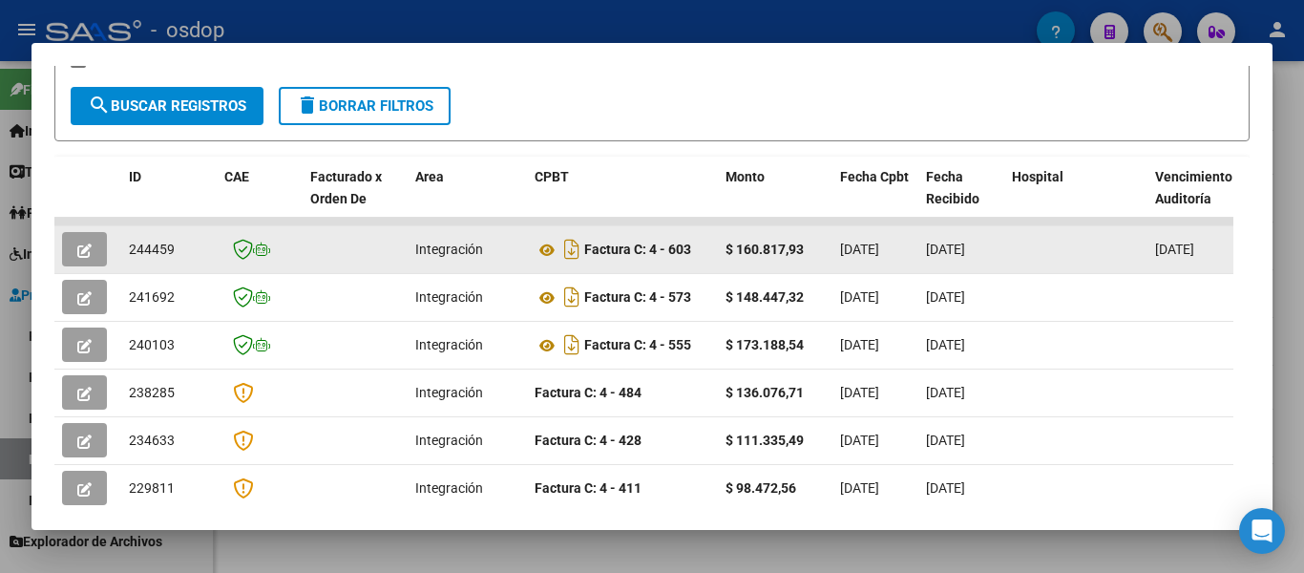
click at [512, 261] on div "Integración" at bounding box center [467, 250] width 104 height 22
click at [80, 258] on icon "button" at bounding box center [84, 250] width 14 height 14
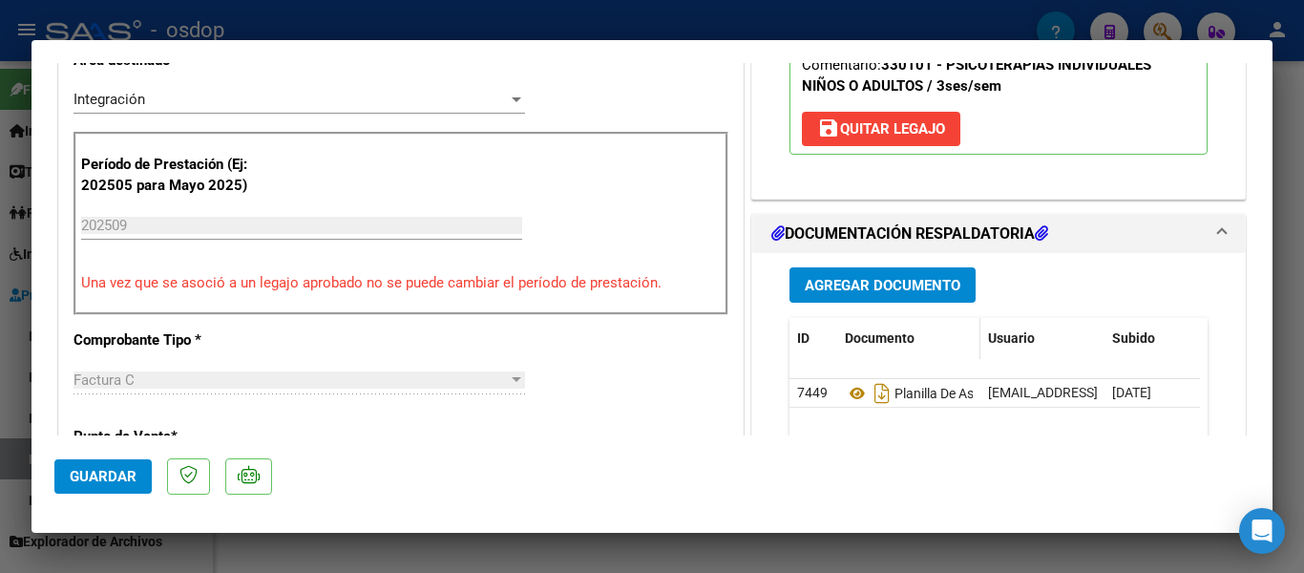
scroll to position [477, 0]
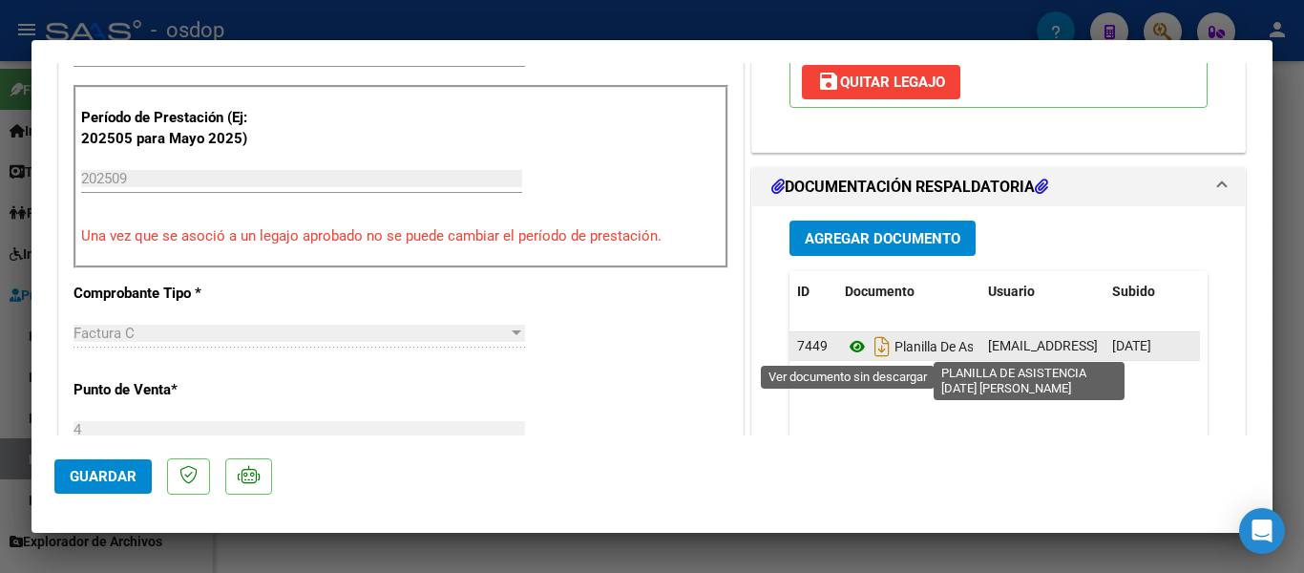
click at [849, 348] on icon at bounding box center [857, 346] width 25 height 23
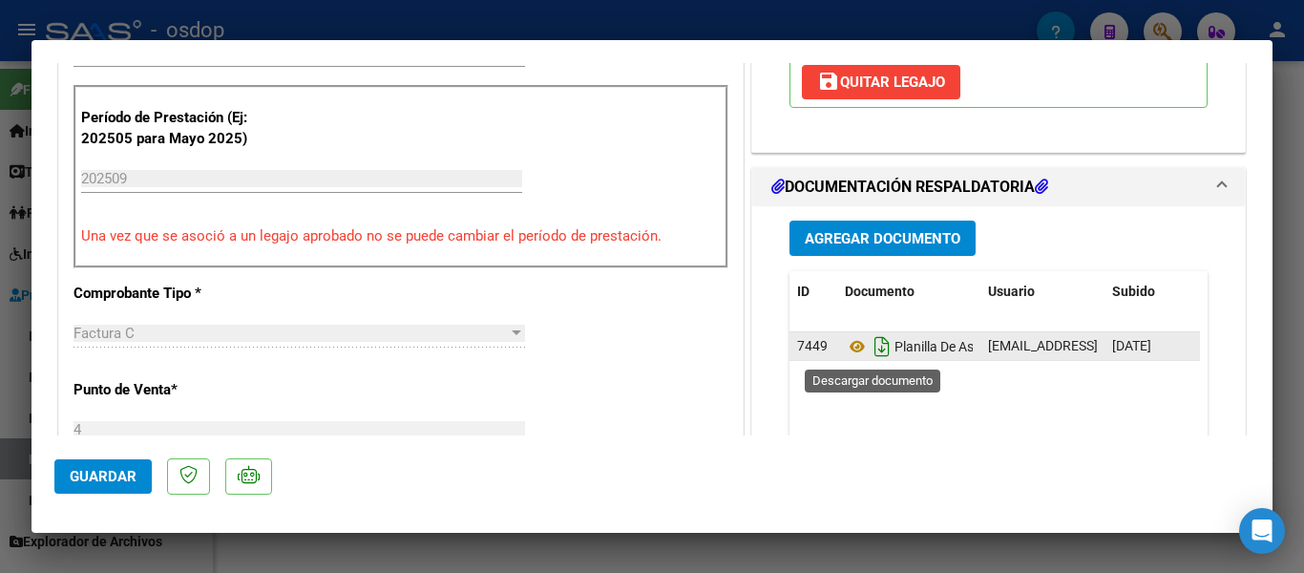
click at [871, 346] on icon "Descargar documento" at bounding box center [882, 346] width 25 height 31
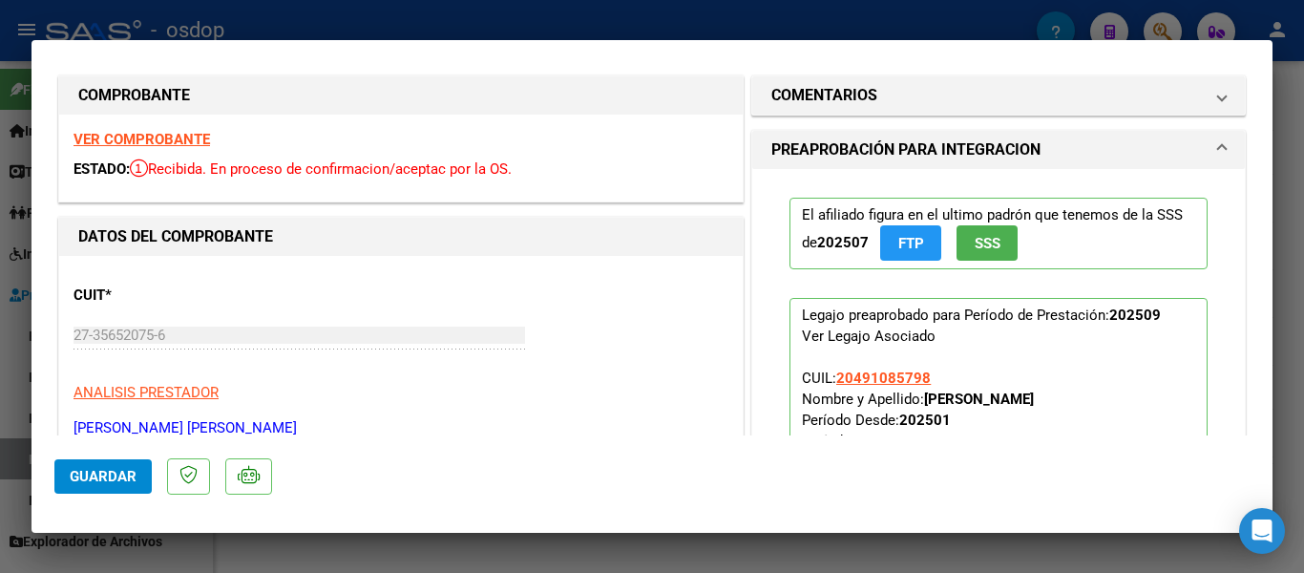
scroll to position [0, 0]
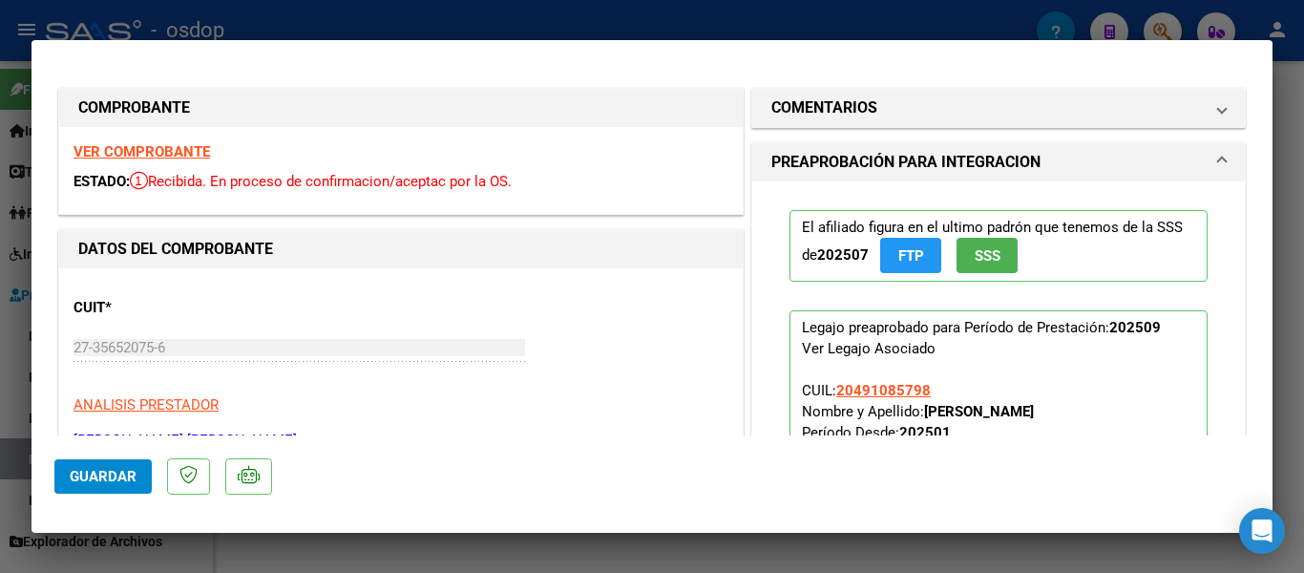
click at [480, 25] on div at bounding box center [652, 286] width 1304 height 573
type input "$ 0,00"
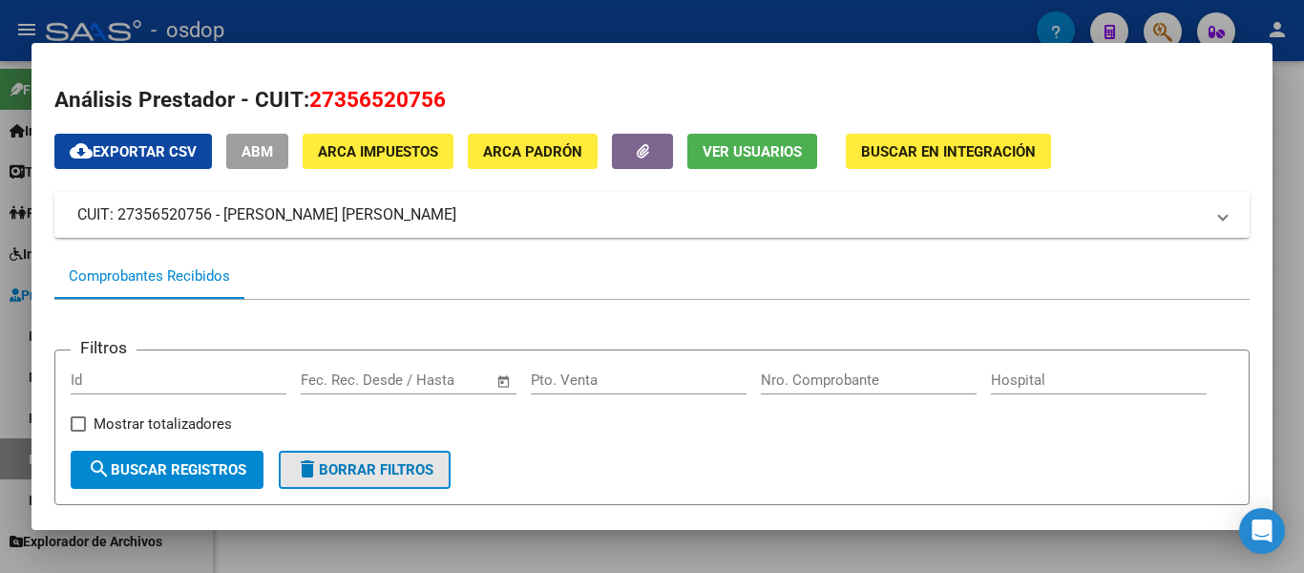
click at [433, 473] on span "delete Borrar Filtros" at bounding box center [364, 469] width 137 height 17
click at [801, 24] on div at bounding box center [652, 286] width 1304 height 573
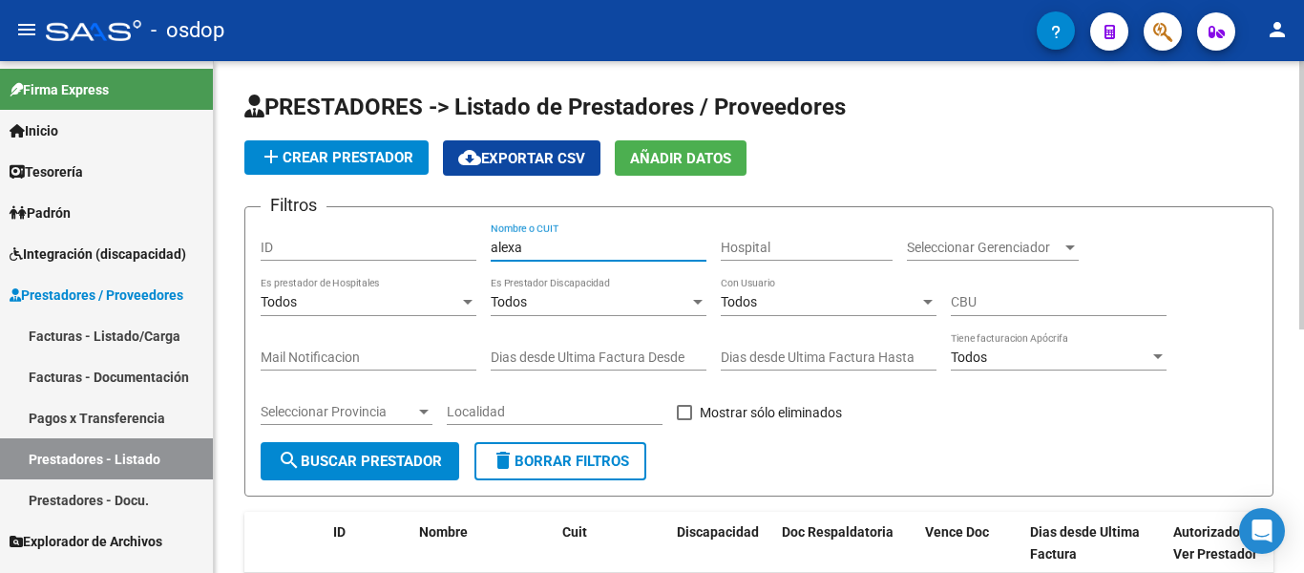
drag, startPoint x: 521, startPoint y: 251, endPoint x: 471, endPoint y: 244, distance: 51.0
click at [471, 244] on div "Filtros ID alexa Nombre o CUIT Hospital Seleccionar Gerenciador Seleccionar Ger…" at bounding box center [759, 332] width 997 height 220
click at [534, 252] on input "[PERSON_NAME]" at bounding box center [599, 248] width 216 height 16
type input "[PERSON_NAME]"
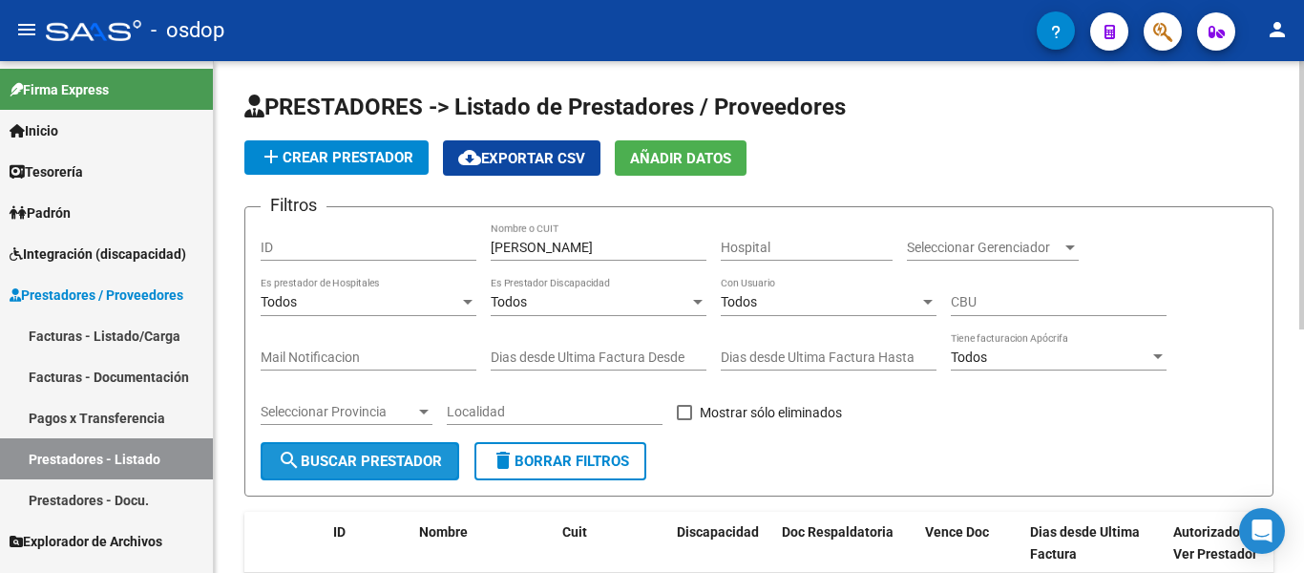
click at [336, 464] on span "search Buscar Prestador" at bounding box center [360, 460] width 164 height 17
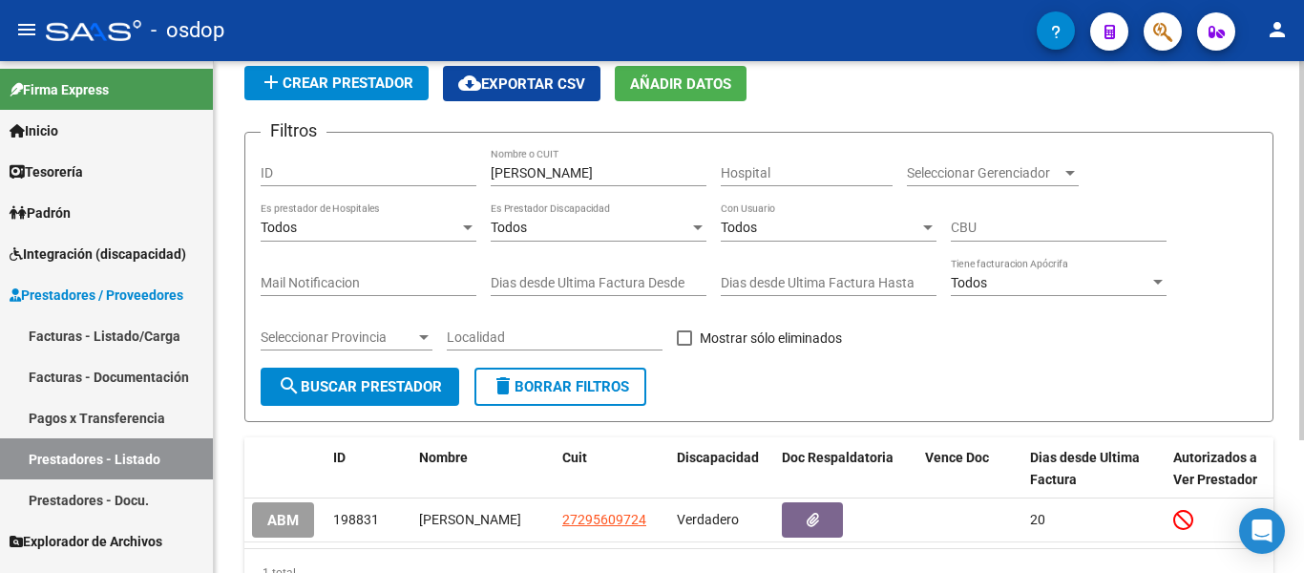
scroll to position [179, 0]
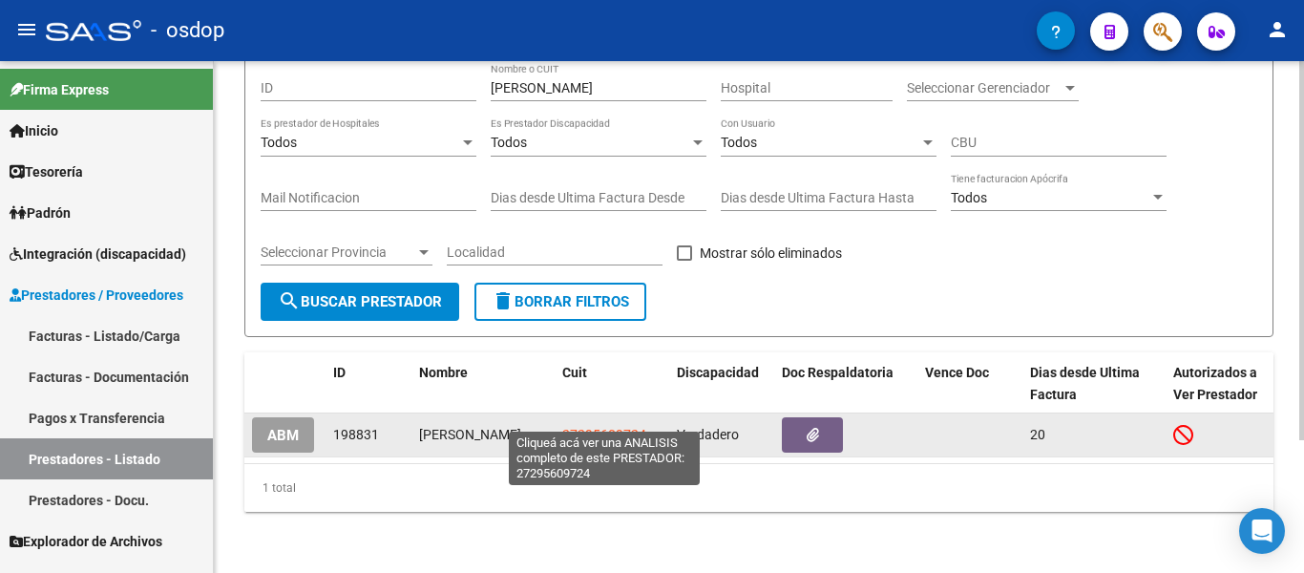
click at [597, 427] on span "27295609724" at bounding box center [604, 434] width 84 height 15
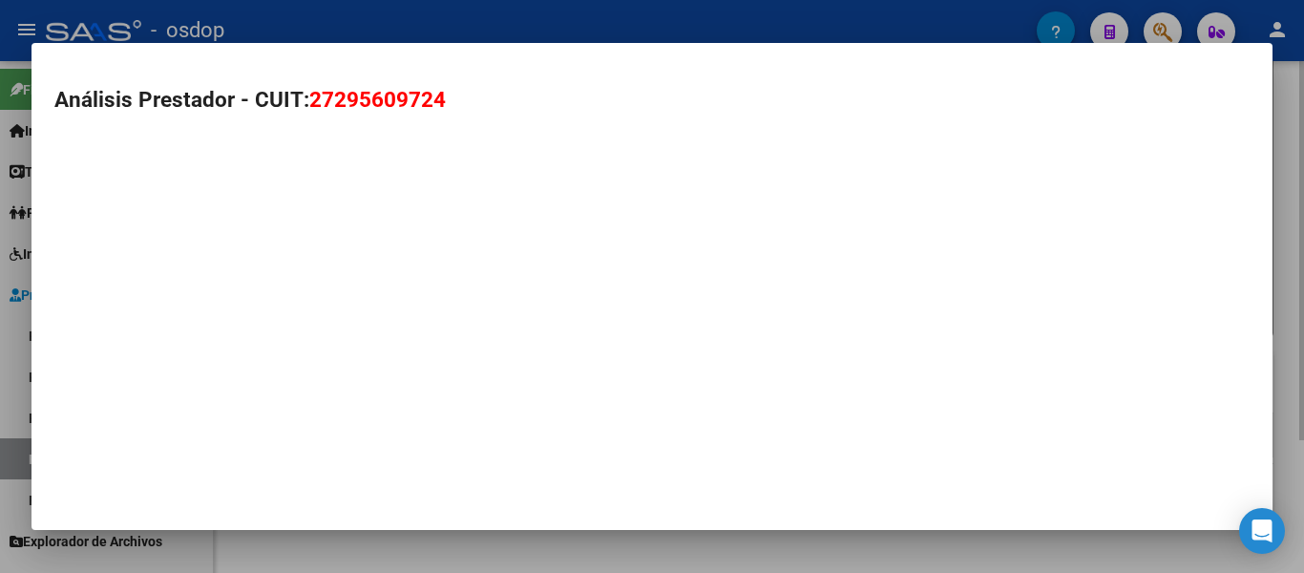
type textarea "27295609724"
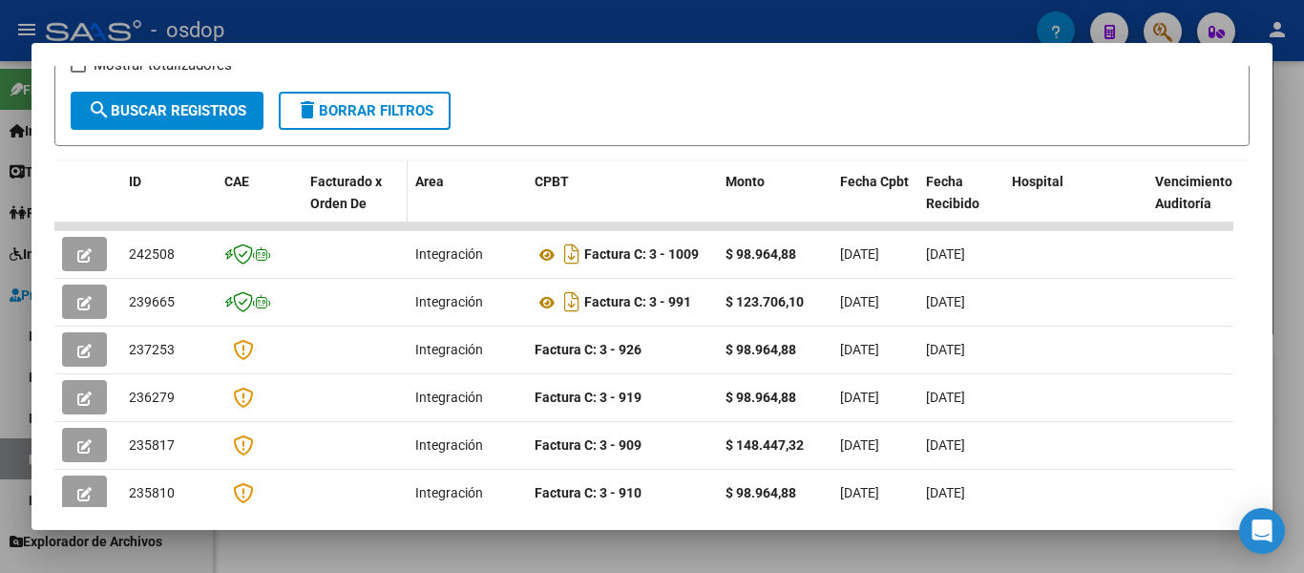
scroll to position [382, 0]
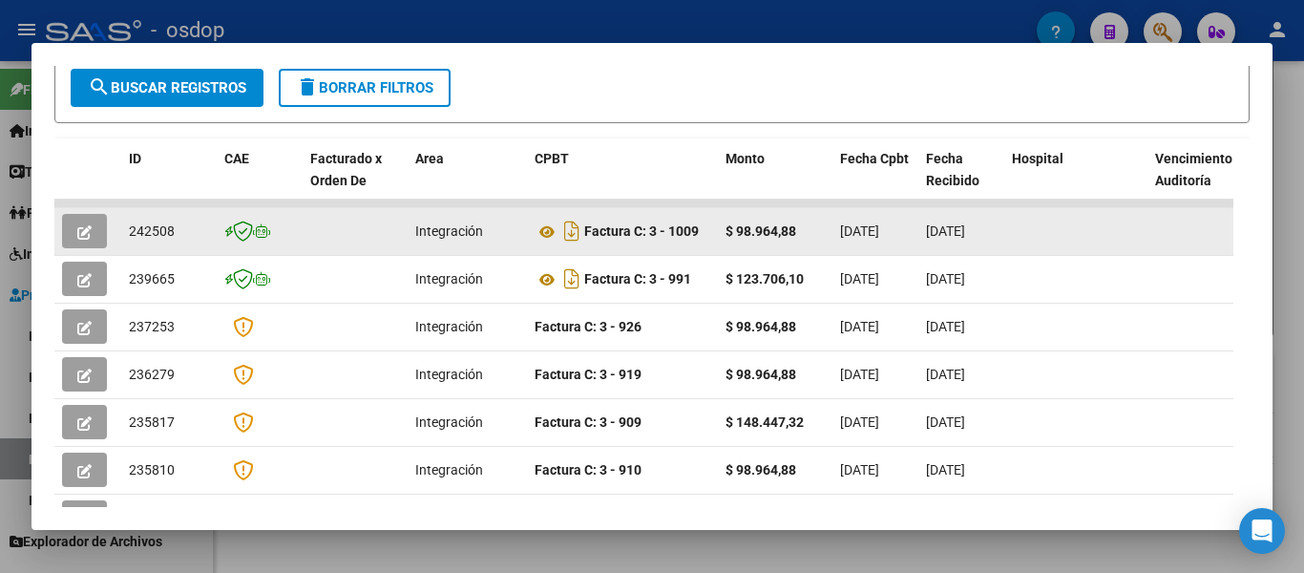
click at [691, 255] on datatable-body-cell "Factura C: 3 - 1009" at bounding box center [622, 231] width 191 height 47
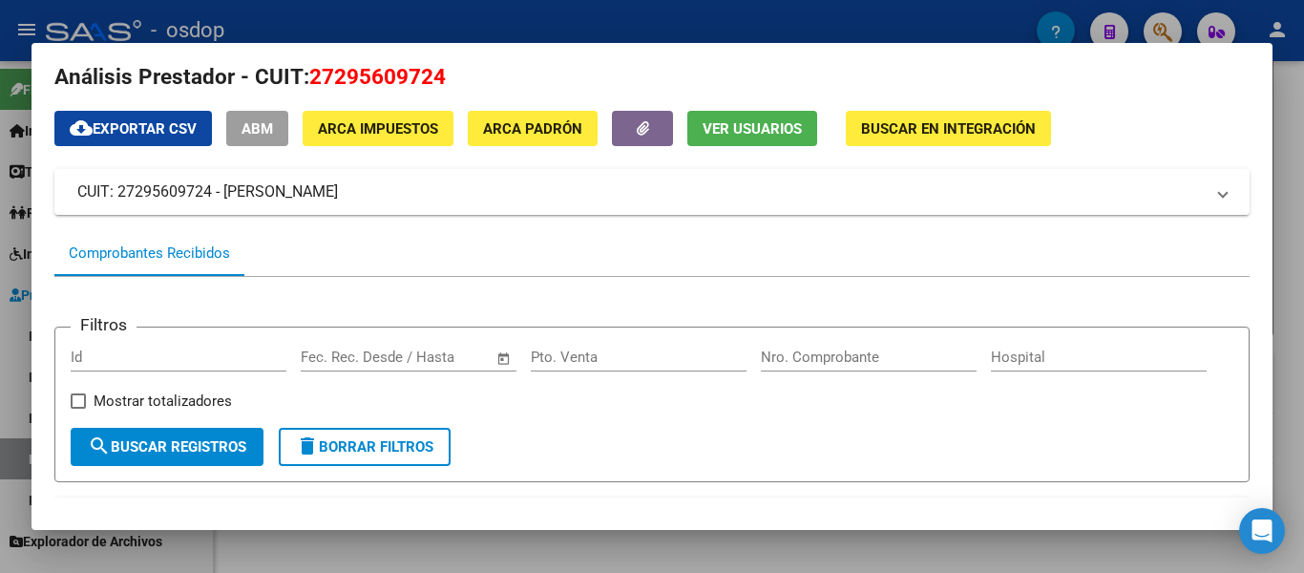
scroll to position [0, 0]
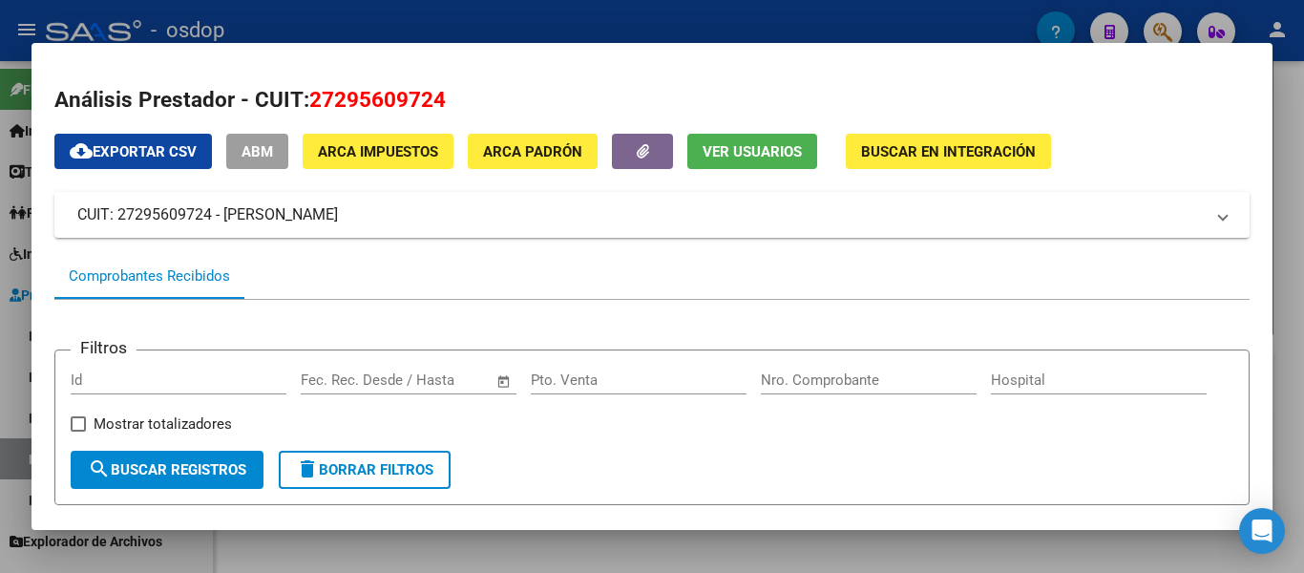
click at [259, 25] on div at bounding box center [652, 286] width 1304 height 573
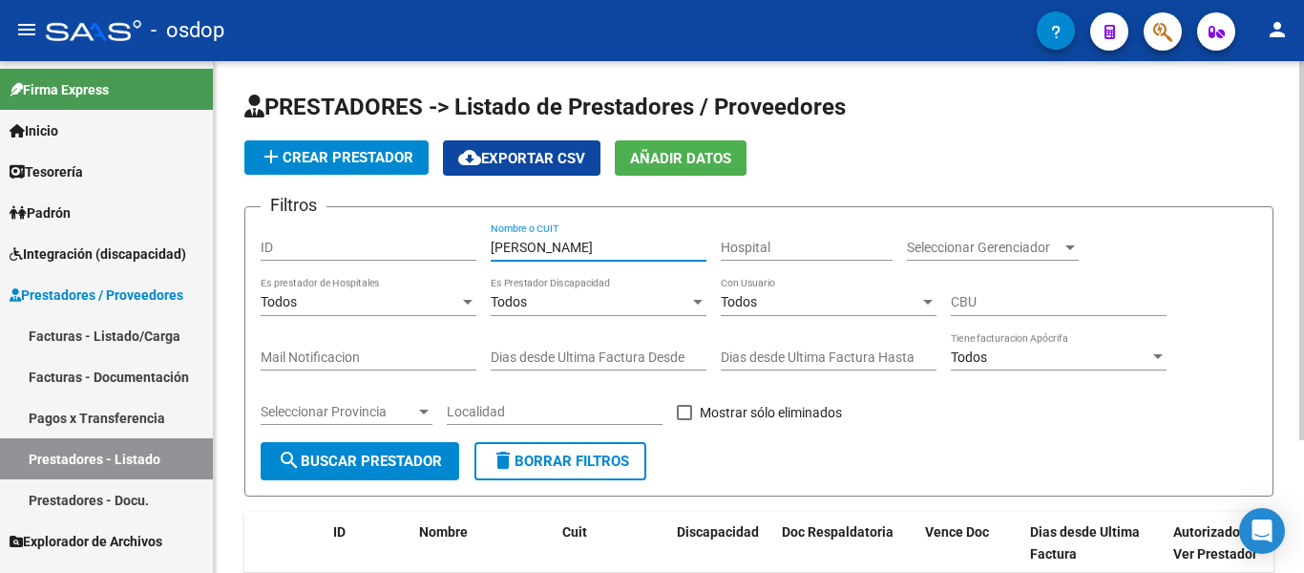
drag, startPoint x: 557, startPoint y: 250, endPoint x: 473, endPoint y: 238, distance: 84.9
click at [473, 238] on div "Filtros ID [PERSON_NAME] da Nombre o CUIT Hospital Seleccionar Gerenciador Sele…" at bounding box center [759, 332] width 997 height 220
type input "[PERSON_NAME]"
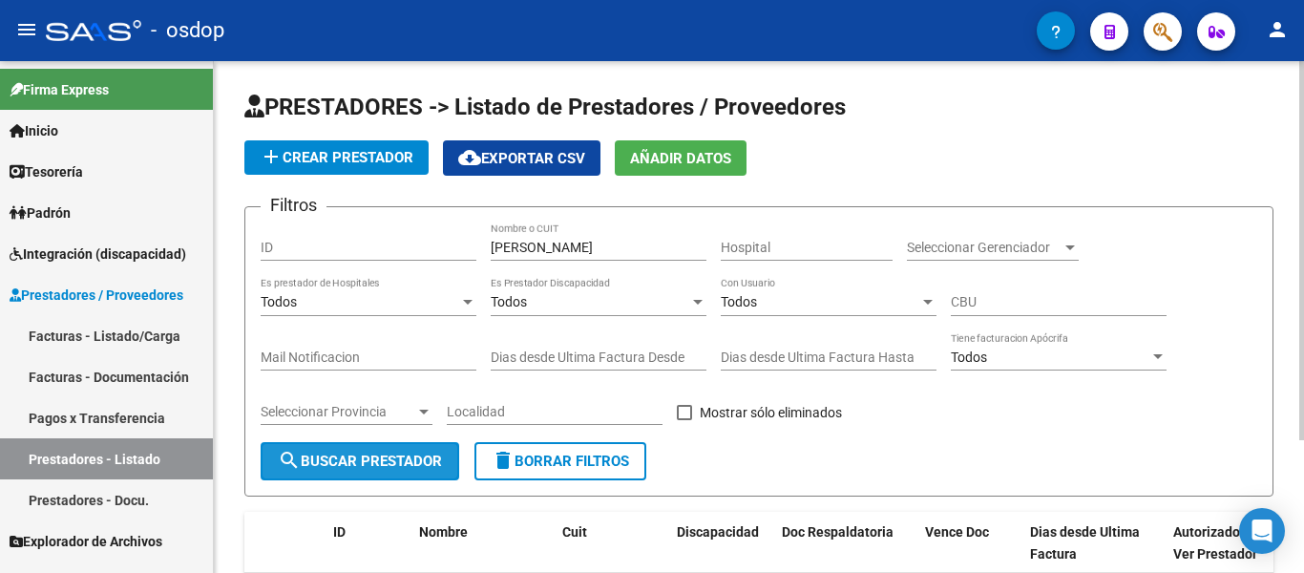
click at [395, 452] on span "search Buscar Prestador" at bounding box center [360, 460] width 164 height 17
